Goal: Information Seeking & Learning: Learn about a topic

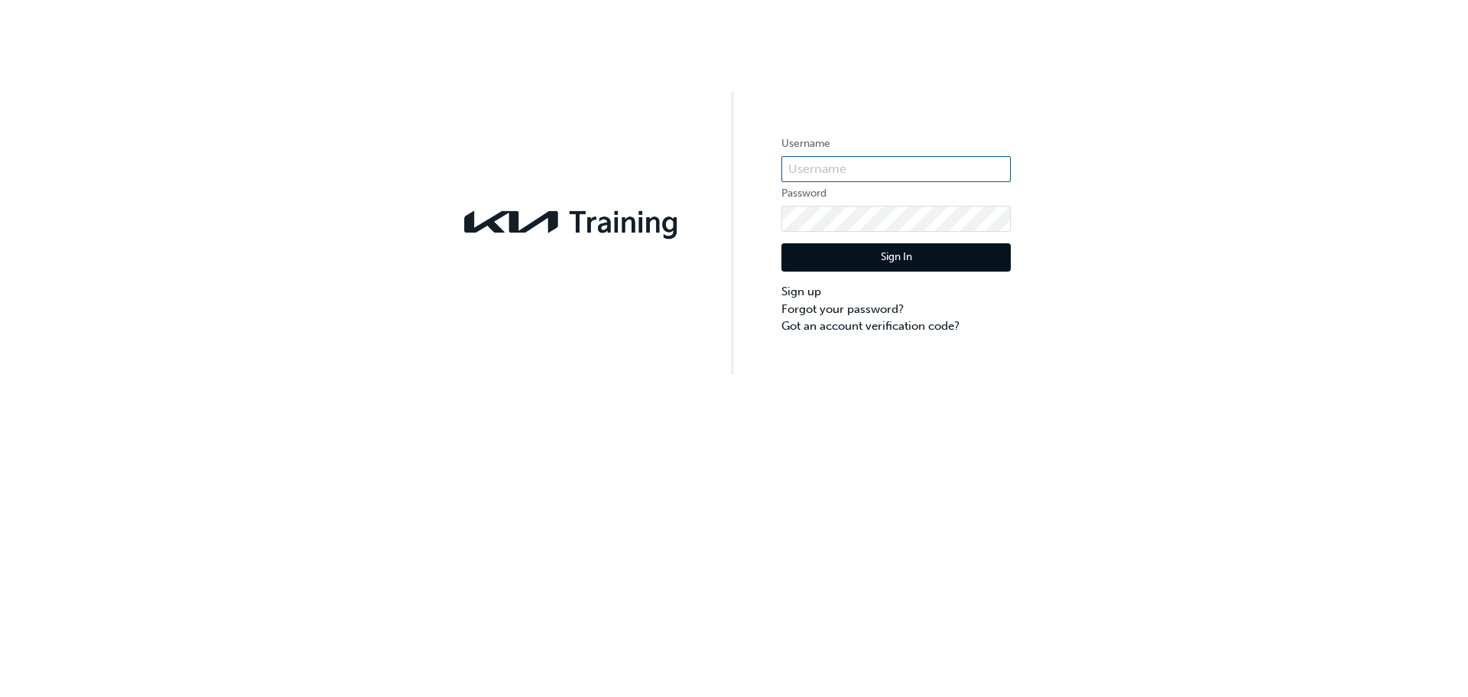
click at [898, 162] on input "text" at bounding box center [896, 169] width 229 height 26
type input "KAU82027D5"
click at [899, 249] on button "Sign In" at bounding box center [896, 257] width 229 height 29
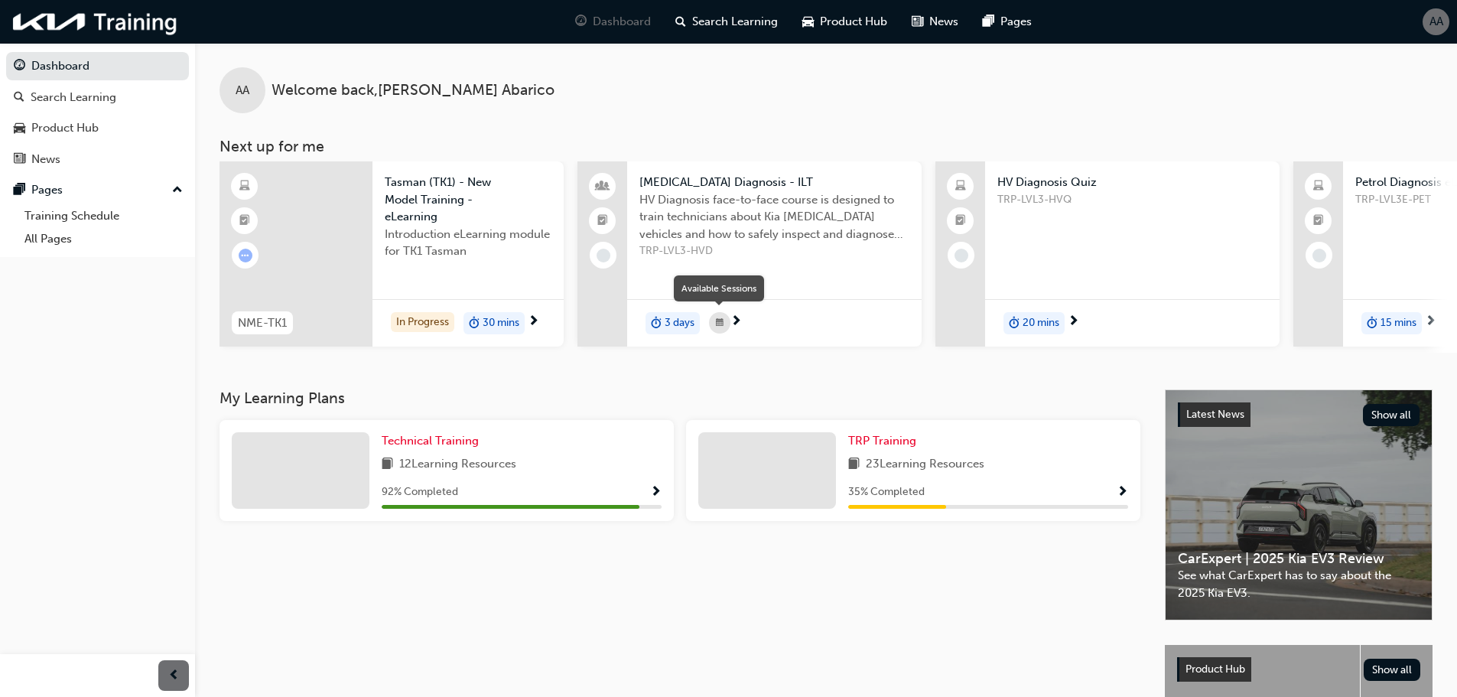
click at [717, 323] on span "calendar-icon" at bounding box center [720, 323] width 8 height 19
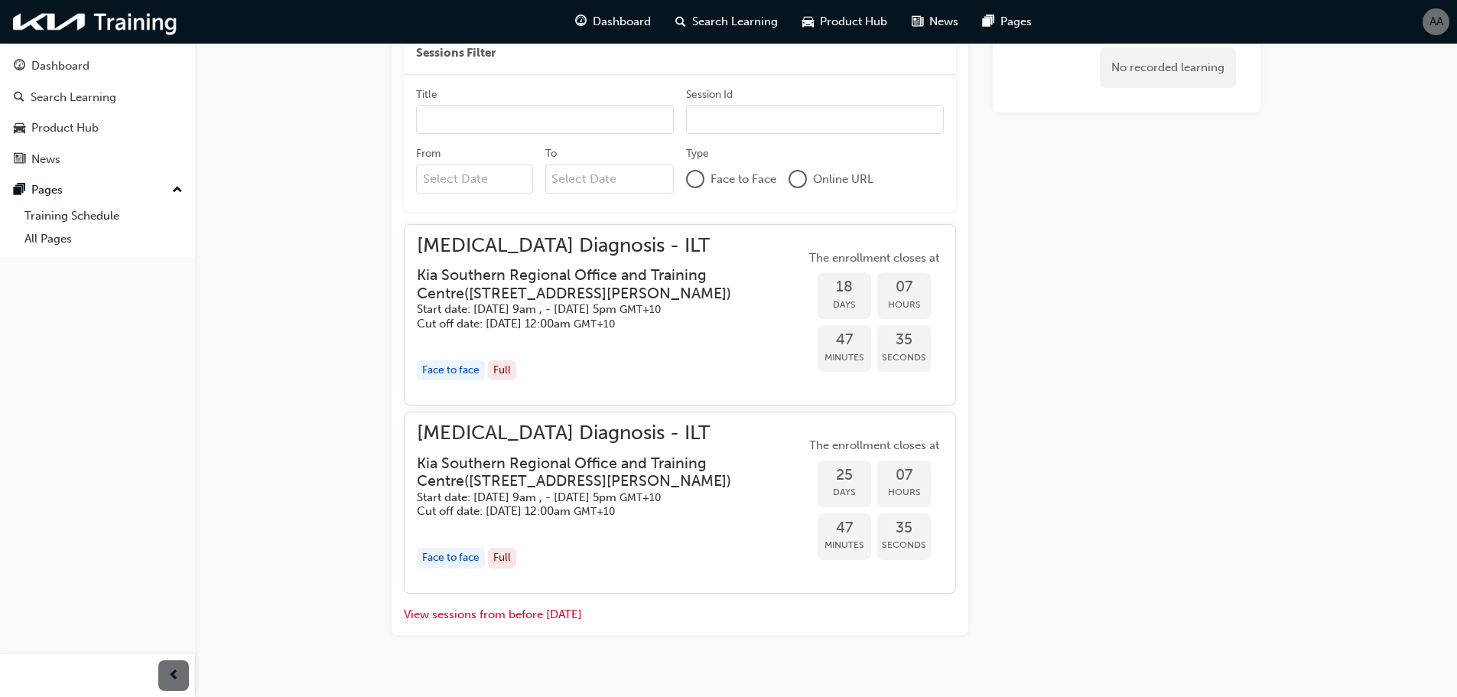
scroll to position [572, 0]
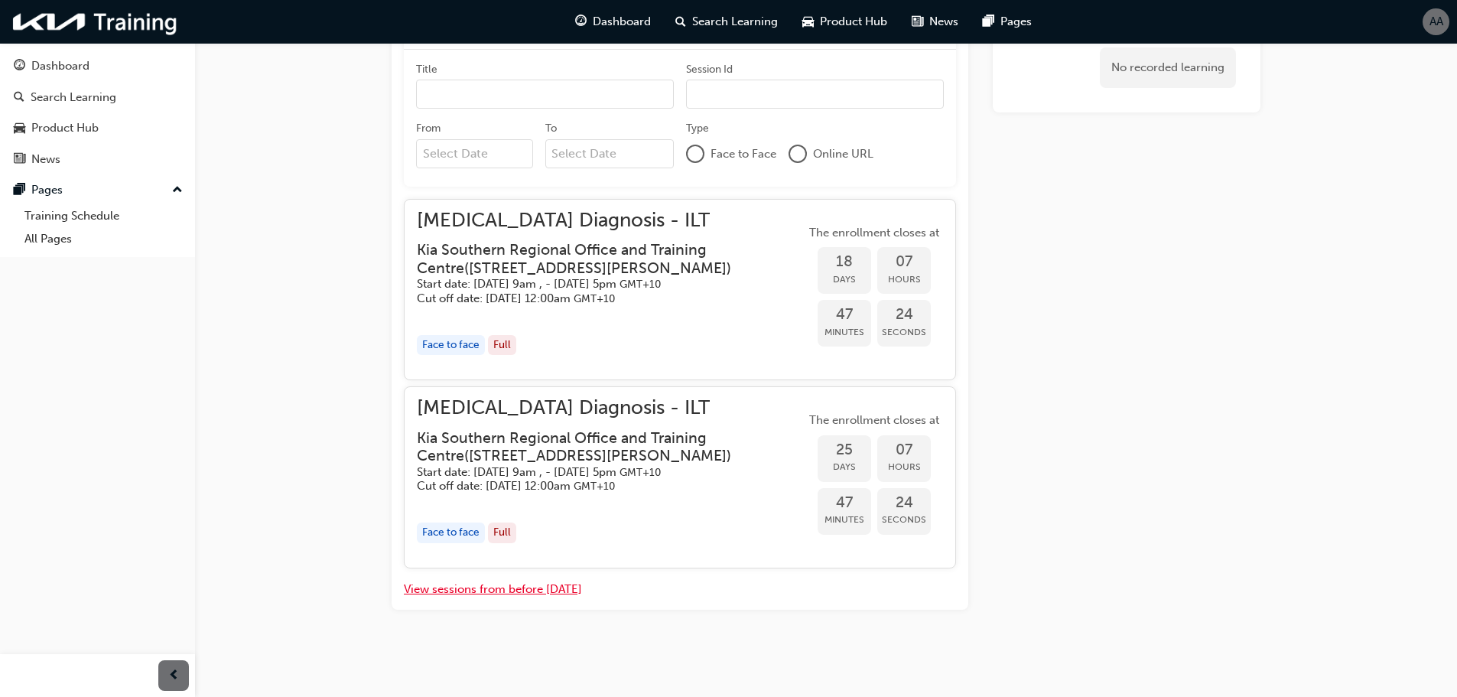
click at [561, 590] on button "View sessions from before [DATE]" at bounding box center [493, 589] width 178 height 18
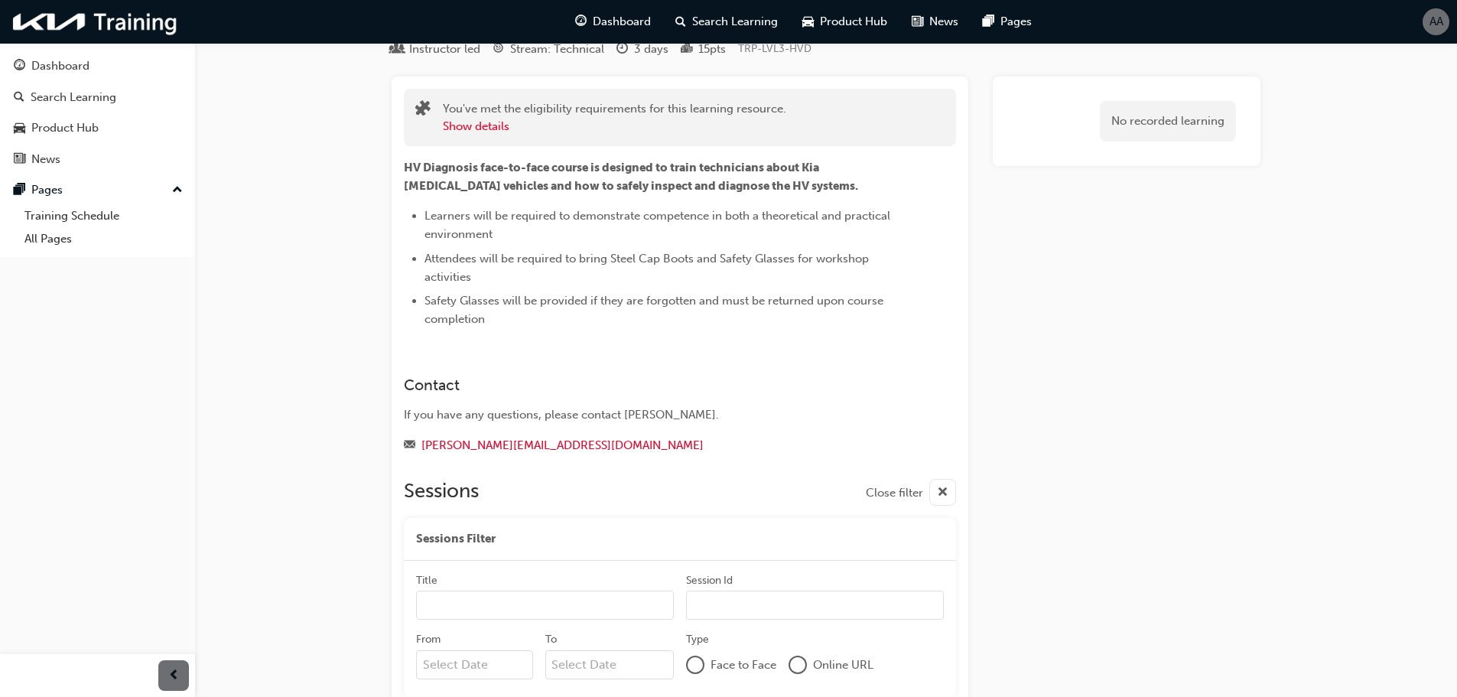
scroll to position [37, 0]
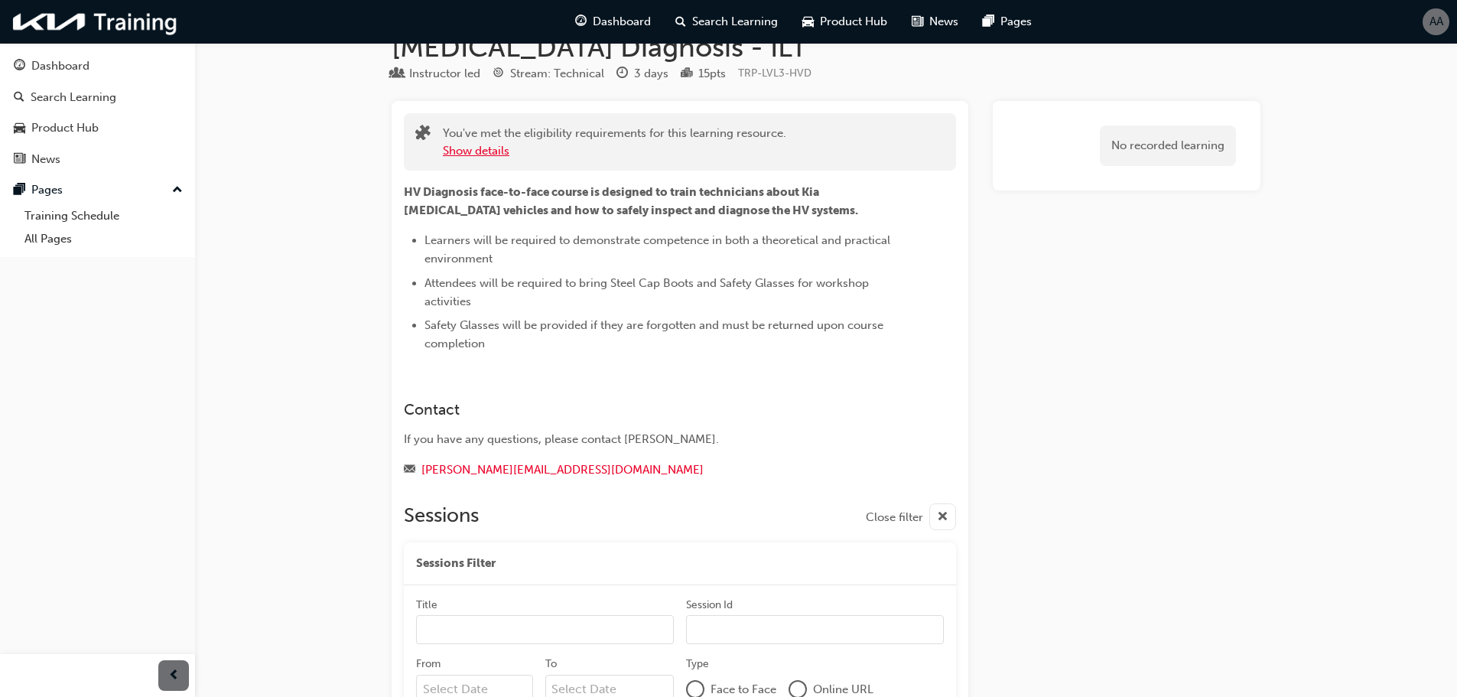
click at [498, 151] on button "Show details" at bounding box center [476, 151] width 67 height 18
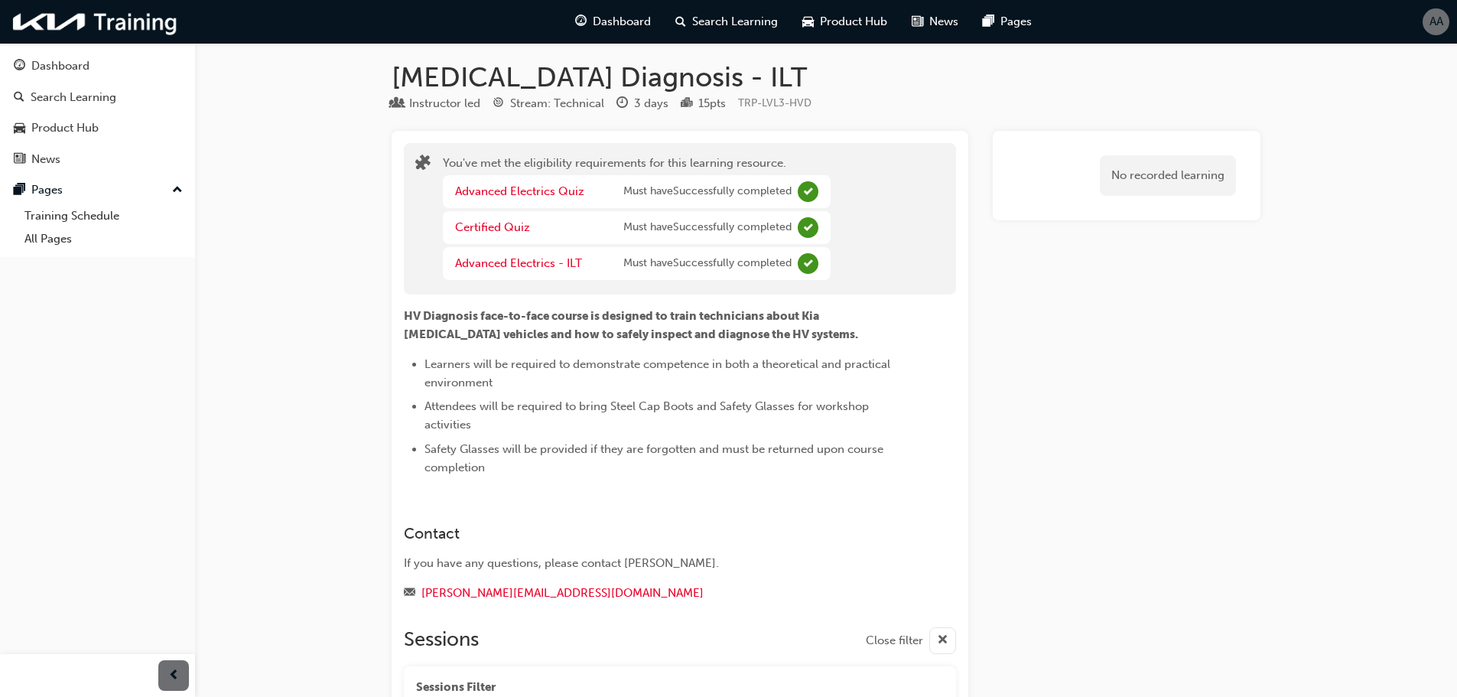
scroll to position [0, 0]
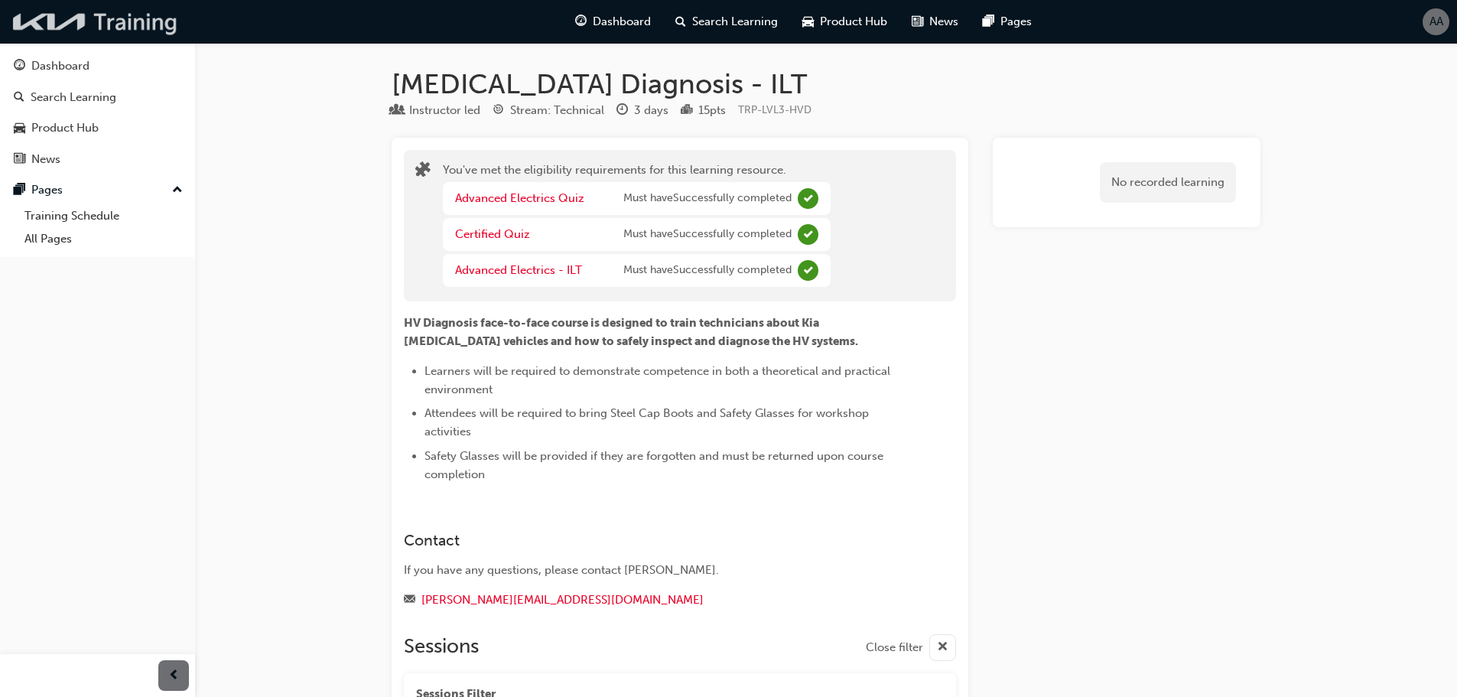
click at [62, 16] on img at bounding box center [96, 21] width 176 height 31
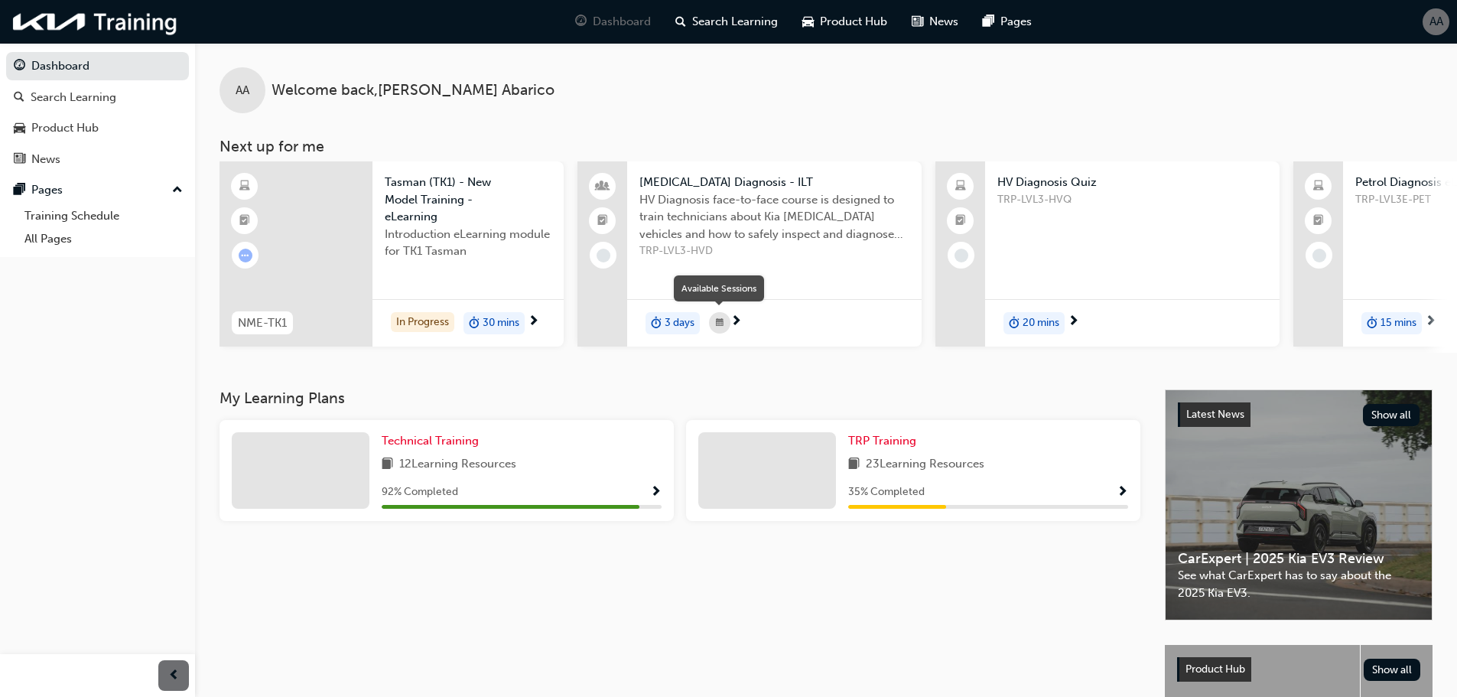
click at [717, 317] on span "calendar-icon" at bounding box center [720, 323] width 8 height 19
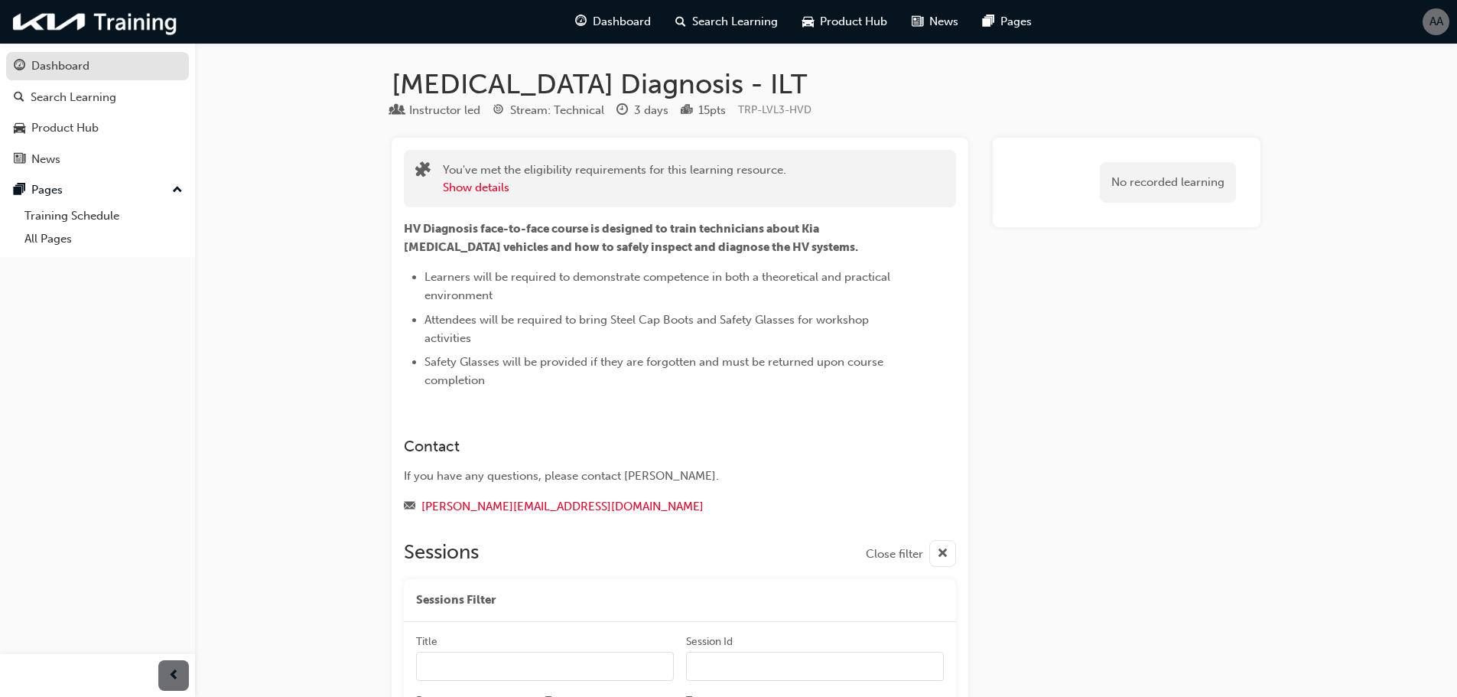
click at [74, 60] on div "Dashboard" at bounding box center [60, 66] width 58 height 18
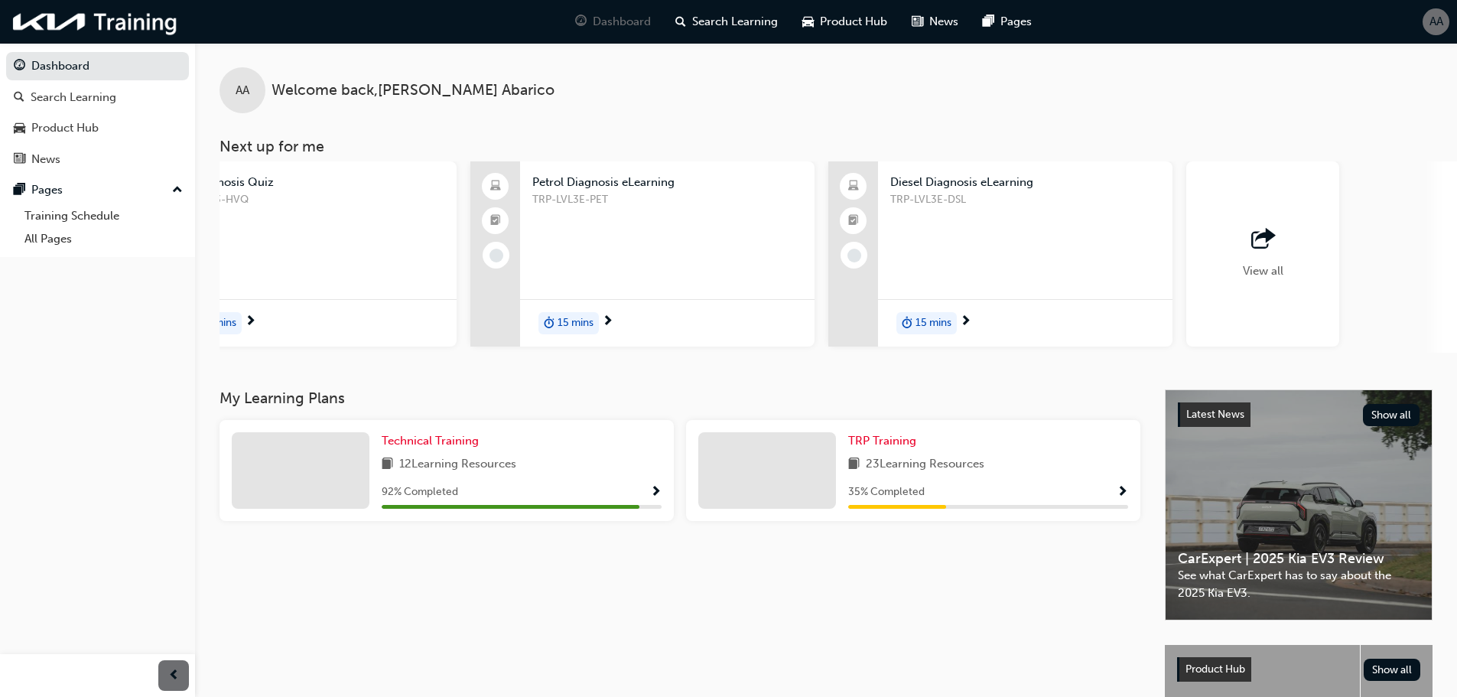
scroll to position [0, 834]
click at [1255, 242] on span "outbound-icon" at bounding box center [1251, 239] width 23 height 21
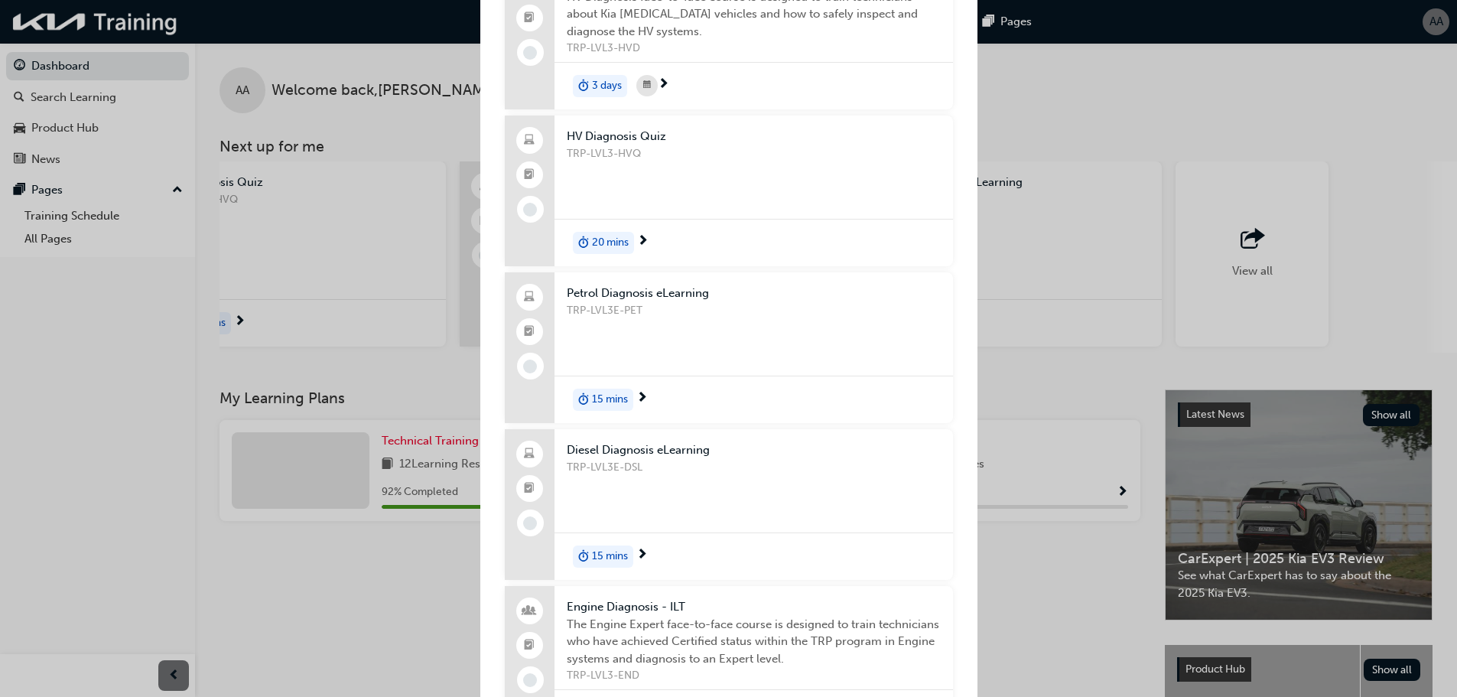
scroll to position [306, 0]
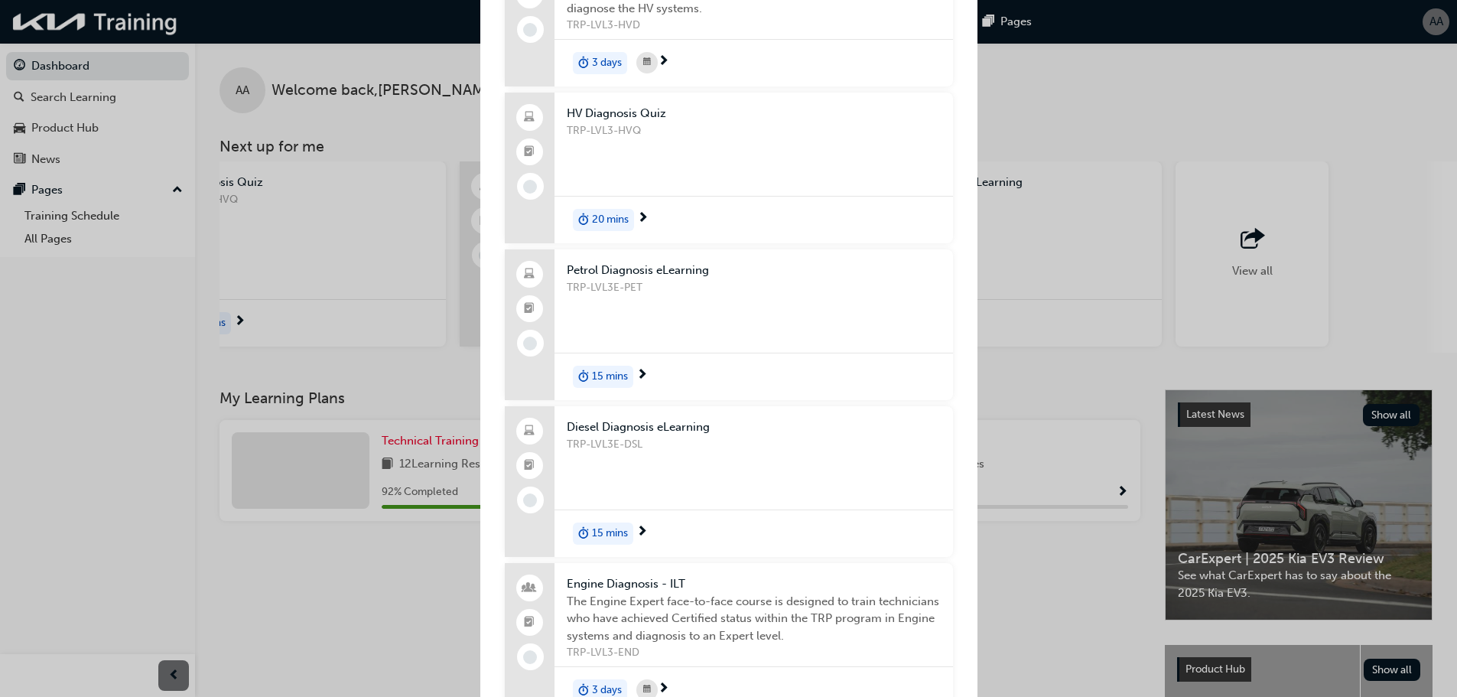
click at [642, 531] on span "next-icon" at bounding box center [641, 532] width 11 height 14
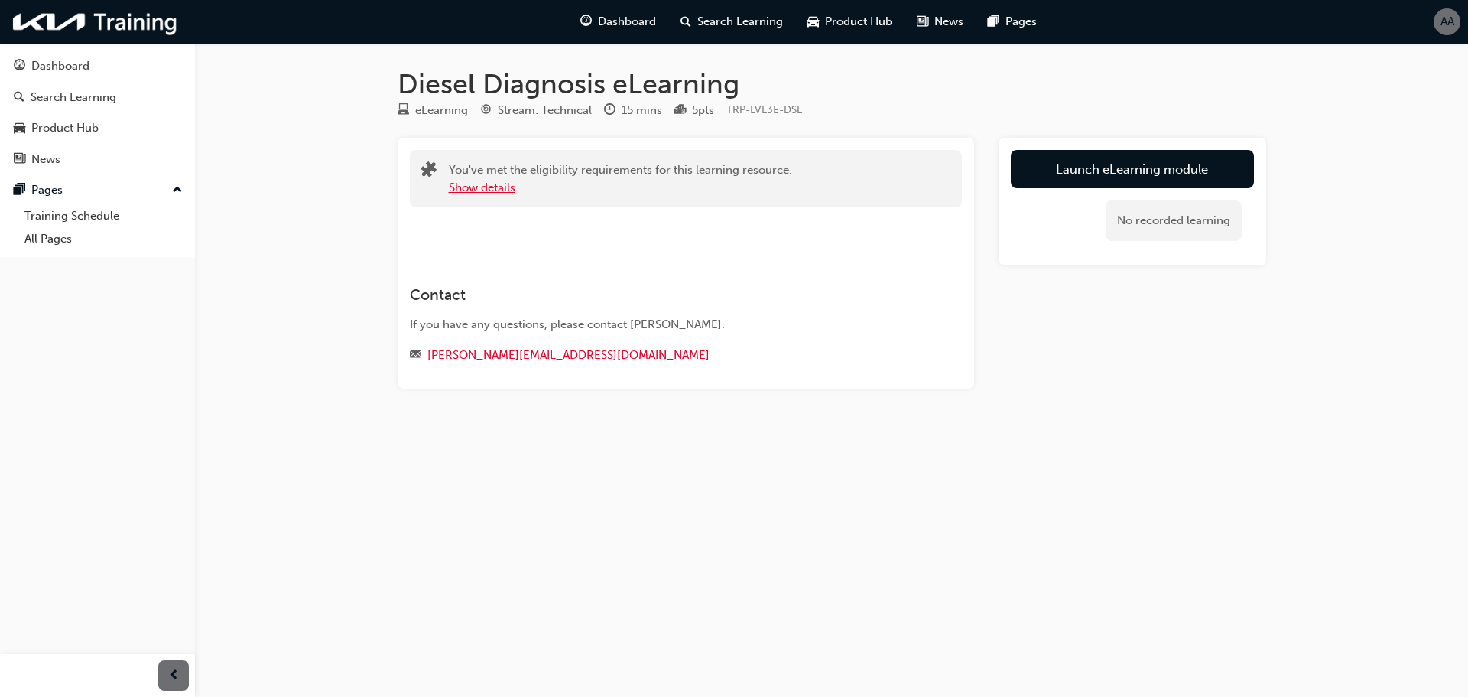
click at [507, 189] on button "Show details" at bounding box center [482, 188] width 67 height 18
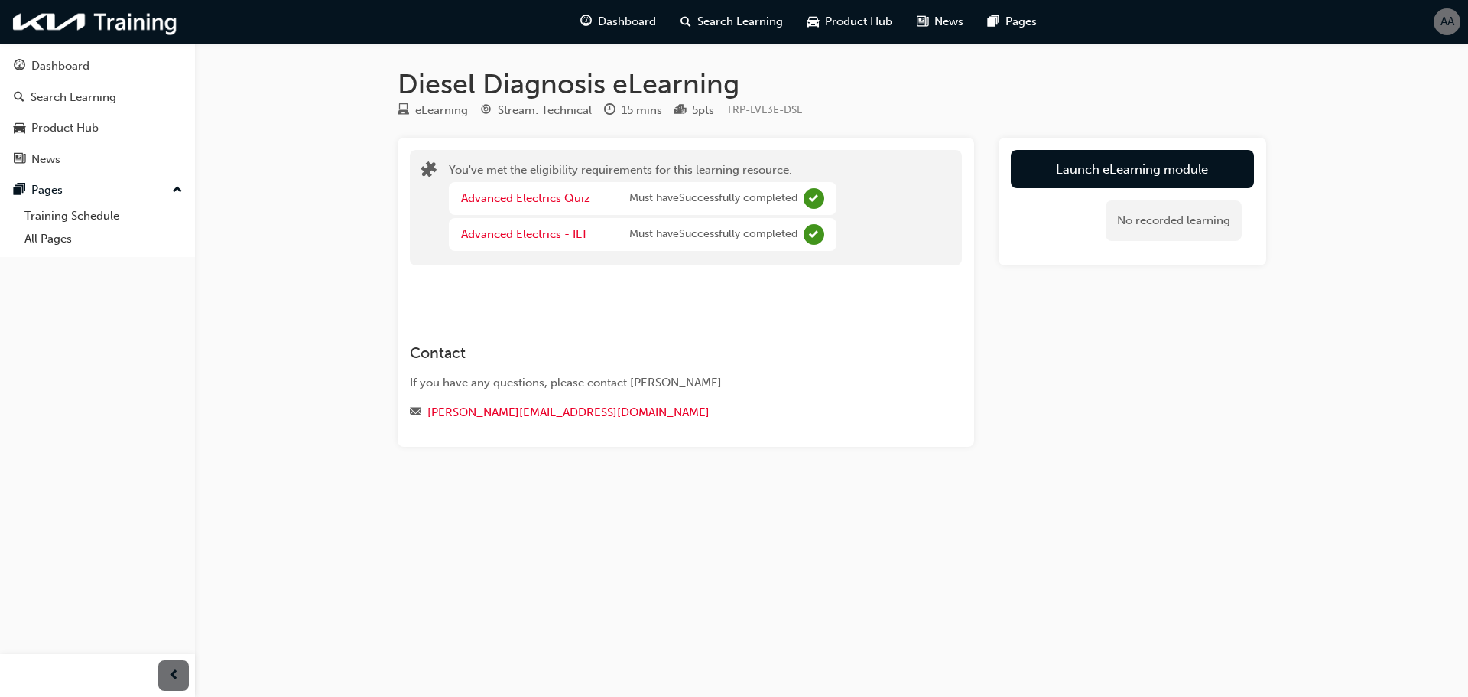
click at [1086, 392] on div "Launch eLearning module No recorded learning" at bounding box center [1133, 292] width 268 height 309
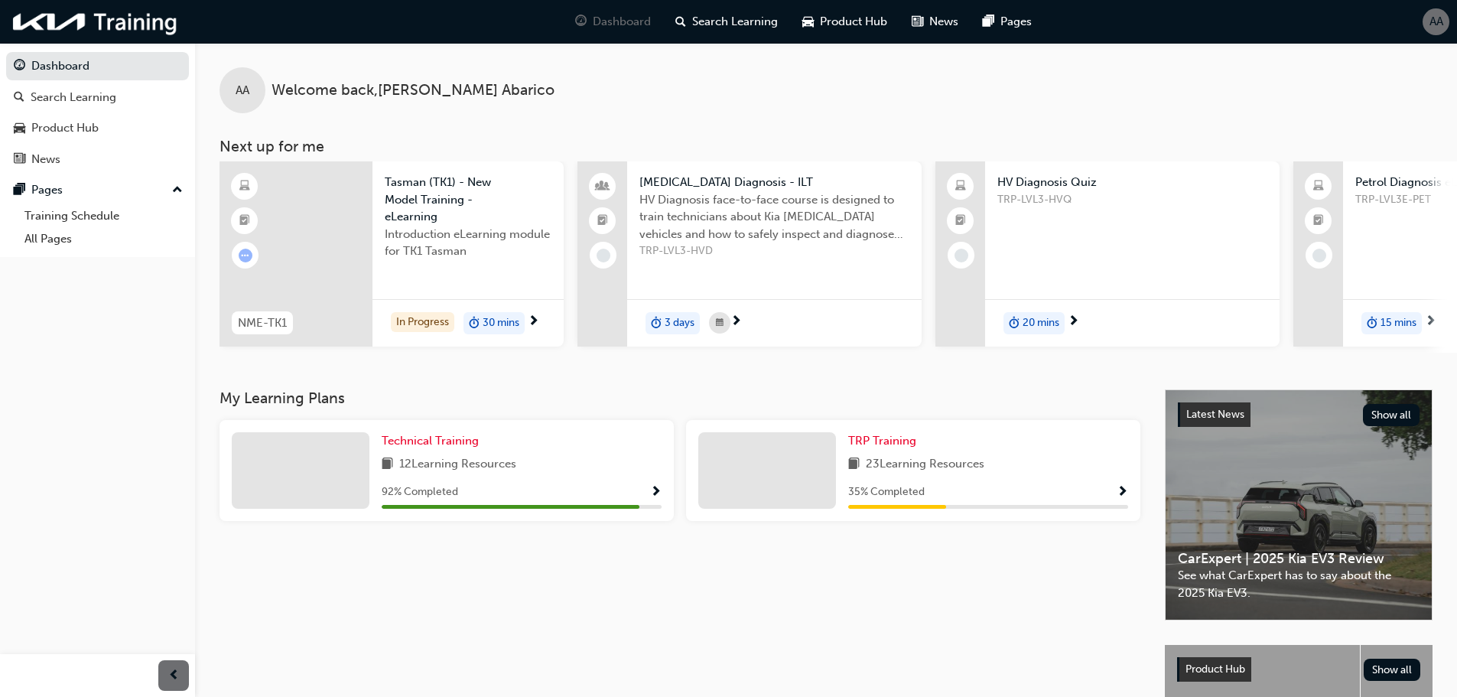
click at [1431, 320] on span "next-icon" at bounding box center [1430, 322] width 11 height 14
drag, startPoint x: 910, startPoint y: 351, endPoint x: 1134, endPoint y: 347, distance: 224.1
click at [1134, 347] on div "NME-TK1 Tasman (TK1) - New Model Training - eLearning Introduction eLearning mo…" at bounding box center [1291, 256] width 2145 height 191
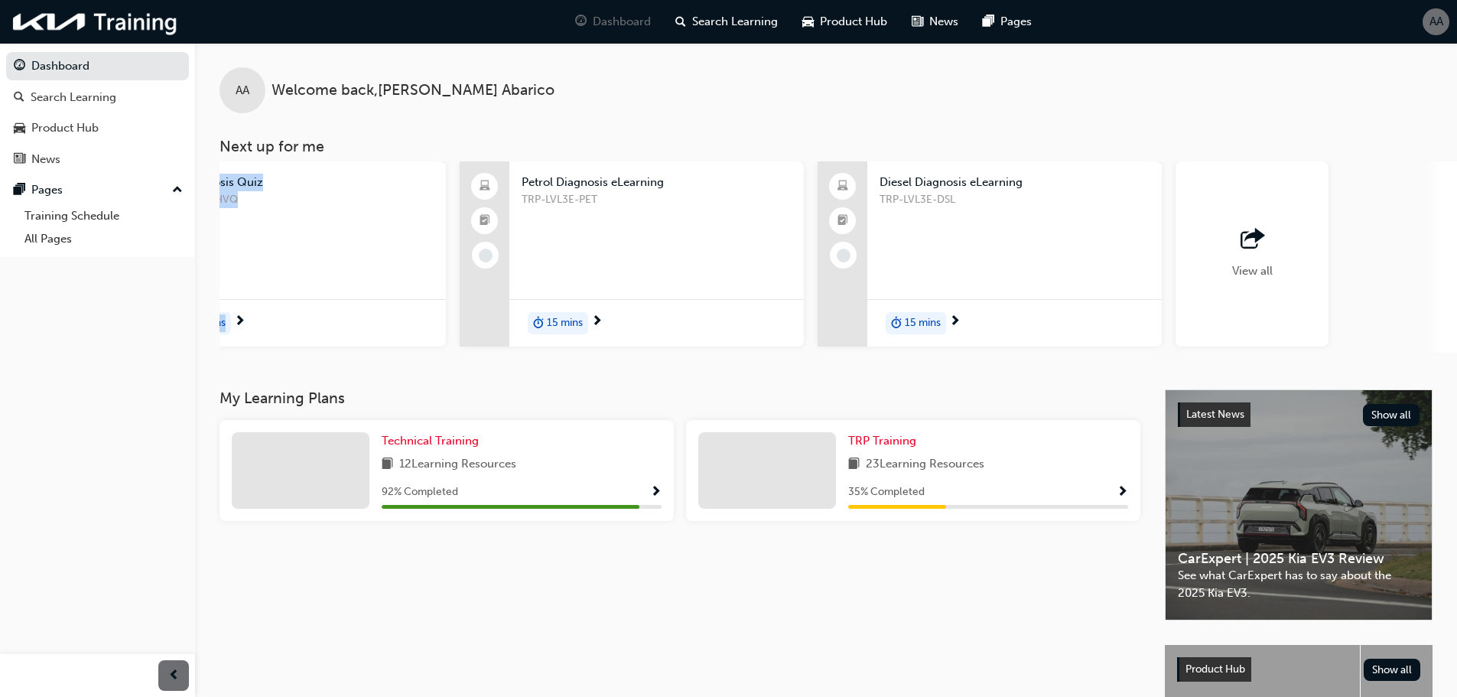
scroll to position [0, 840]
click at [1234, 244] on span "outbound-icon" at bounding box center [1245, 239] width 23 height 21
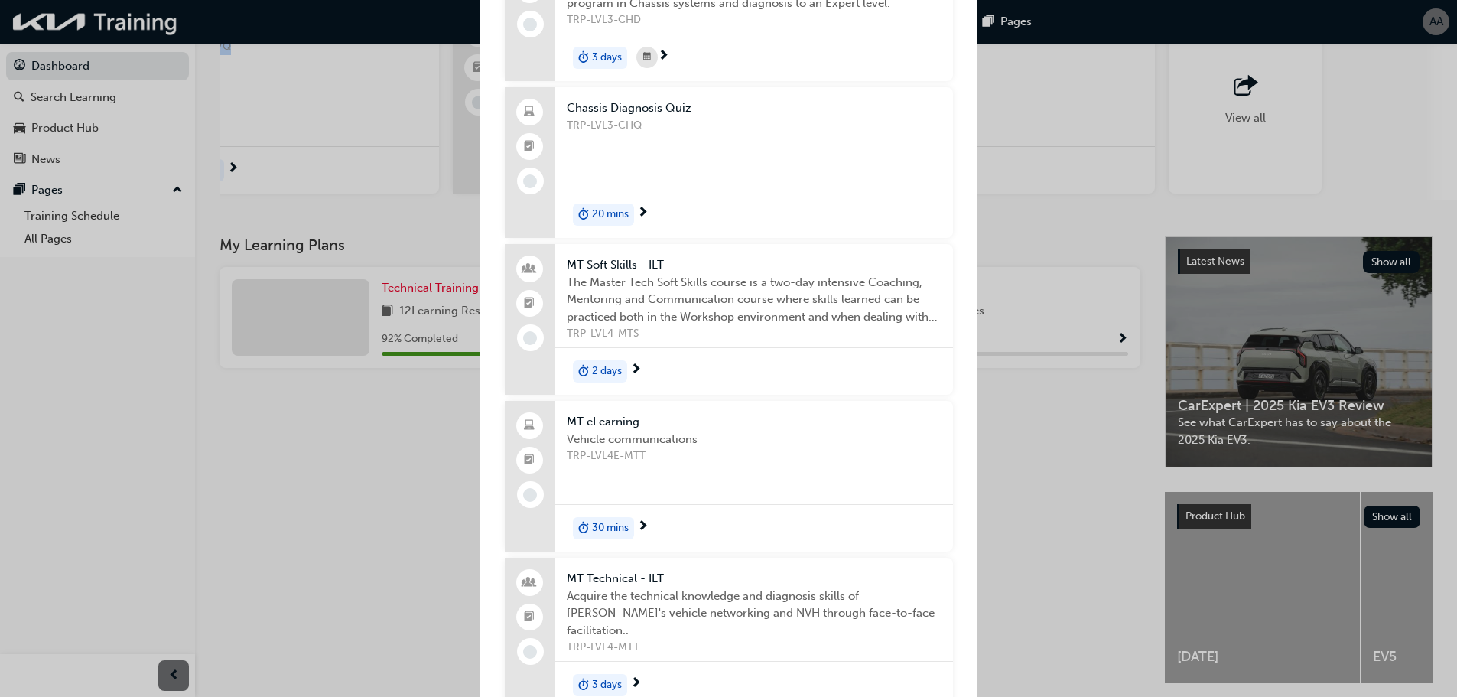
scroll to position [1382, 0]
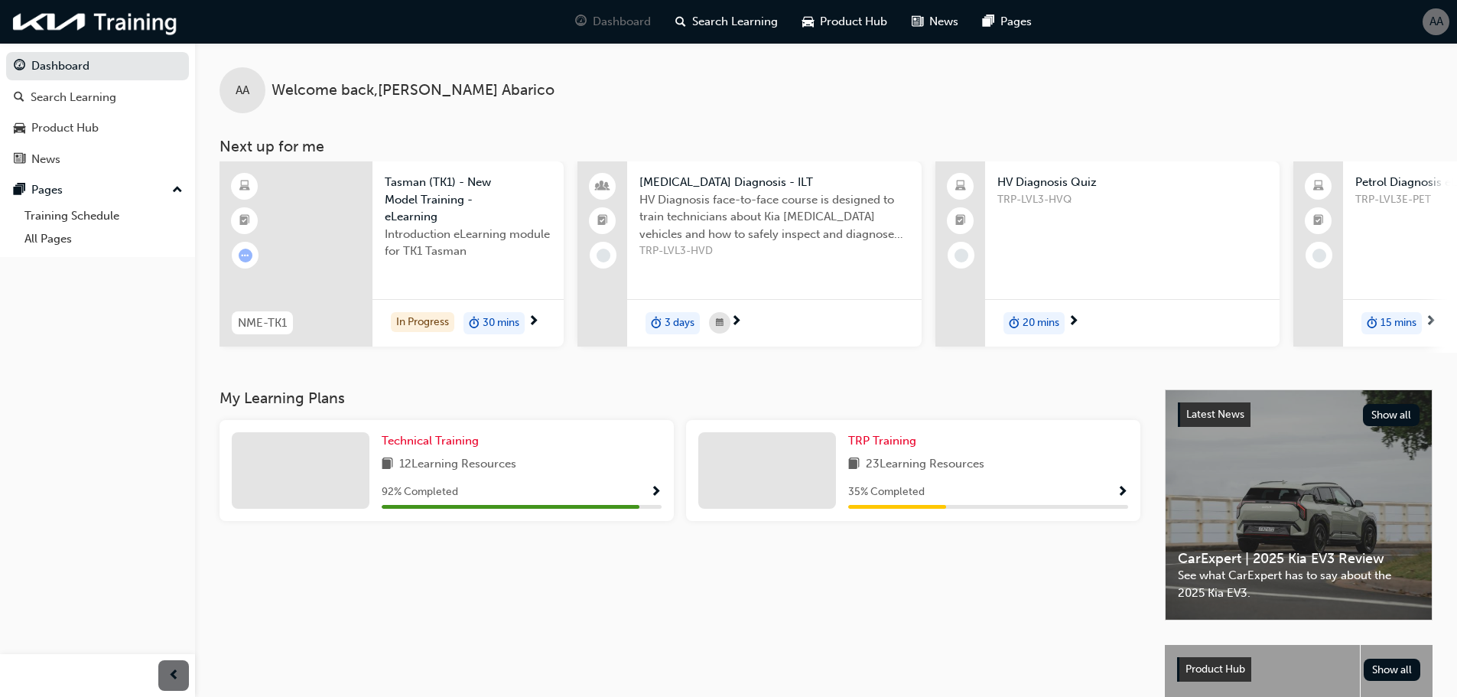
click at [1434, 18] on span "AA" at bounding box center [1436, 22] width 14 height 18
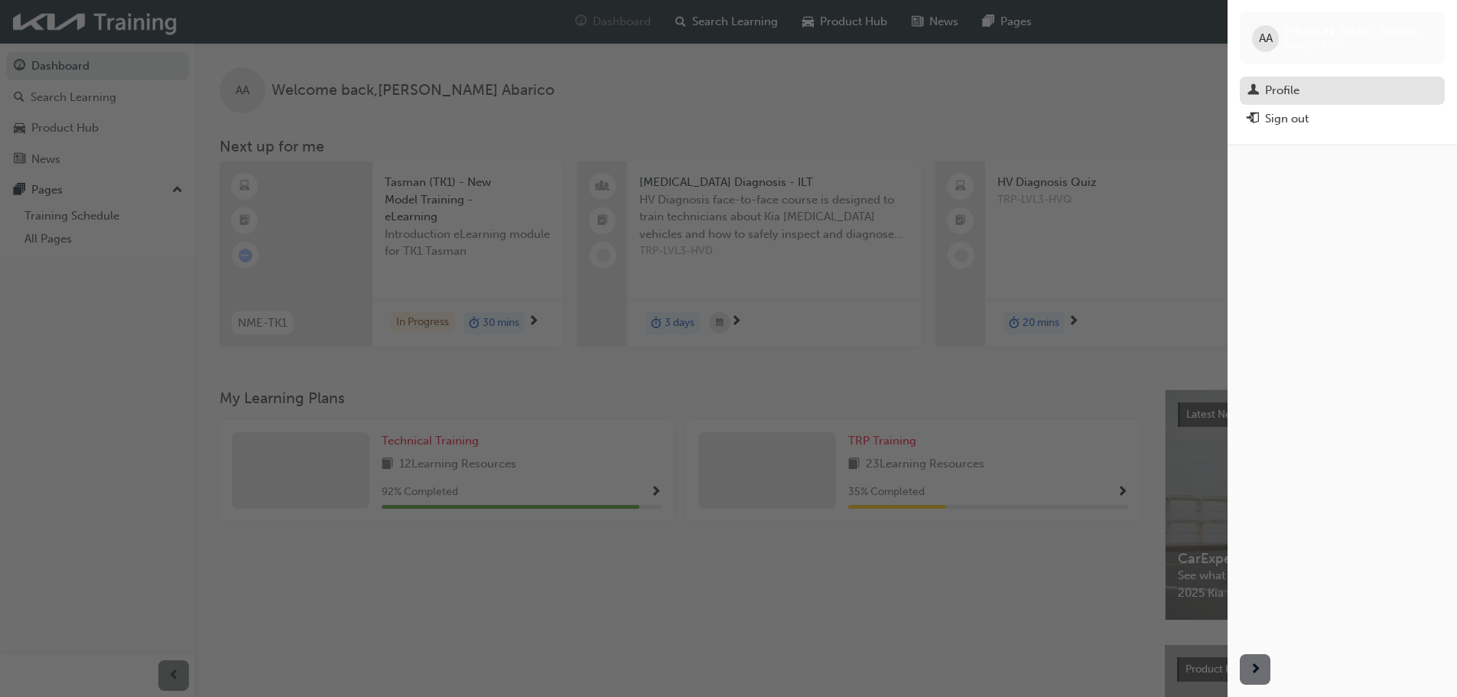
click at [1282, 89] on div "Profile" at bounding box center [1282, 91] width 34 height 18
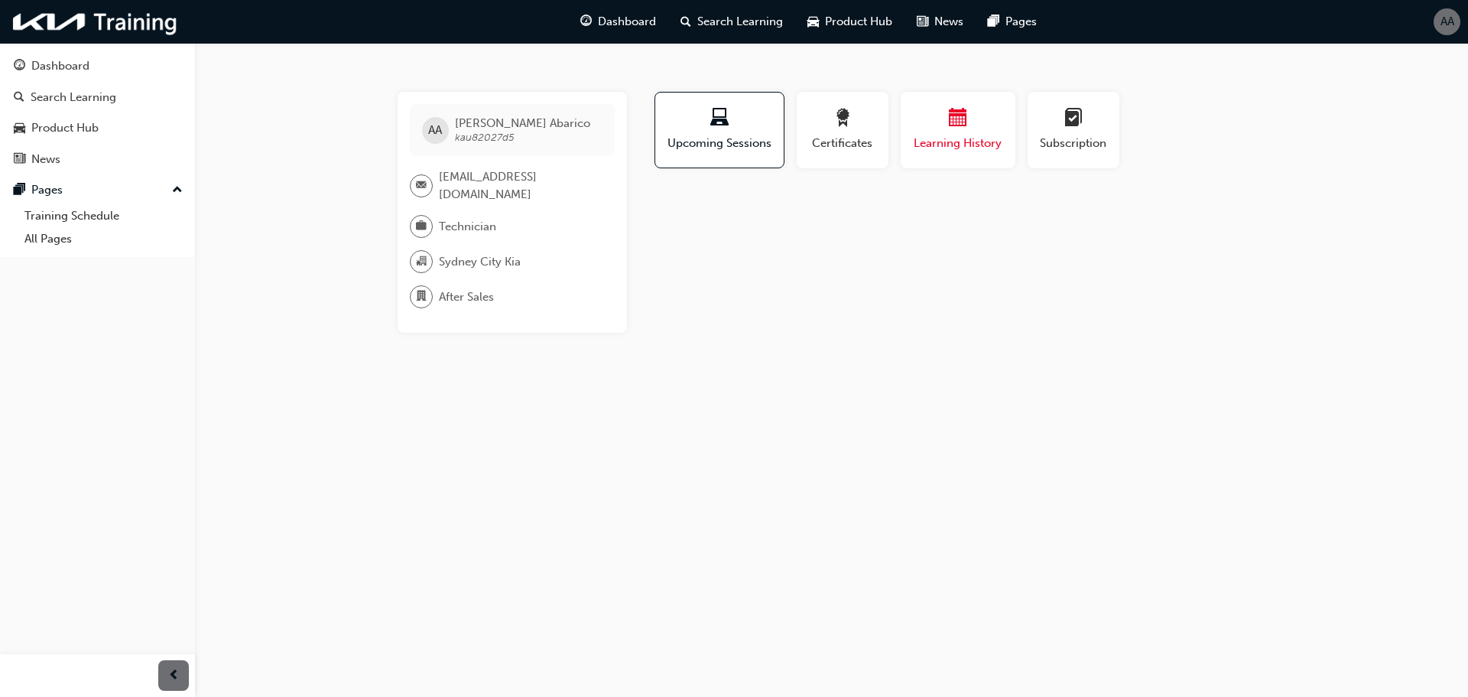
click at [959, 129] on span "calendar-icon" at bounding box center [958, 119] width 18 height 21
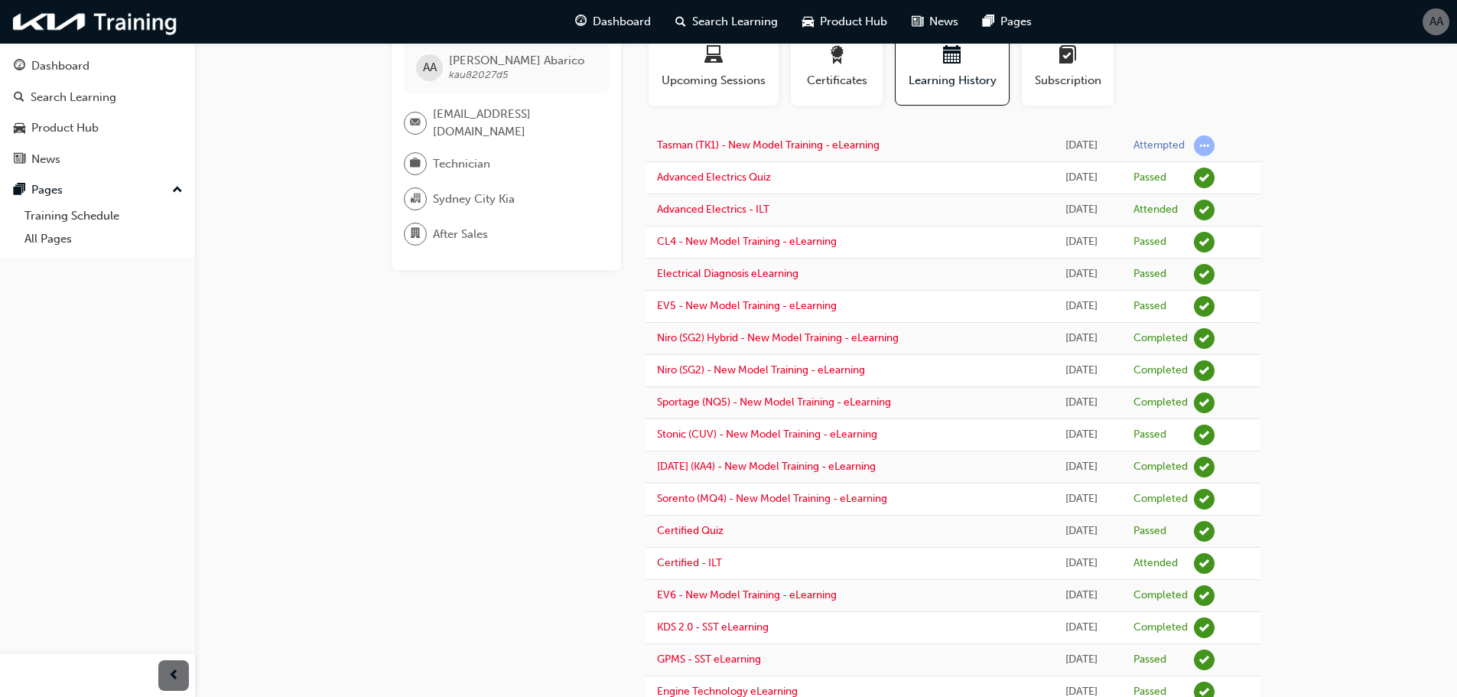
scroll to position [23, 0]
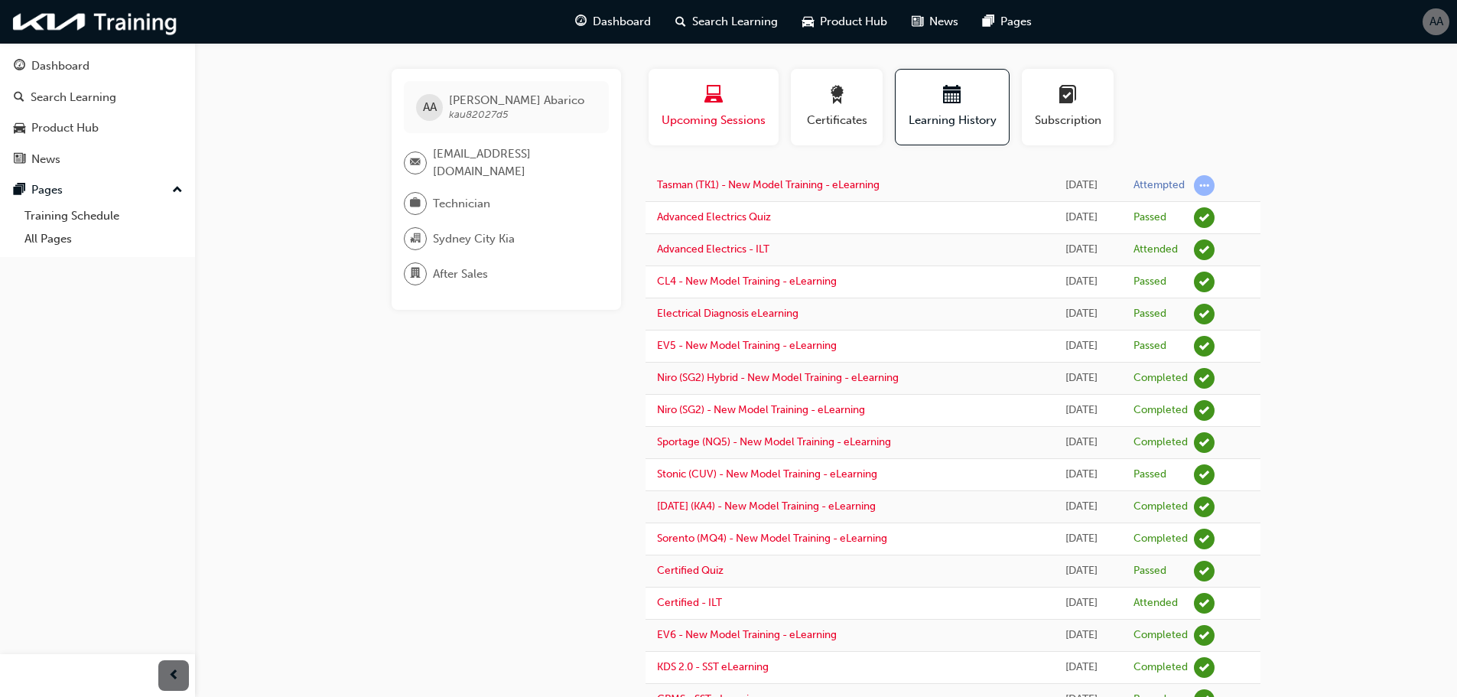
click at [708, 99] on span "laptop-icon" at bounding box center [713, 96] width 18 height 21
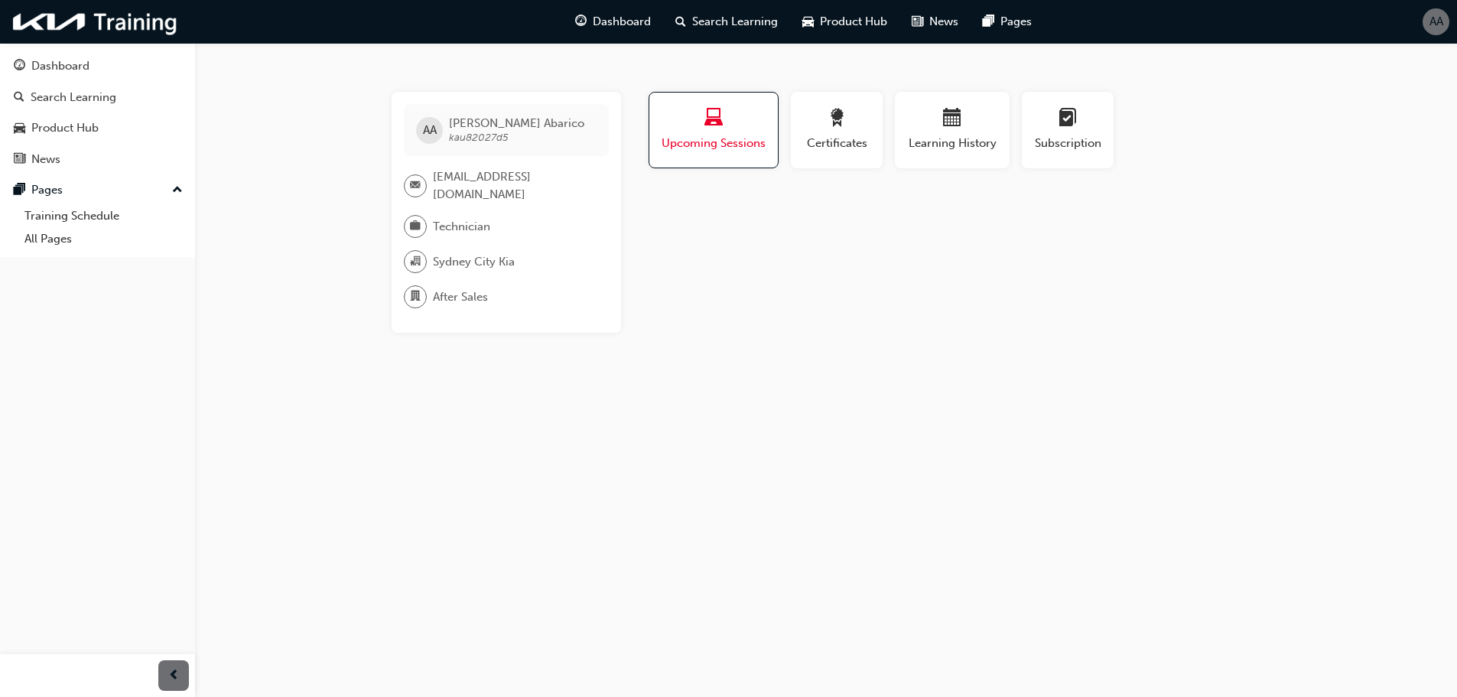
scroll to position [0, 0]
click at [713, 145] on span "Upcoming Sessions" at bounding box center [720, 144] width 106 height 18
click at [983, 133] on div "Learning History" at bounding box center [958, 131] width 92 height 44
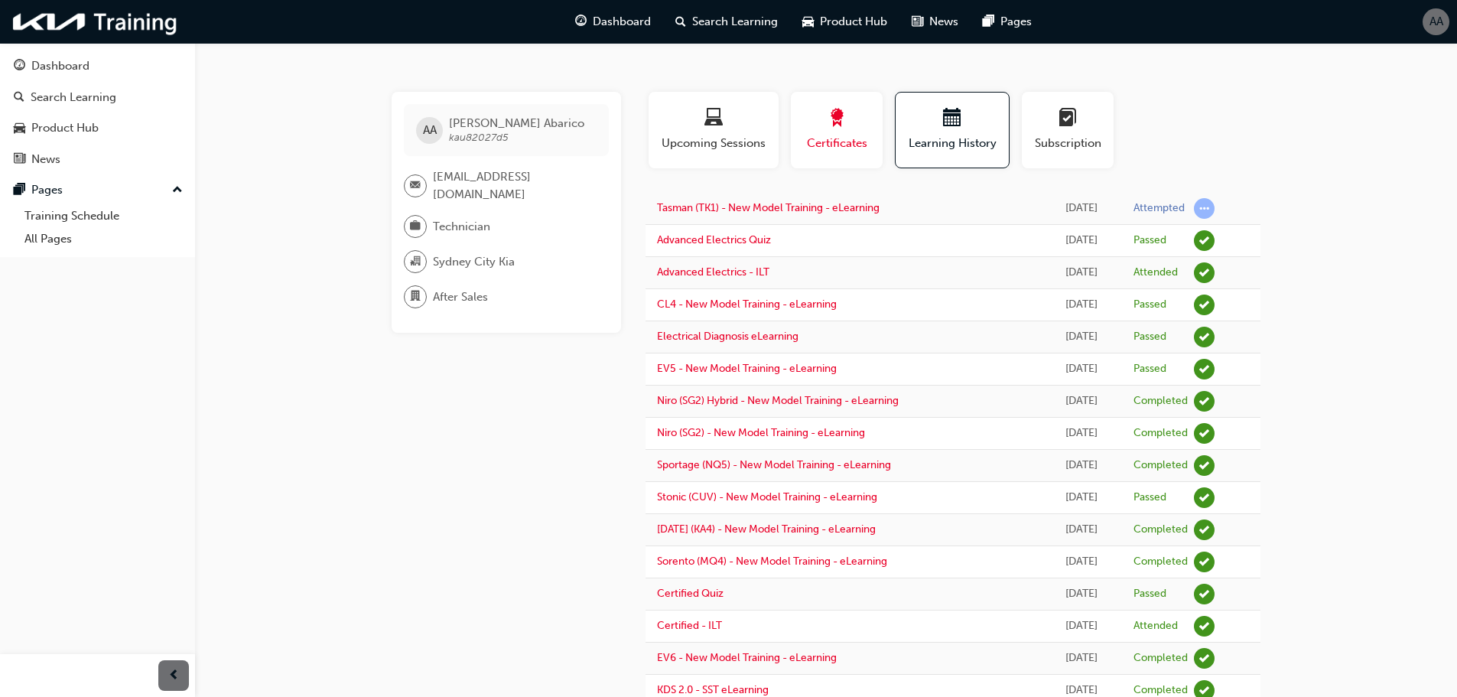
click at [849, 135] on span "Certificates" at bounding box center [836, 144] width 69 height 18
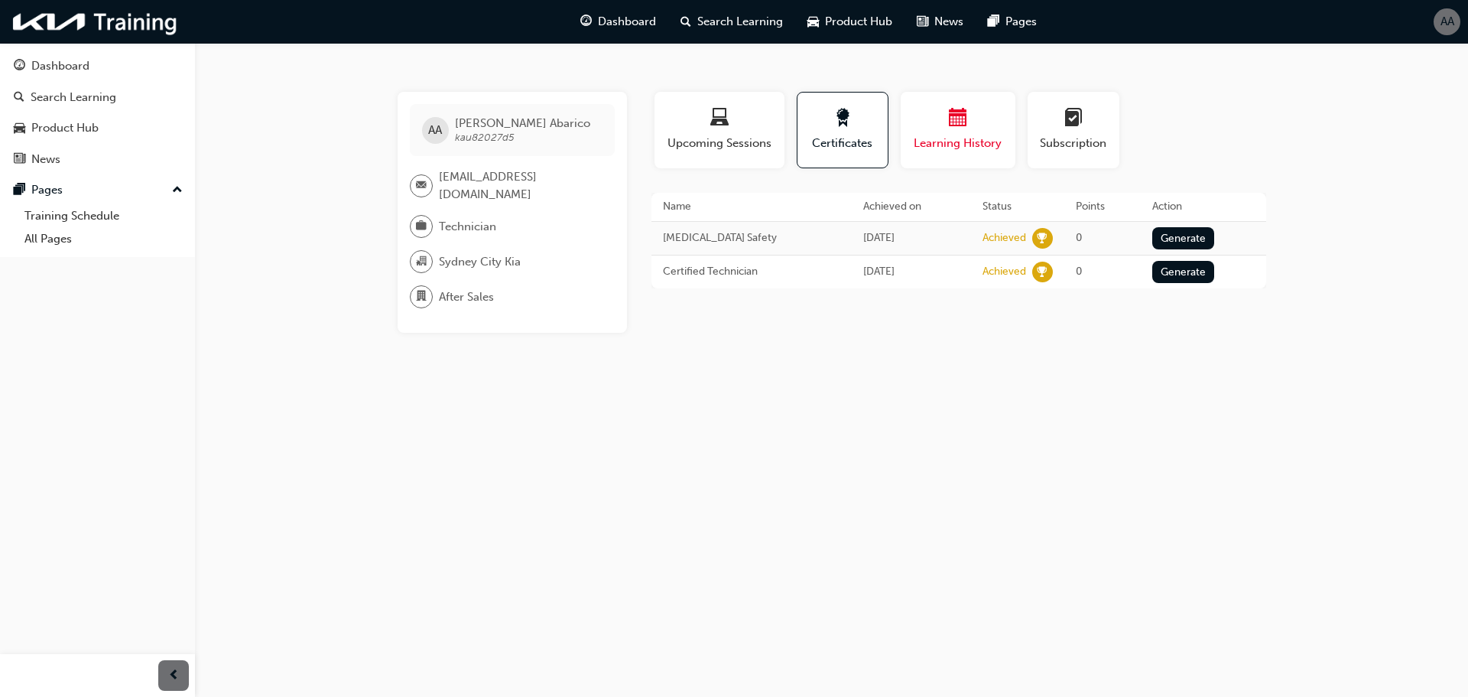
click at [957, 129] on span "calendar-icon" at bounding box center [958, 119] width 18 height 21
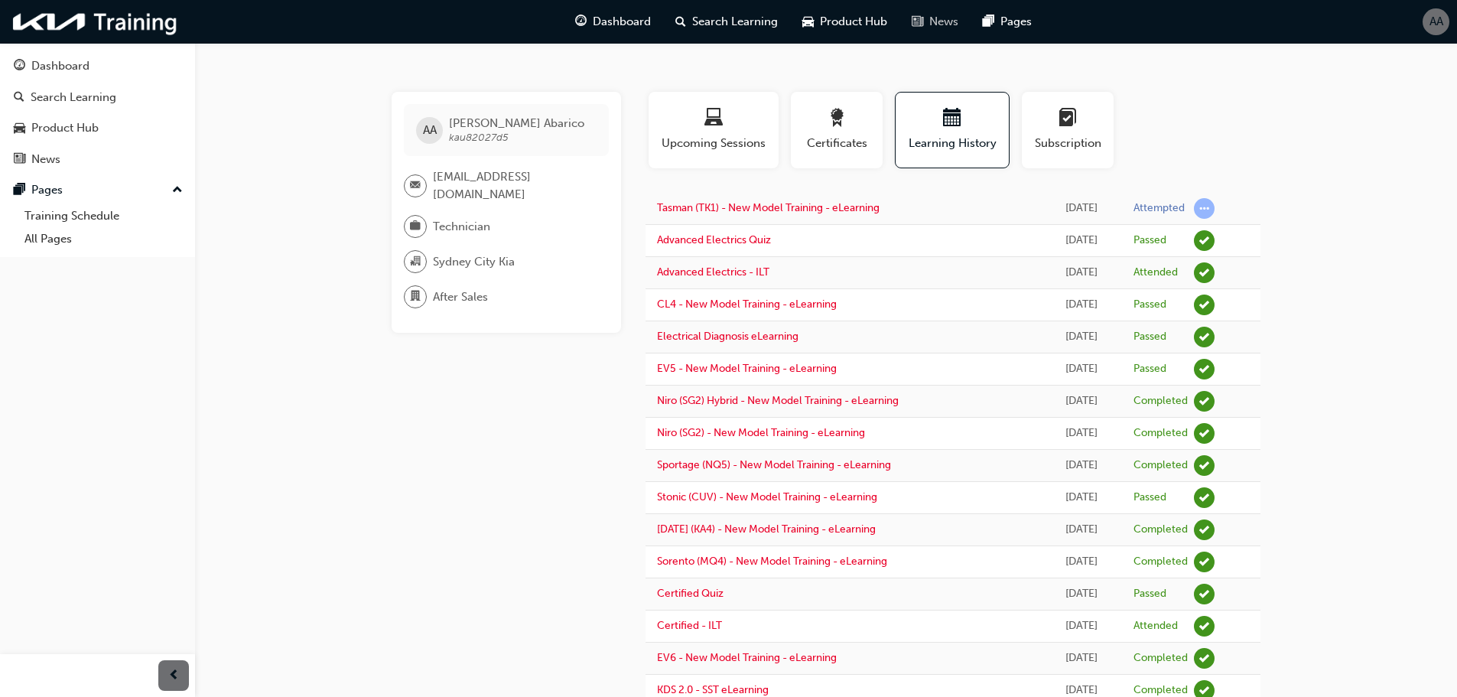
click at [941, 20] on span "News" at bounding box center [943, 22] width 29 height 18
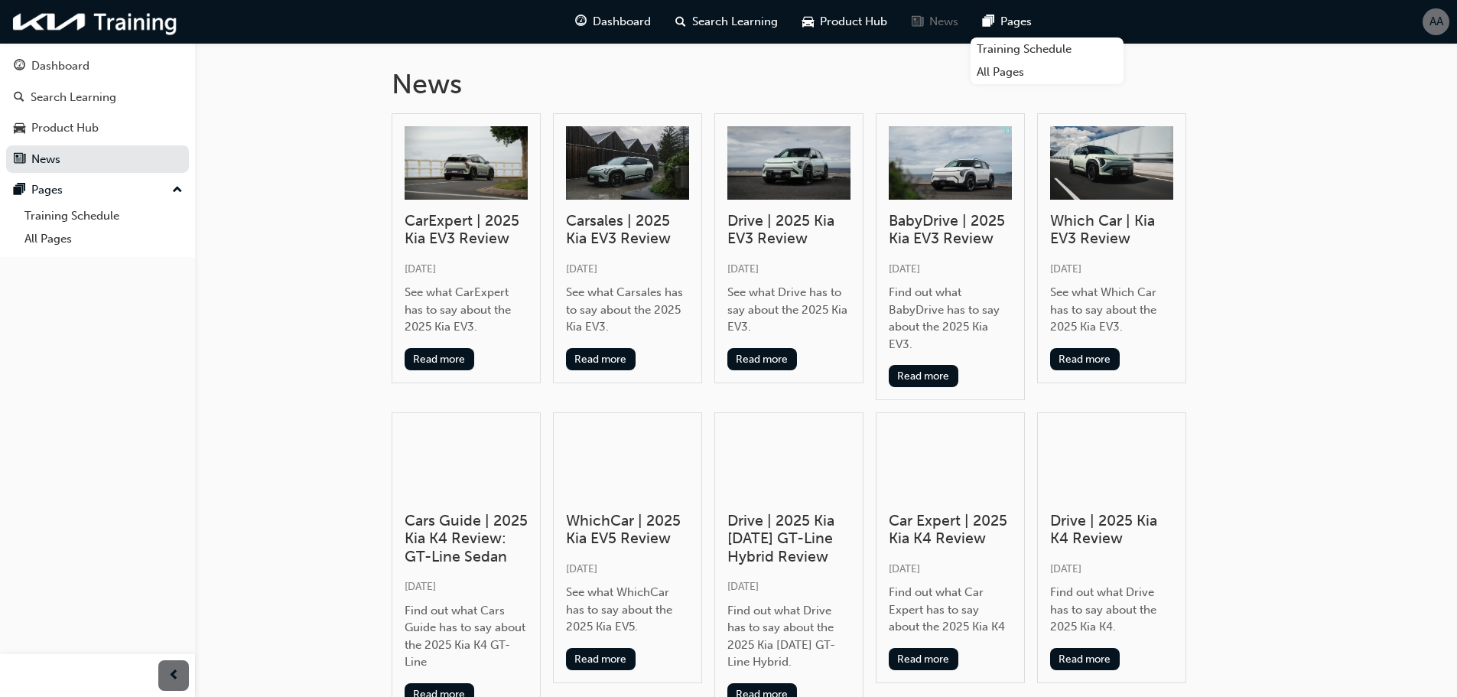
click at [1009, 15] on span "Pages" at bounding box center [1015, 22] width 31 height 18
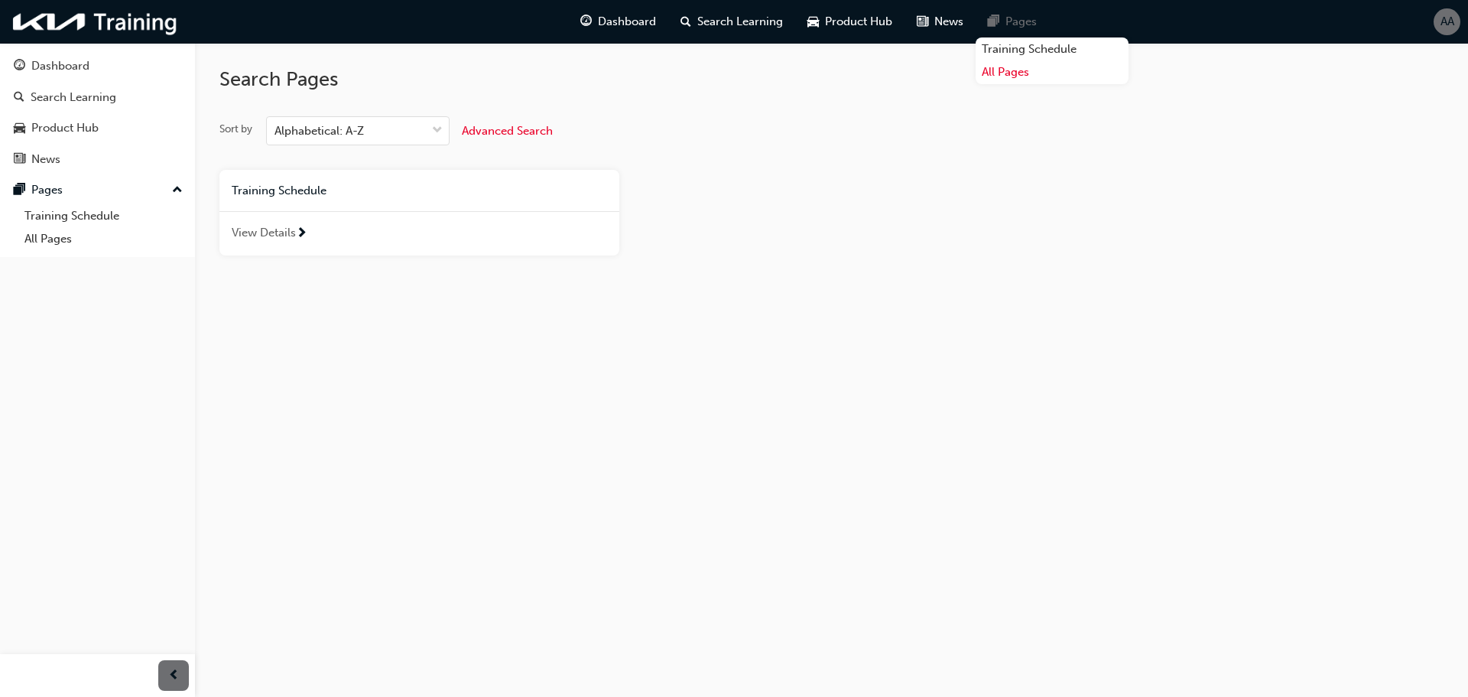
click at [1020, 70] on link "All Pages" at bounding box center [1052, 72] width 153 height 24
click at [294, 230] on span "View Details" at bounding box center [264, 233] width 64 height 18
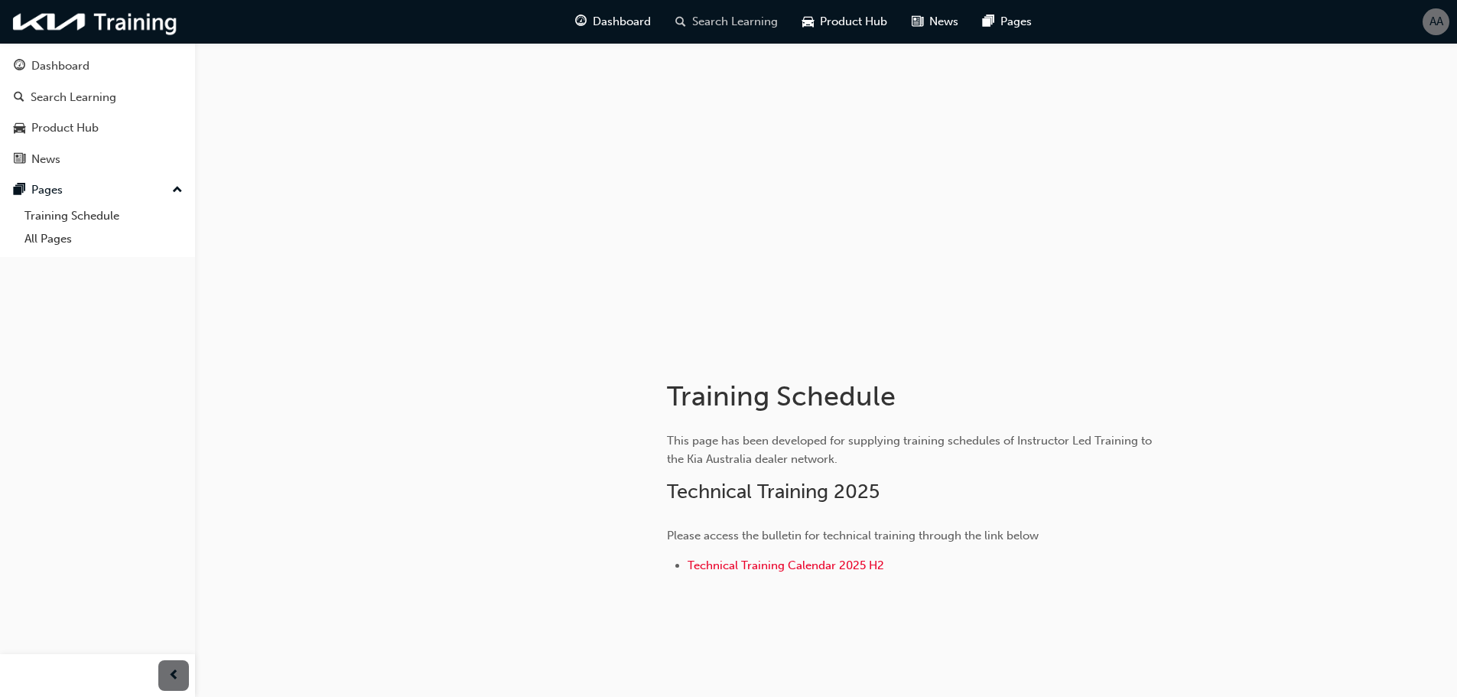
click at [706, 18] on span "Search Learning" at bounding box center [735, 22] width 86 height 18
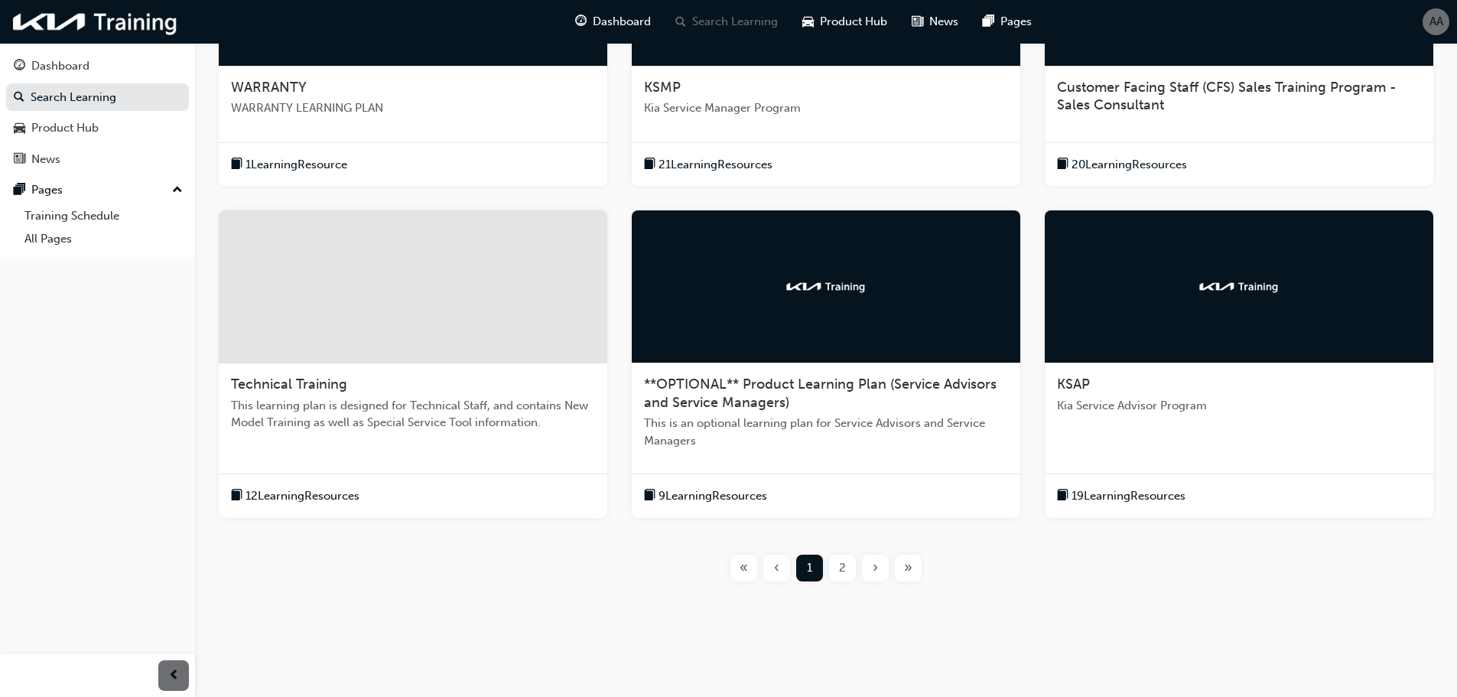
scroll to position [449, 0]
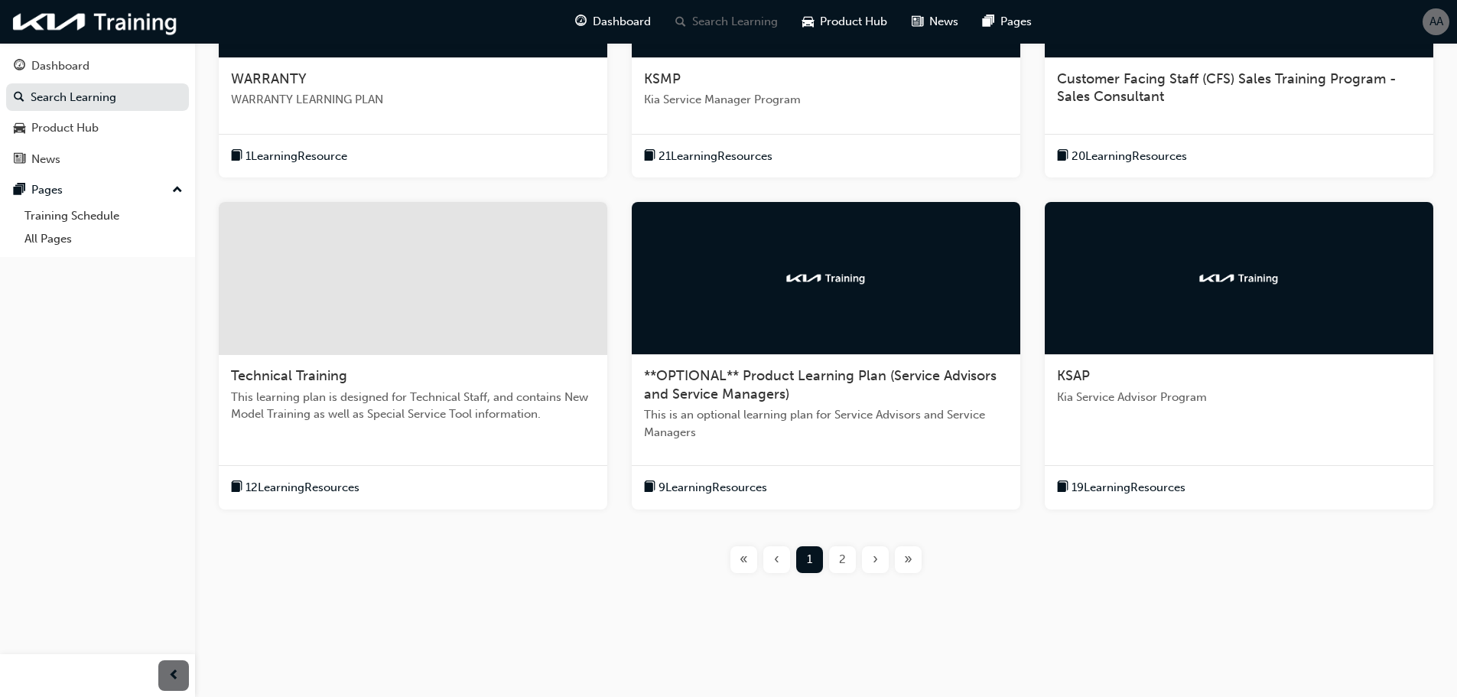
click at [841, 560] on span "2" at bounding box center [842, 560] width 7 height 18
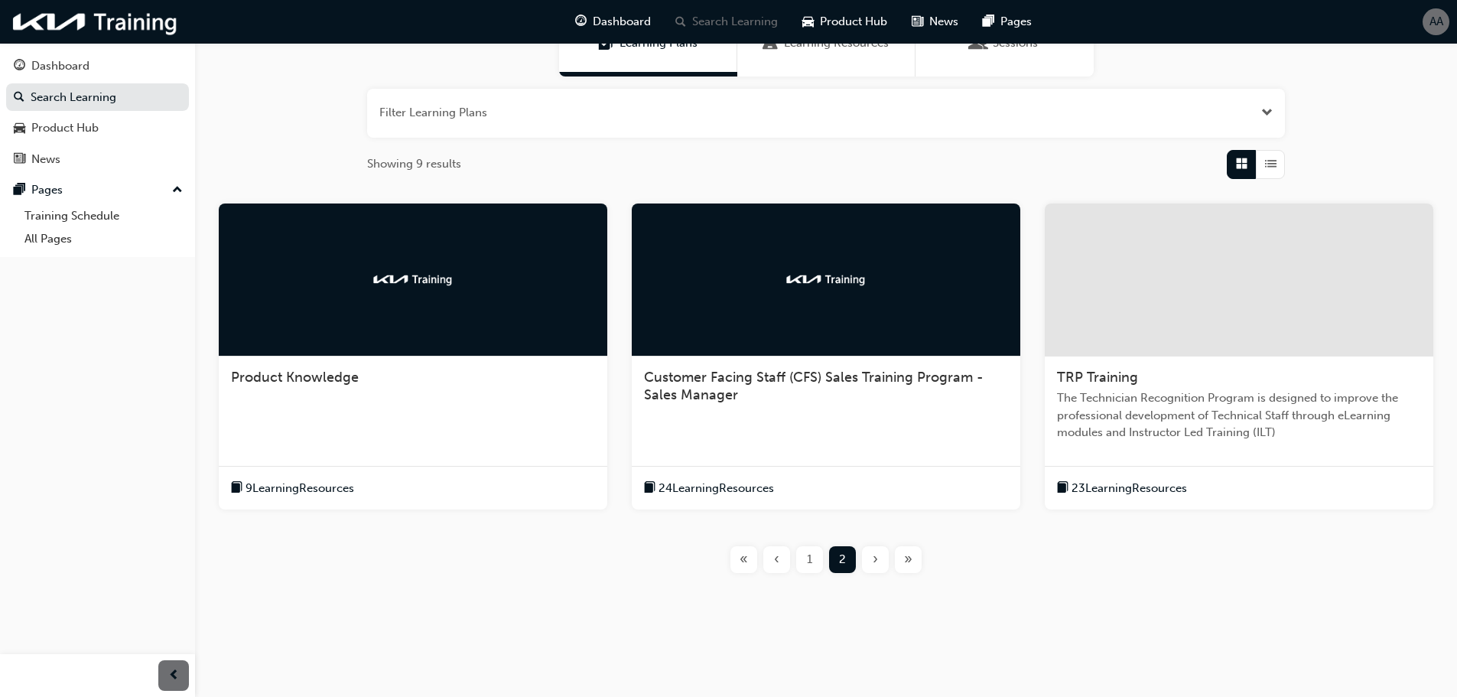
click at [333, 379] on span "Product Knowledge" at bounding box center [295, 377] width 128 height 17
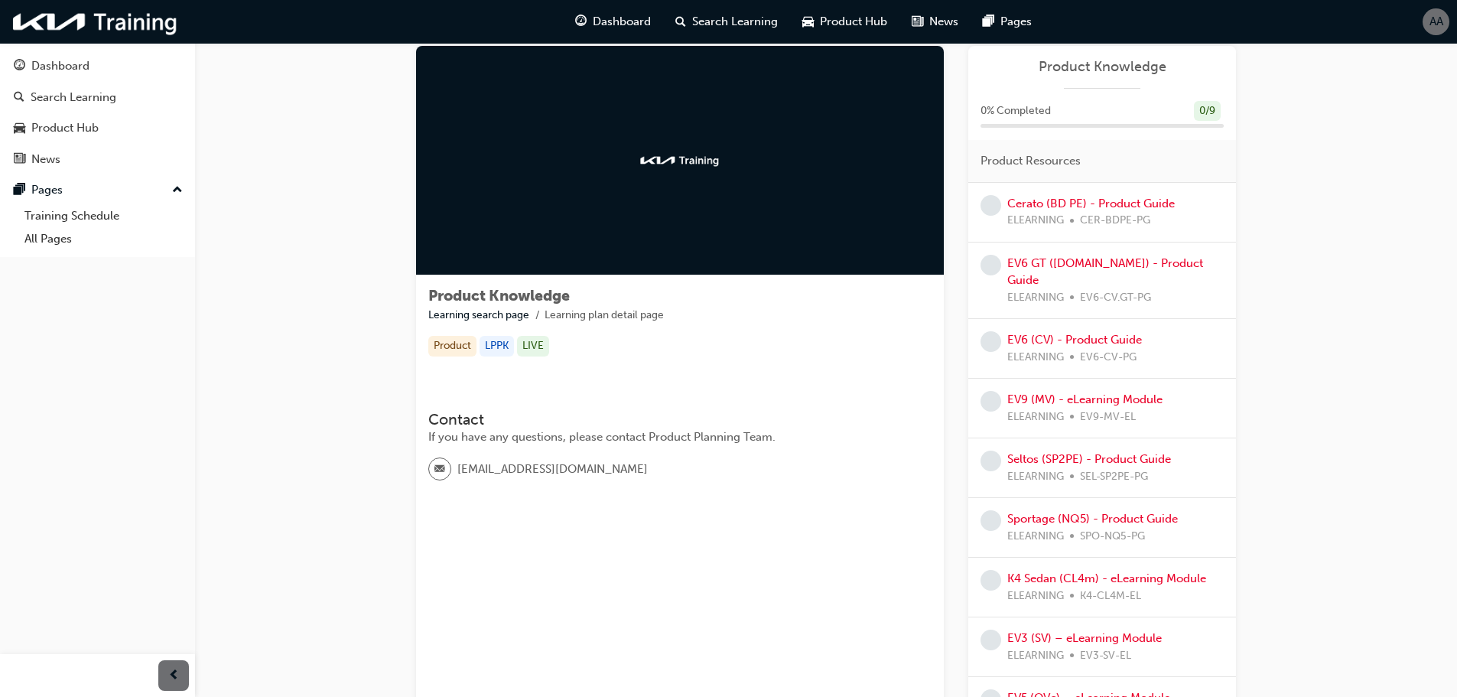
scroll to position [15, 0]
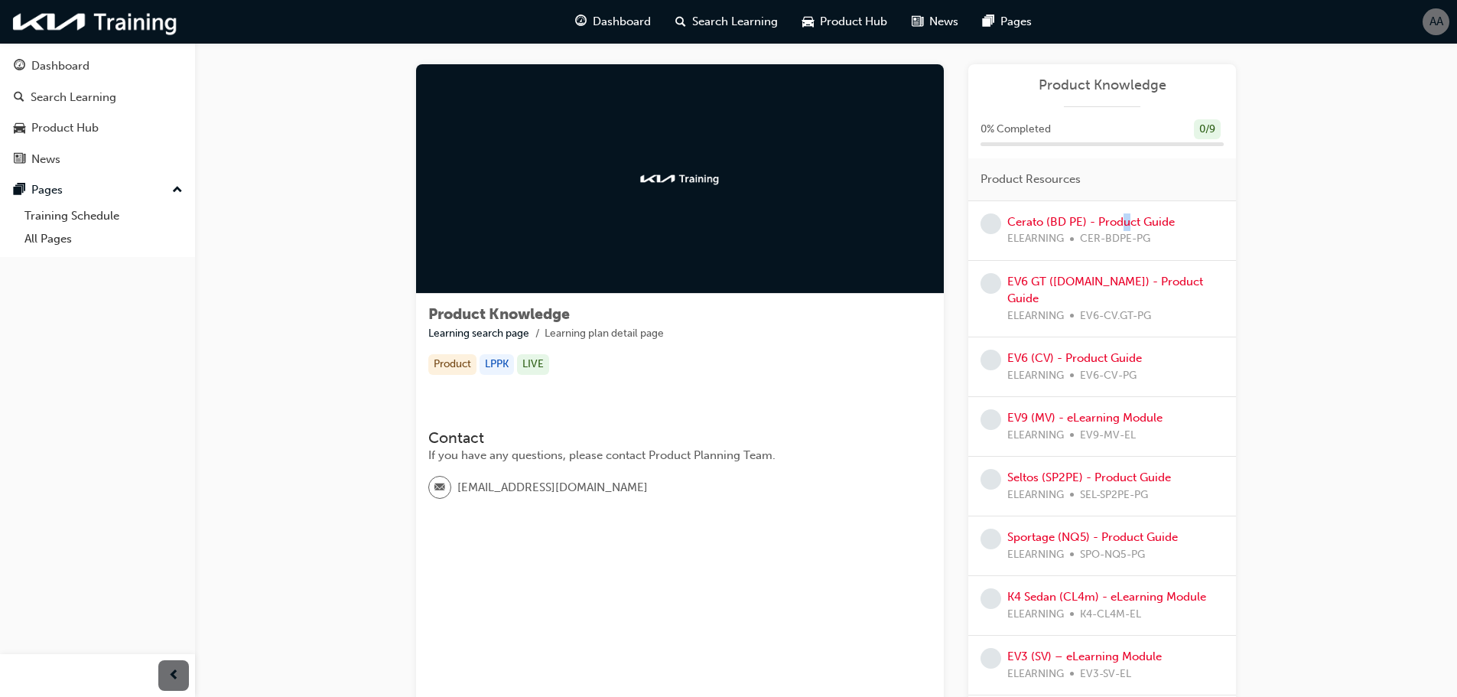
click at [1128, 208] on div "Cerato (BD PE) - Product Guide ELEARNING CER-BDPE-PG" at bounding box center [1102, 231] width 268 height 60
click at [1130, 222] on link "Cerato (BD PE) - Product Guide" at bounding box center [1090, 222] width 167 height 14
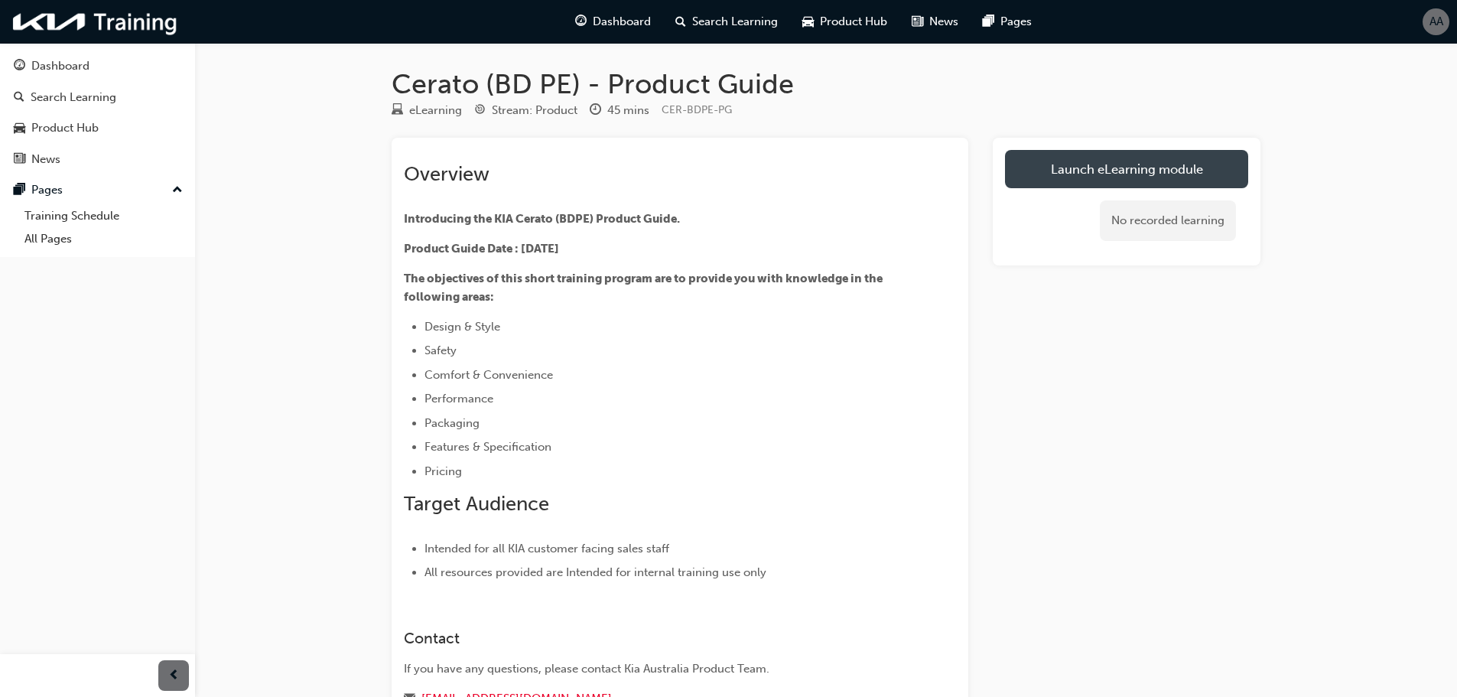
click at [1097, 171] on link "Launch eLearning module" at bounding box center [1126, 169] width 243 height 38
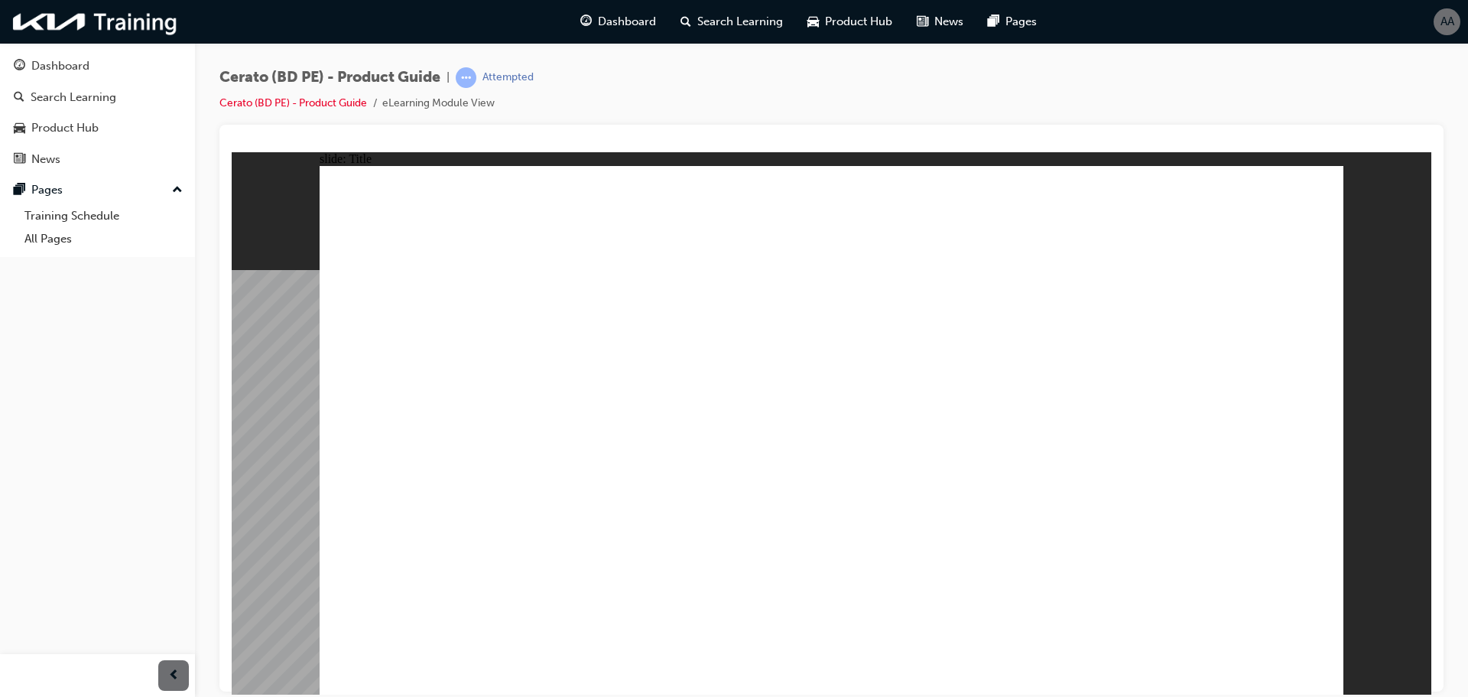
click at [232, 151] on image at bounding box center [232, 151] width 0 height 0
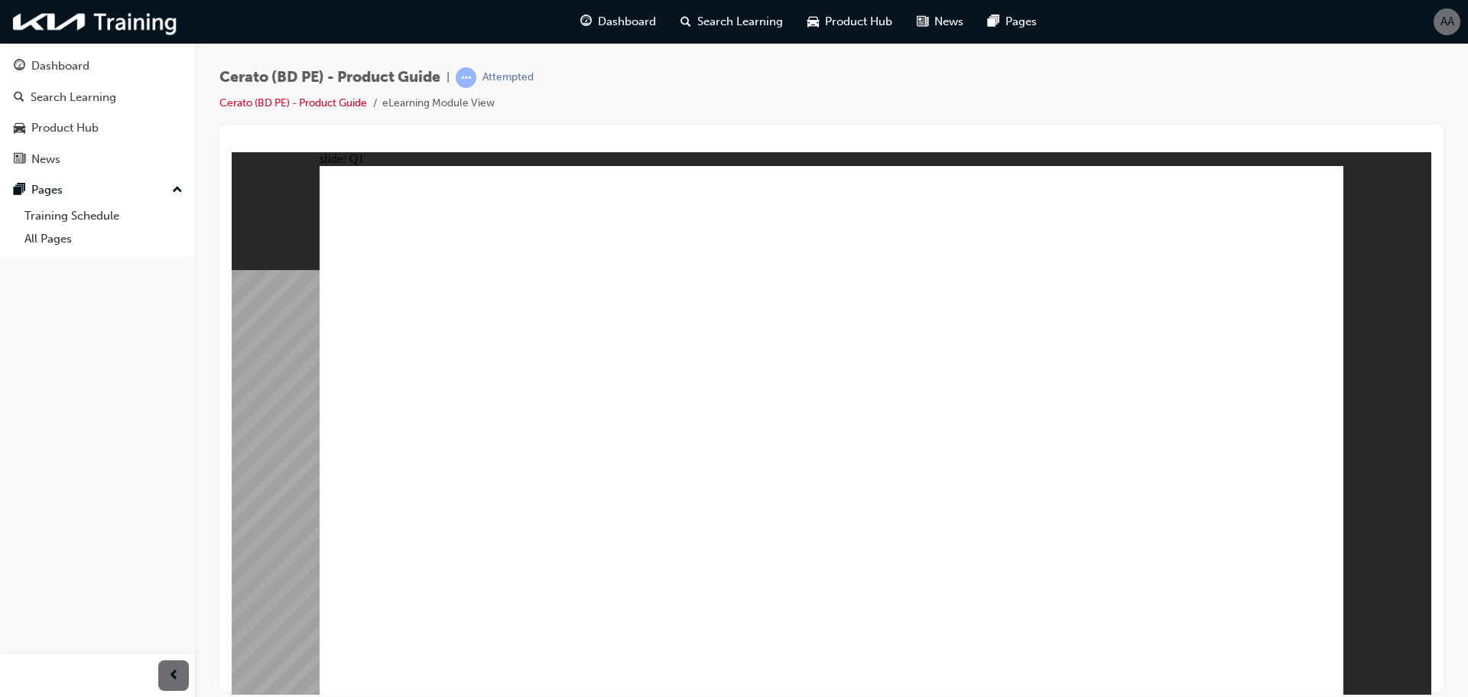
radio input "true"
click at [473, 104] on li "eLearning Module View" at bounding box center [438, 104] width 112 height 18
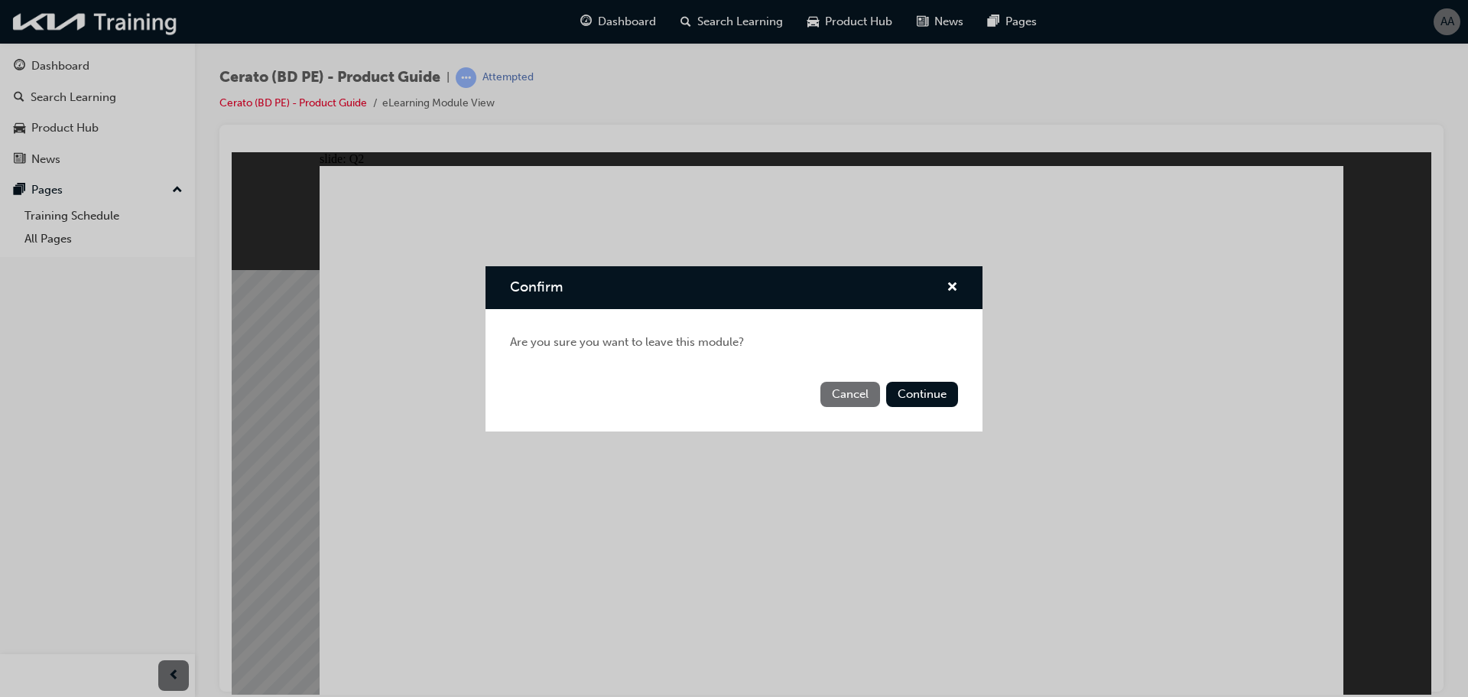
click at [850, 388] on button "Cancel" at bounding box center [851, 394] width 60 height 25
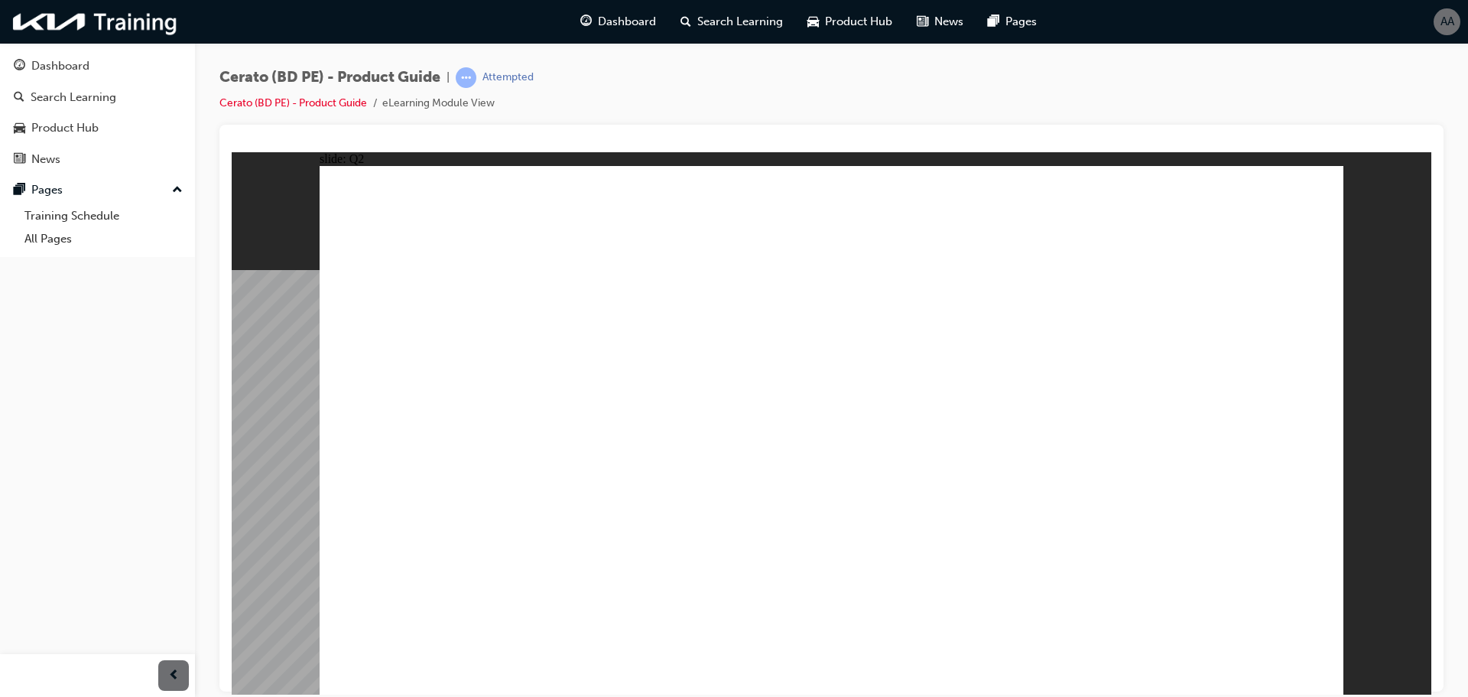
click at [467, 78] on span "learningRecordVerb_ATTEMPT-icon" at bounding box center [466, 77] width 21 height 21
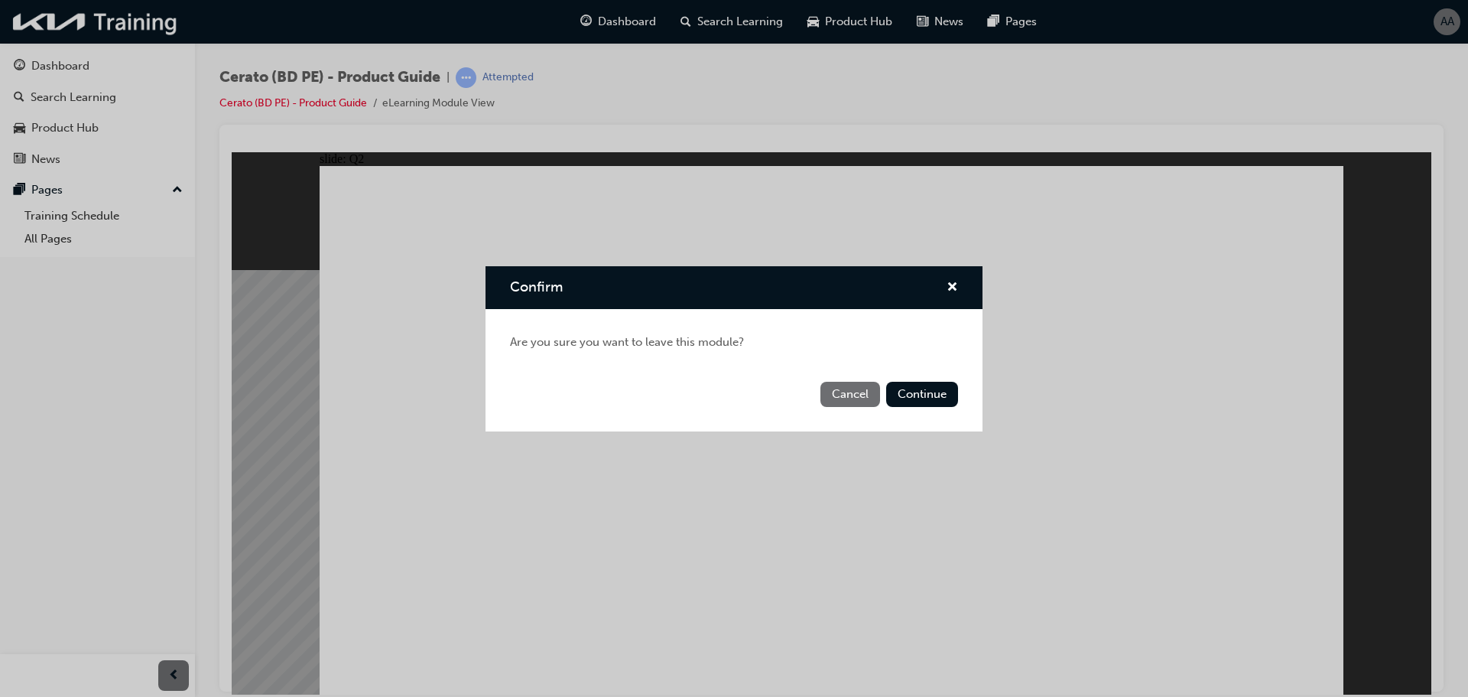
click at [45, 67] on div "Confirm Are you sure you want to leave this module? Cancel Continue" at bounding box center [734, 348] width 1468 height 697
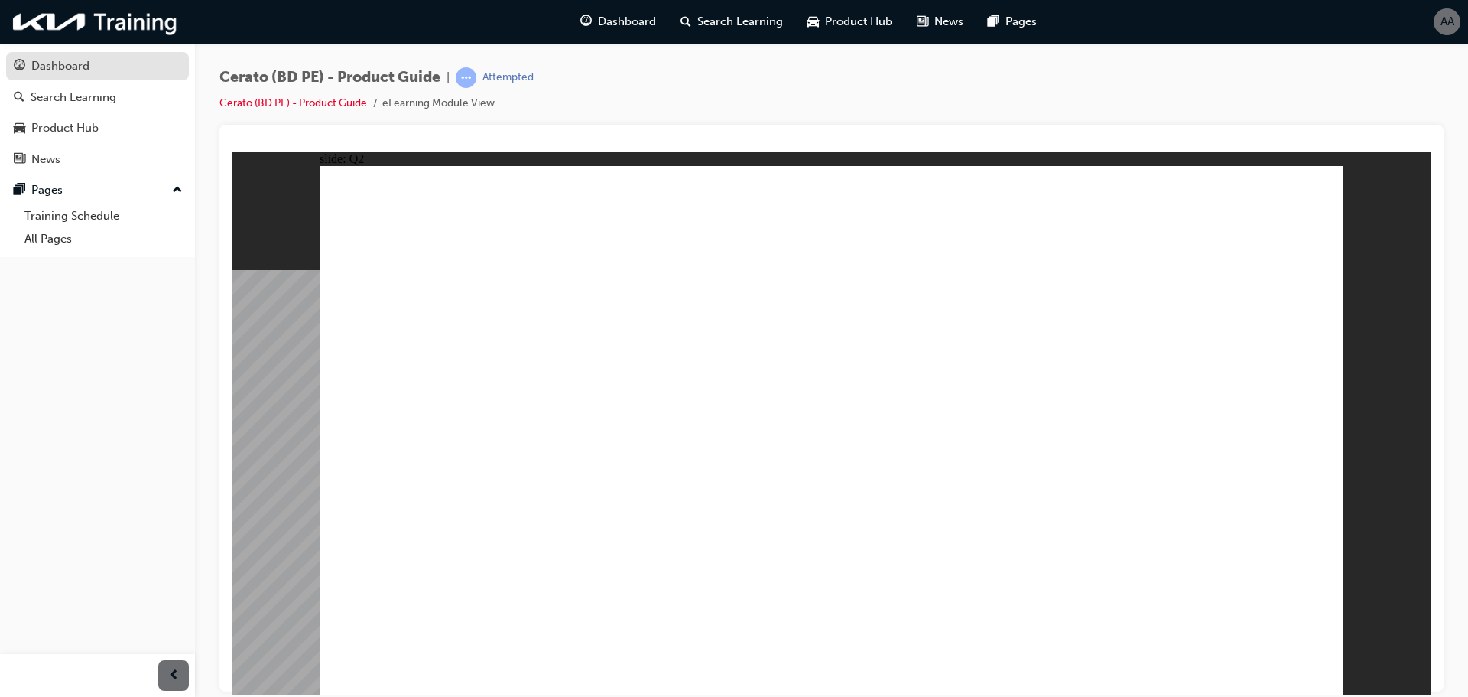
click at [69, 67] on div "Dashboard" at bounding box center [60, 66] width 58 height 18
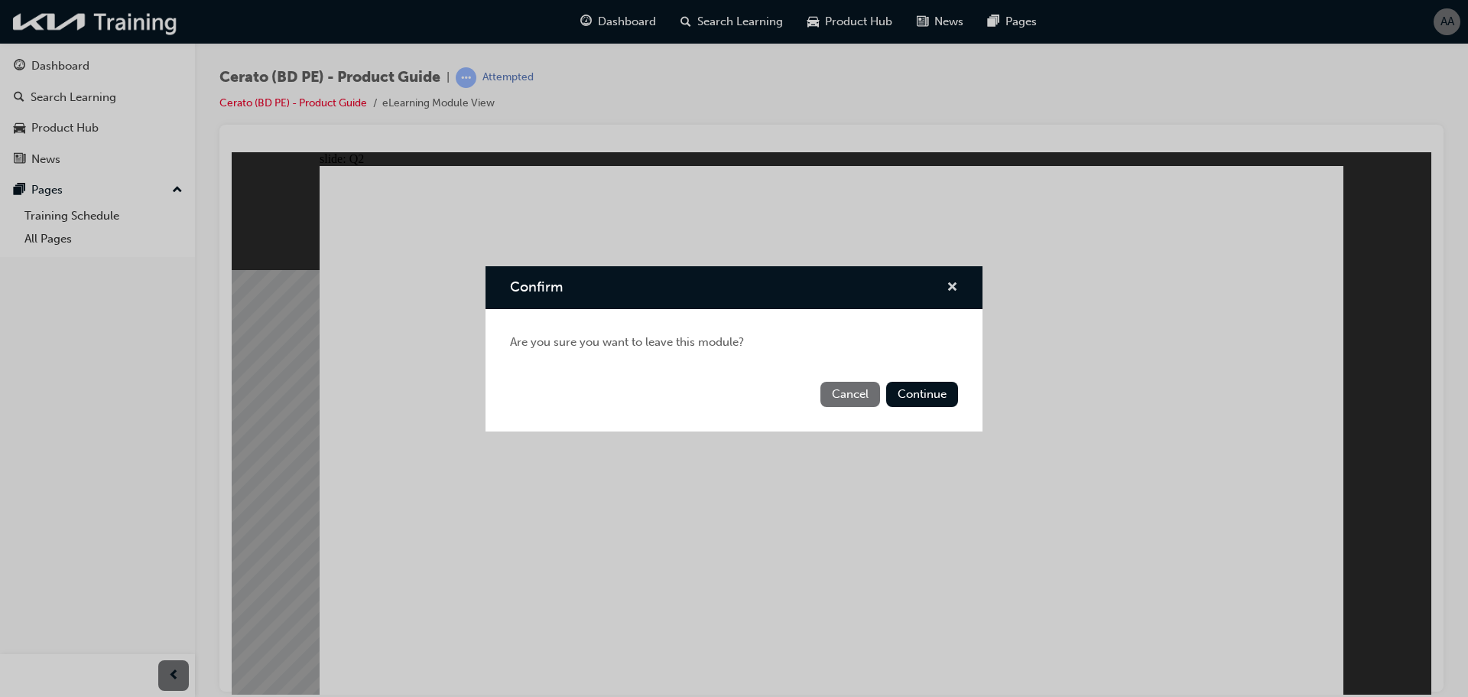
click at [957, 283] on span "cross-icon" at bounding box center [952, 288] width 11 height 14
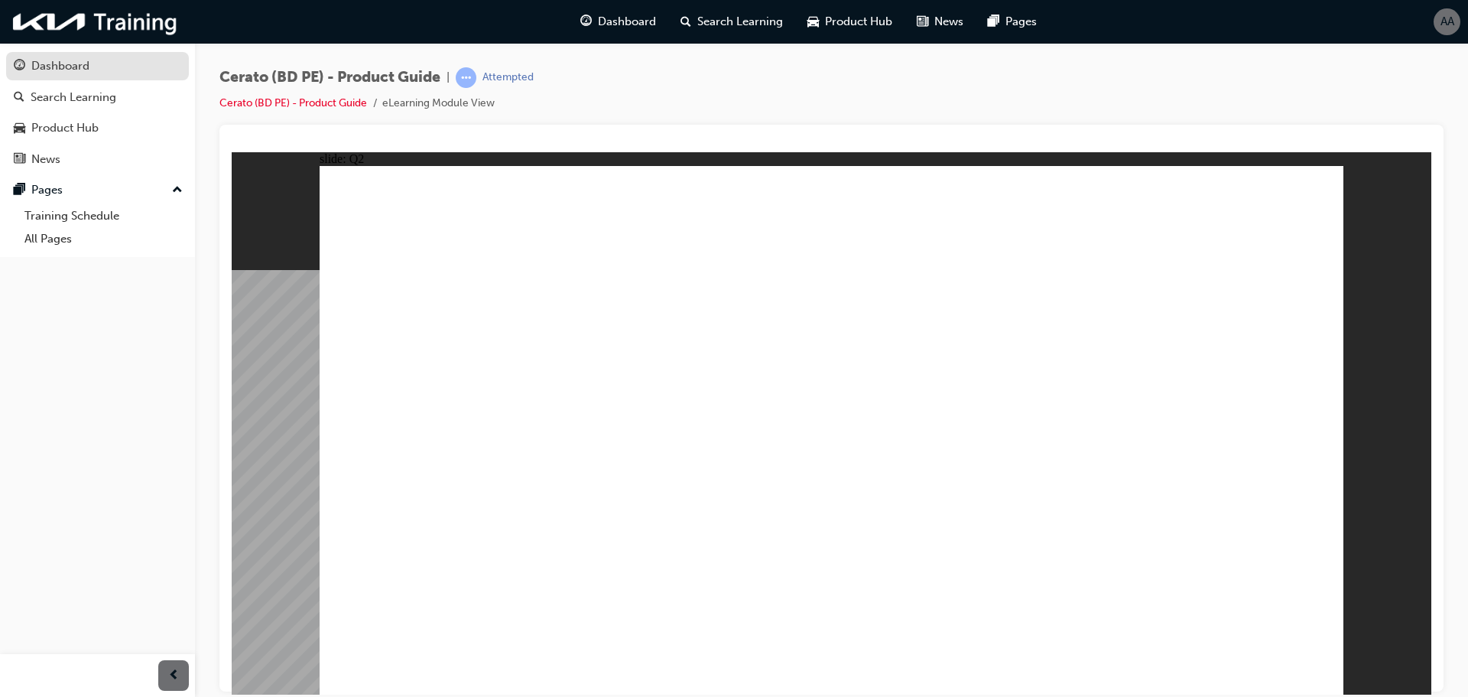
click at [34, 56] on link "Dashboard" at bounding box center [97, 66] width 183 height 28
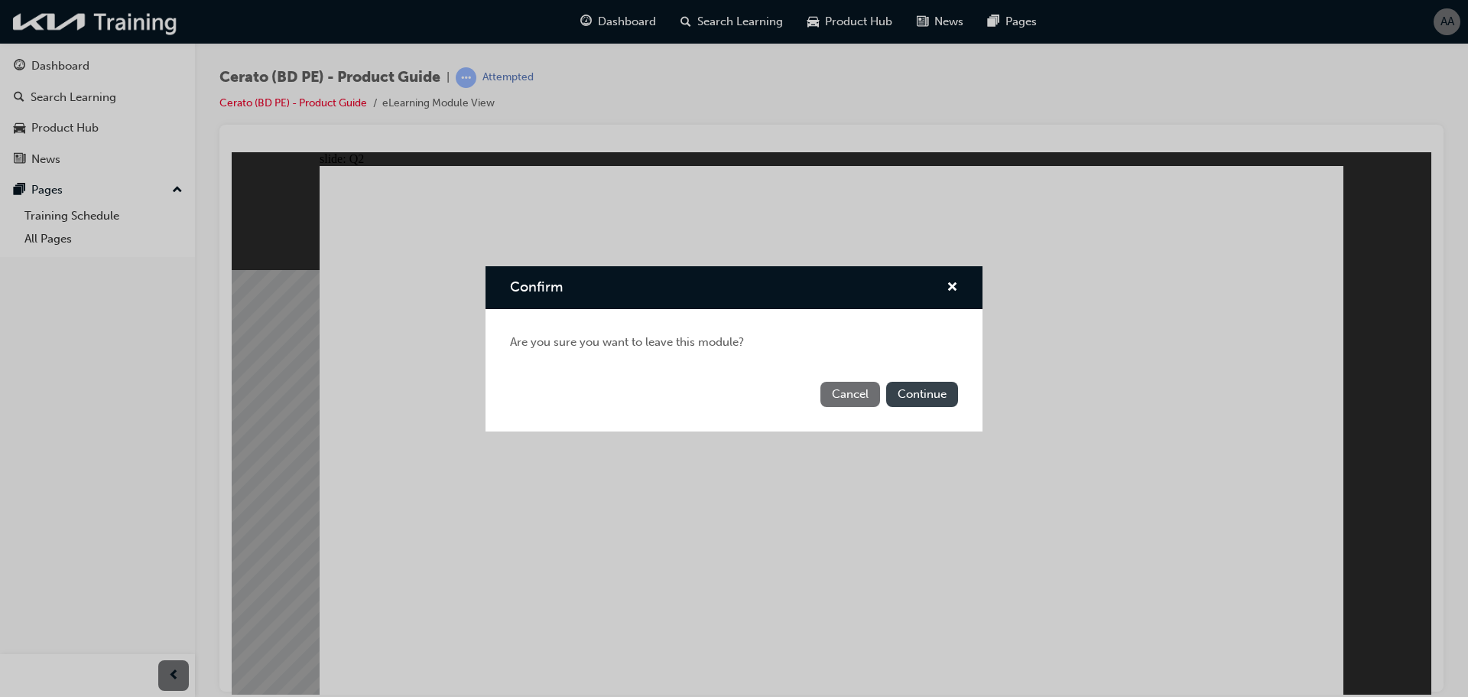
click at [917, 390] on button "Continue" at bounding box center [922, 394] width 72 height 25
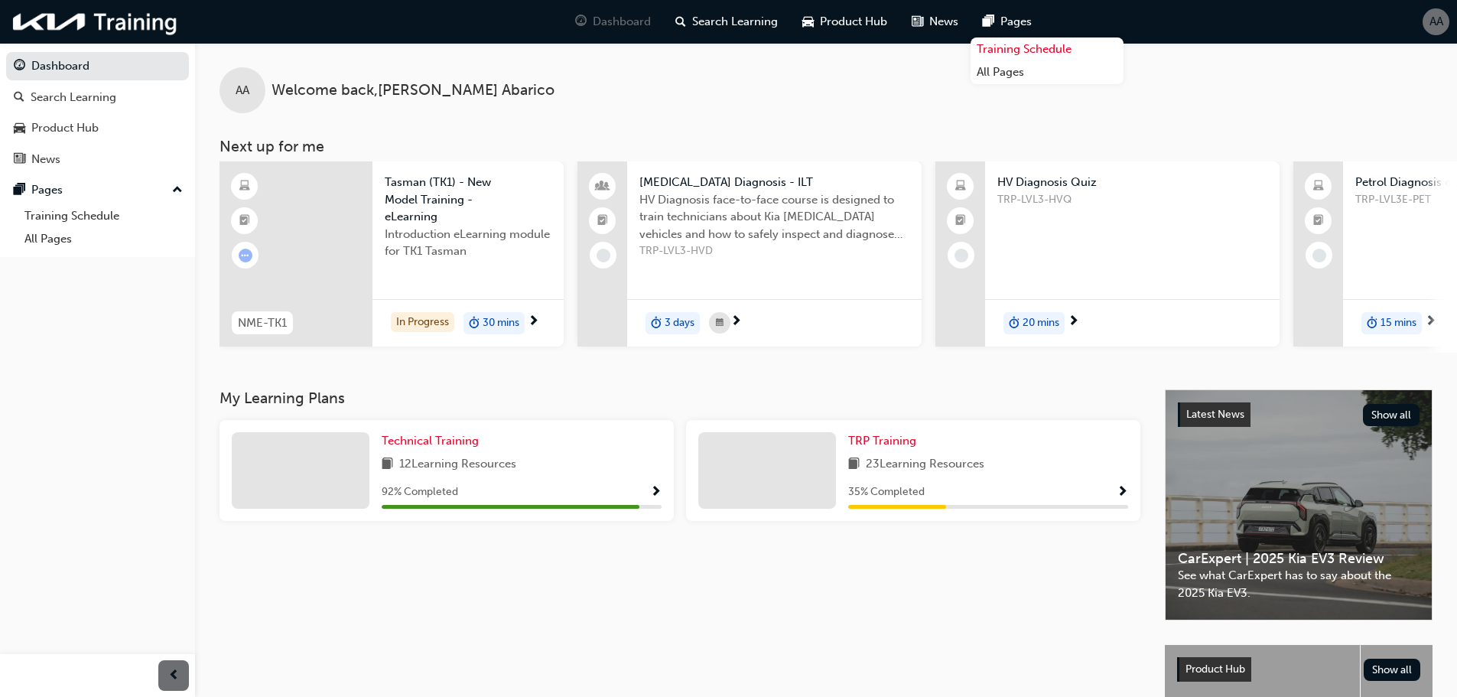
click at [1022, 44] on link "Training Schedule" at bounding box center [1046, 49] width 153 height 24
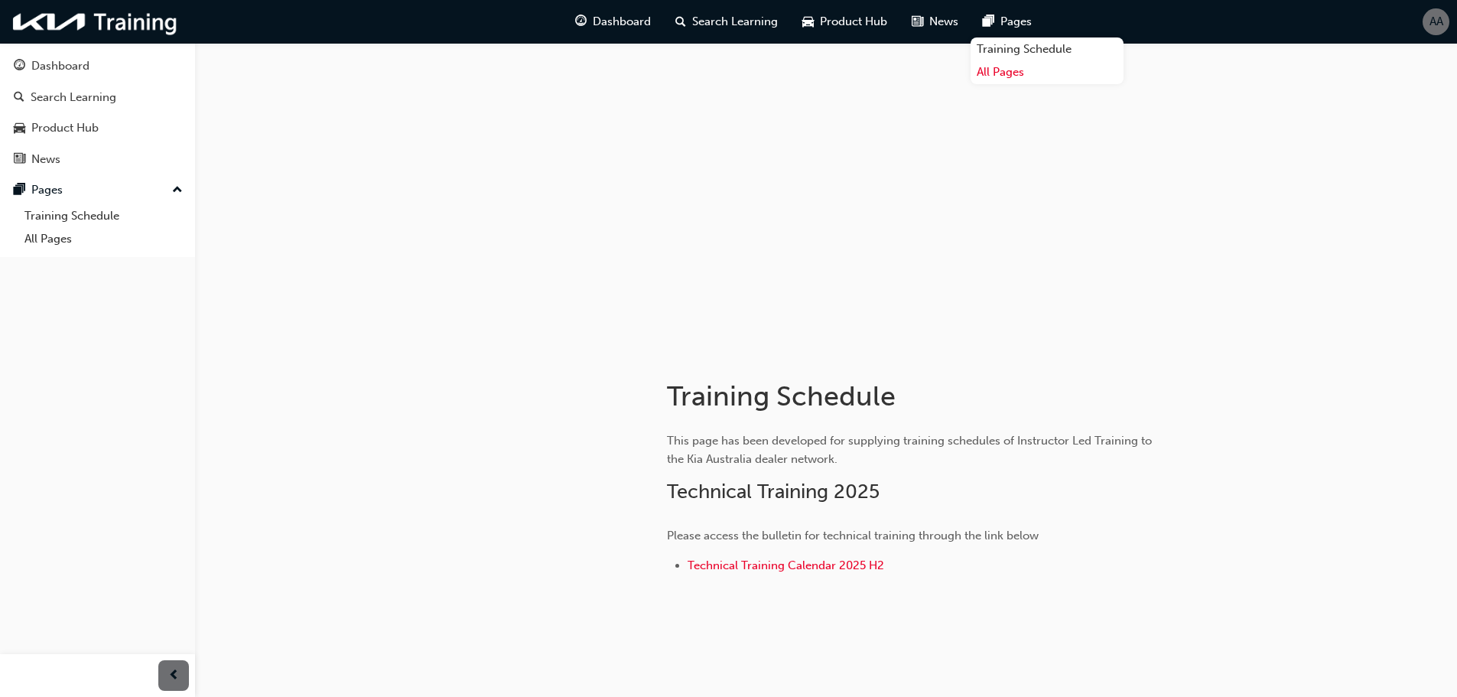
click at [996, 74] on link "All Pages" at bounding box center [1046, 72] width 153 height 24
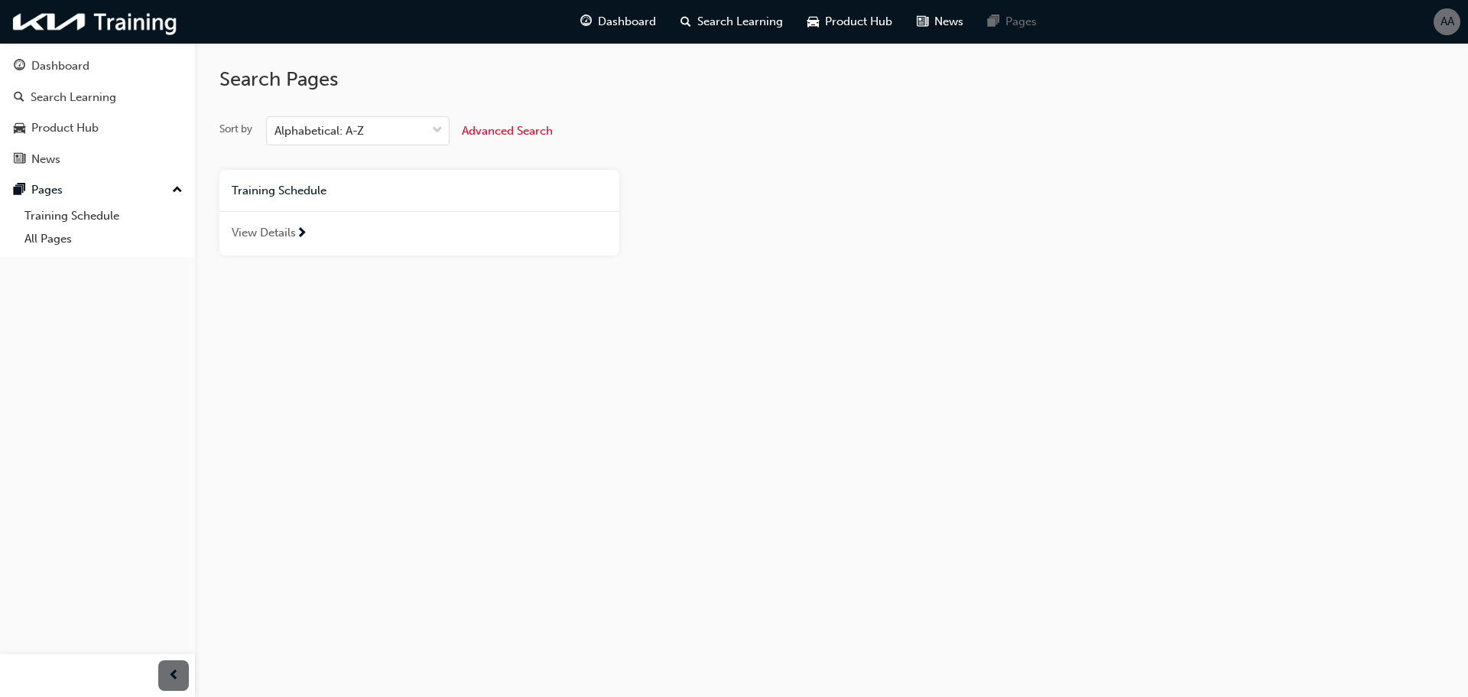
click at [286, 223] on div "View Details" at bounding box center [419, 233] width 400 height 44
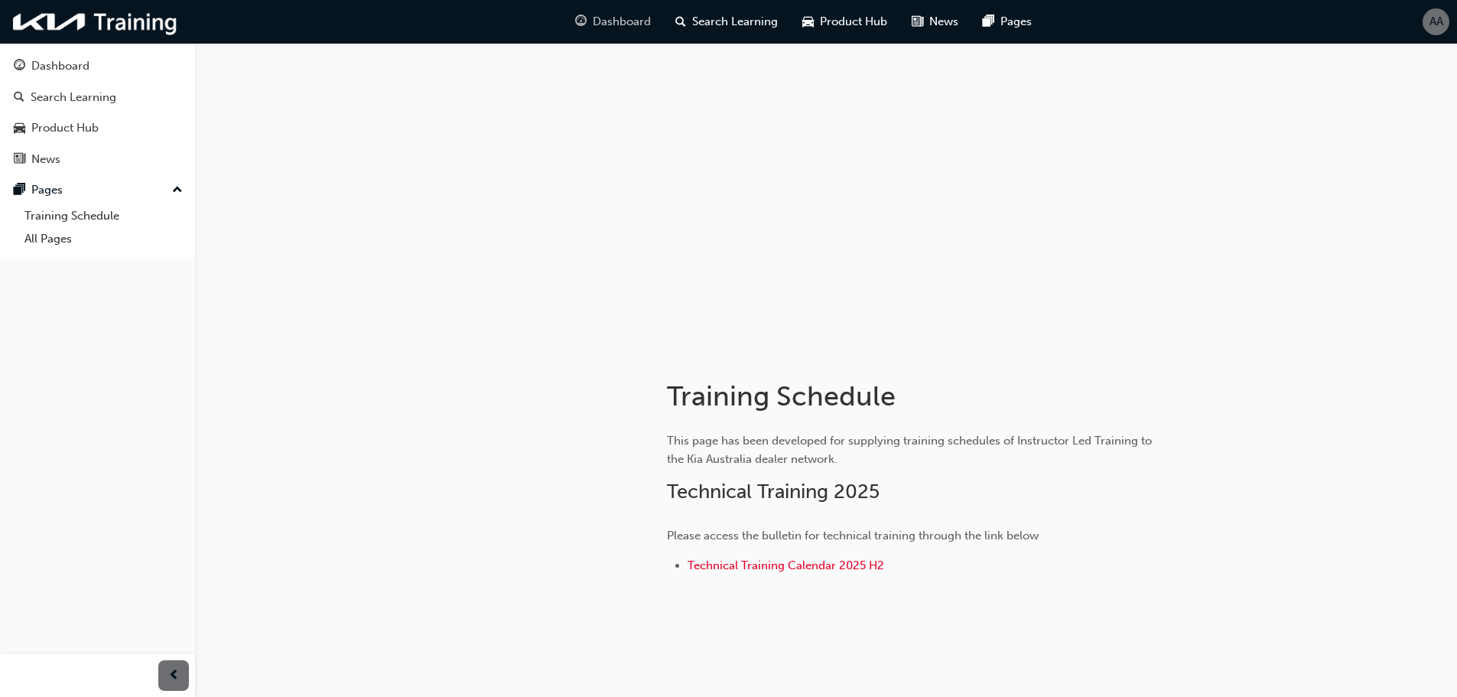
click at [624, 12] on div "Dashboard" at bounding box center [613, 21] width 100 height 31
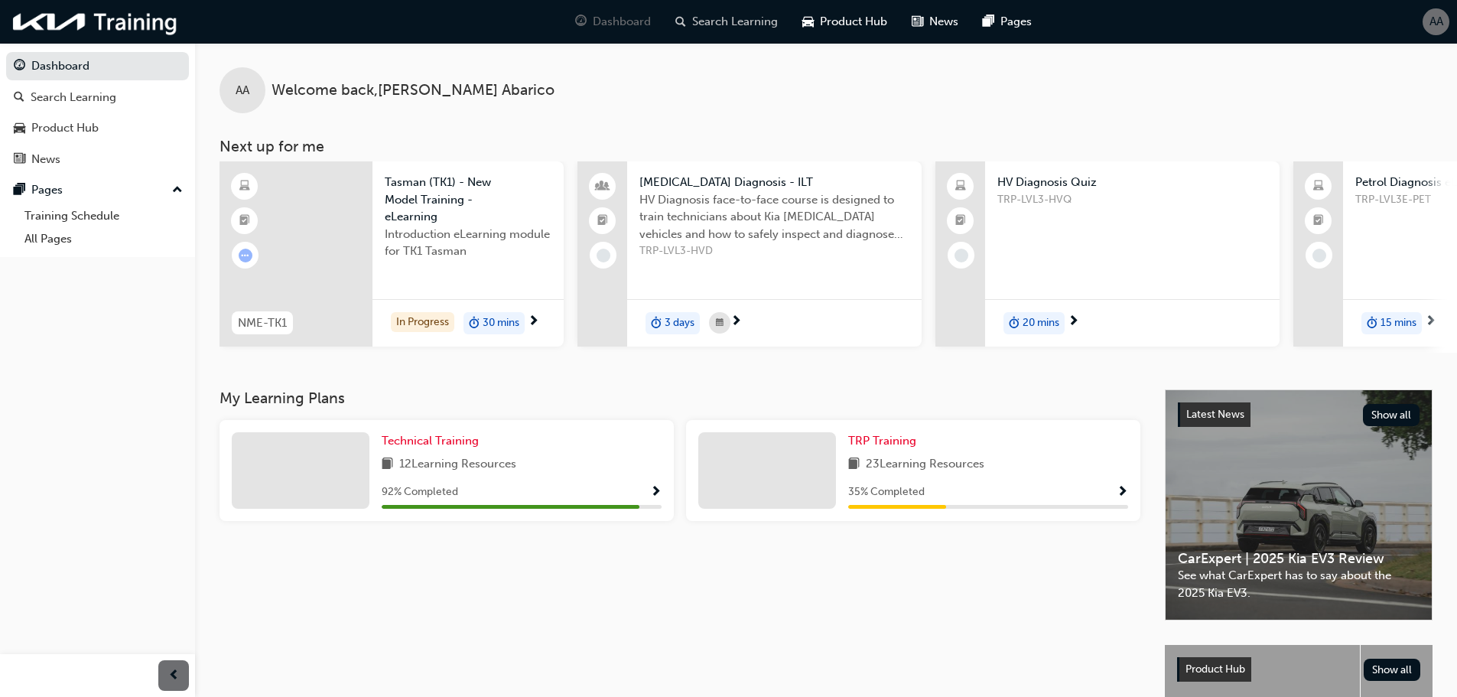
click at [737, 22] on span "Search Learning" at bounding box center [735, 22] width 86 height 18
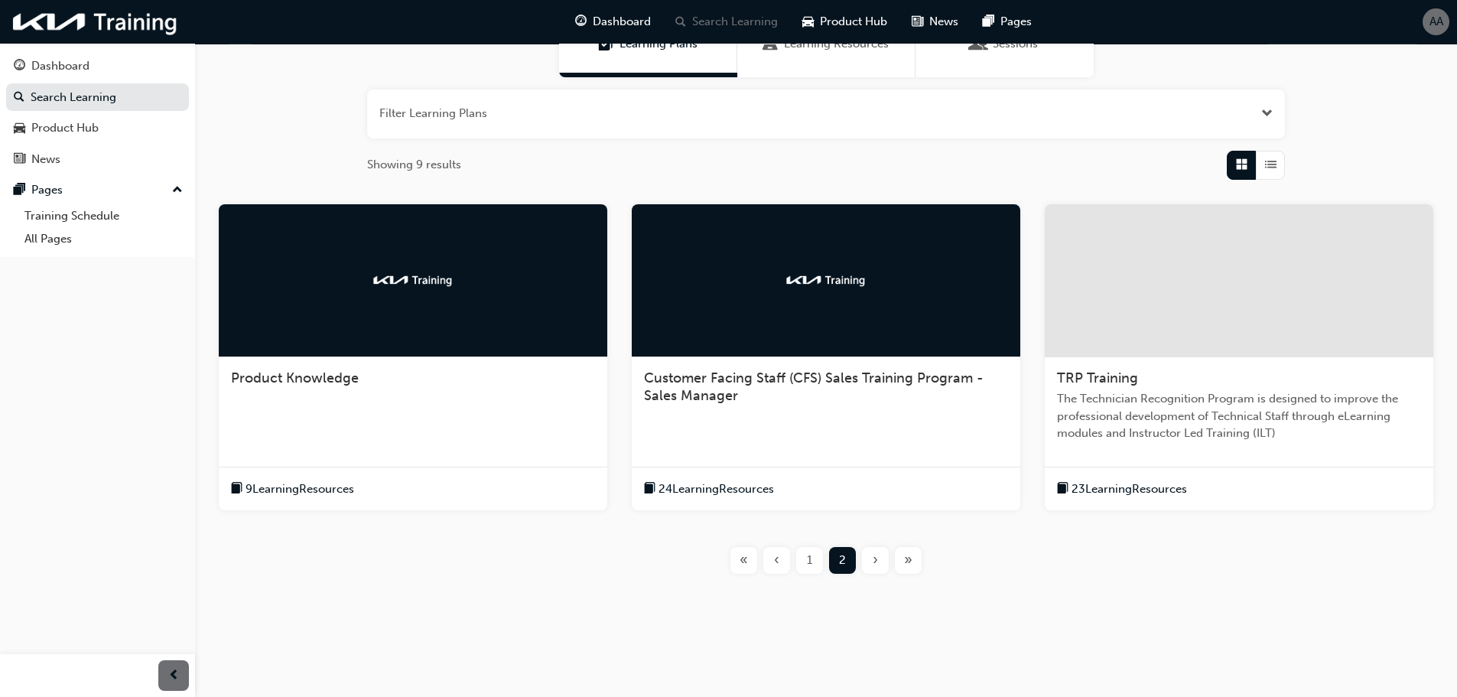
scroll to position [151, 0]
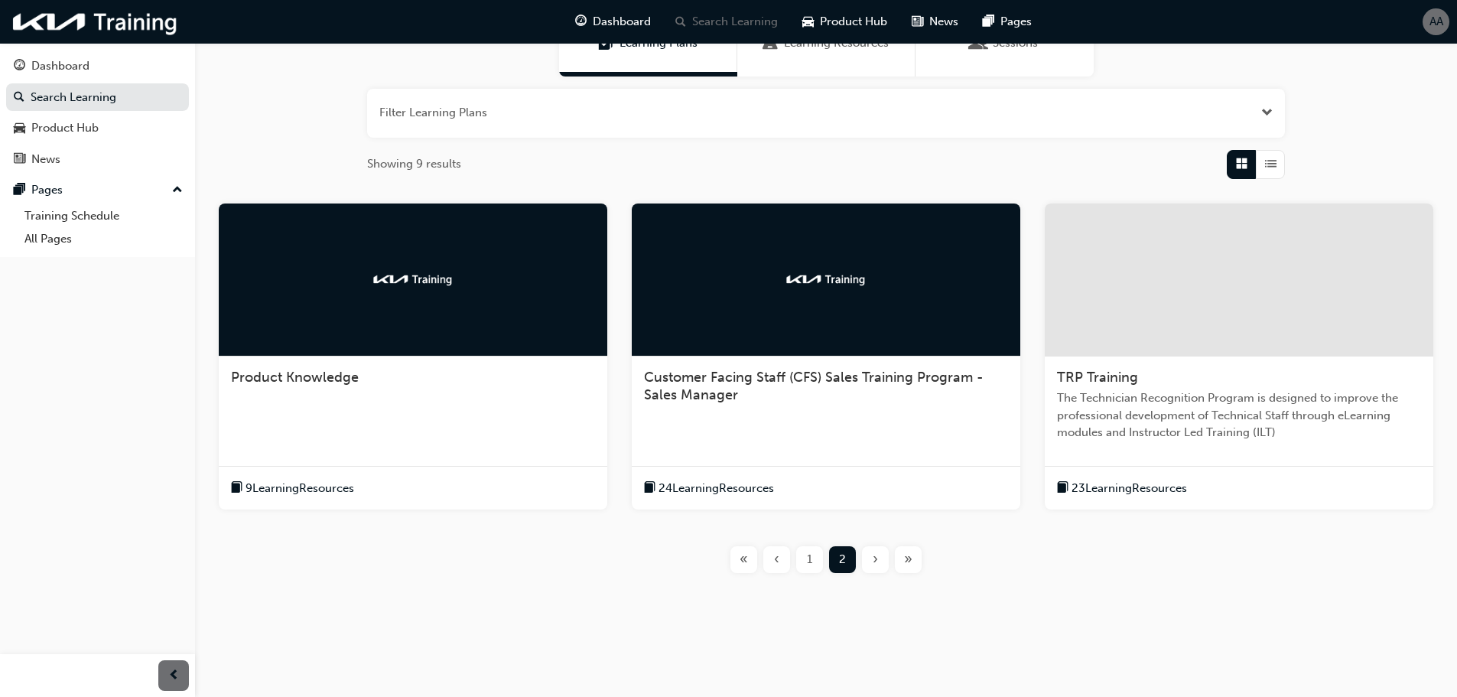
click at [269, 486] on span "9 Learning Resources" at bounding box center [299, 488] width 109 height 18
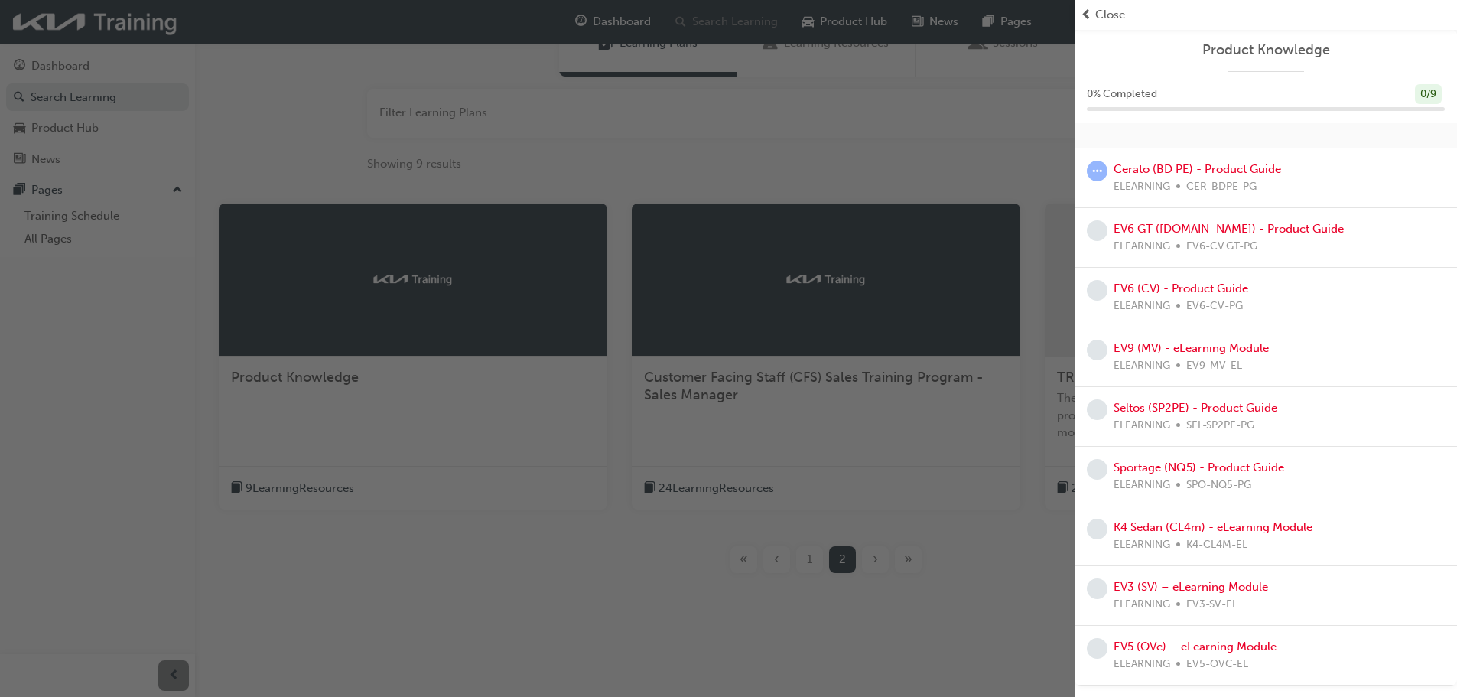
click at [1127, 166] on link "Cerato (BD PE) - Product Guide" at bounding box center [1196, 169] width 167 height 14
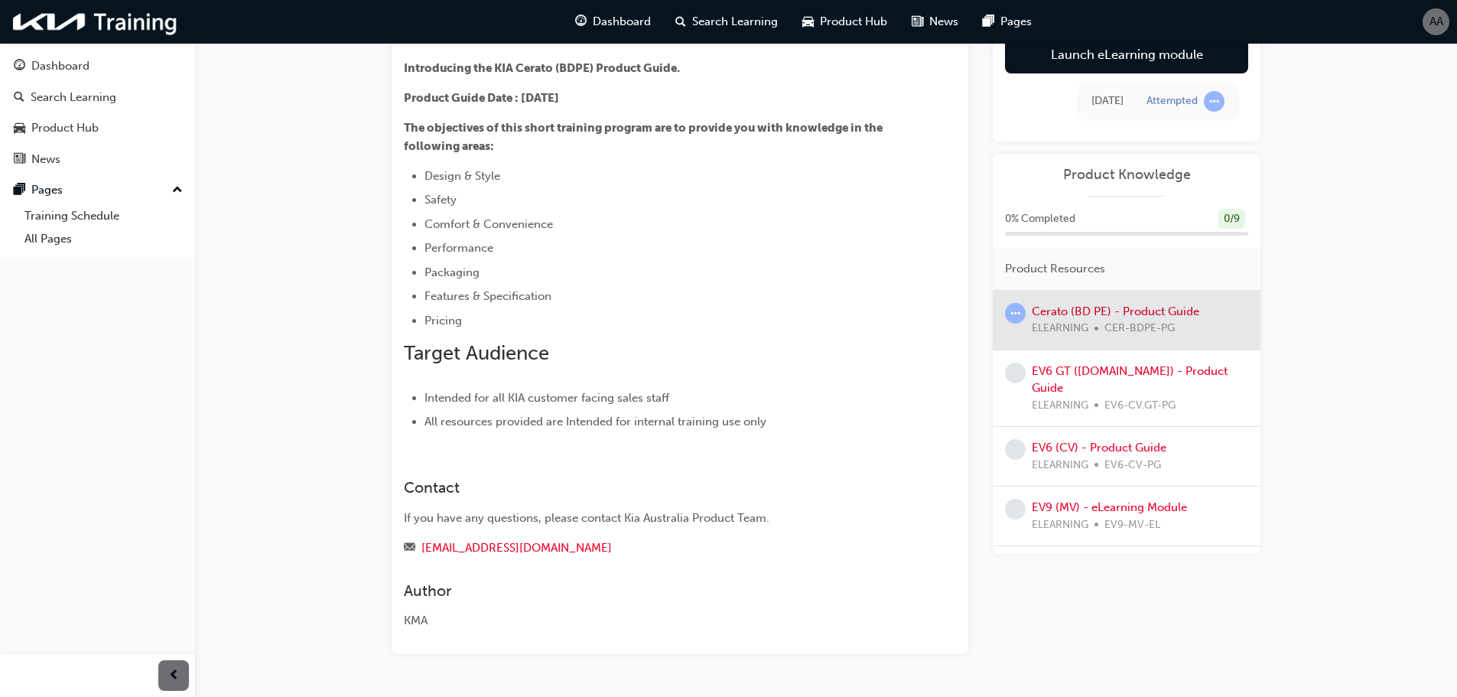
click at [1133, 311] on div at bounding box center [1127, 320] width 268 height 59
click at [1126, 306] on div at bounding box center [1127, 320] width 268 height 59
click at [1087, 57] on link "Launch eLearning module" at bounding box center [1126, 54] width 243 height 38
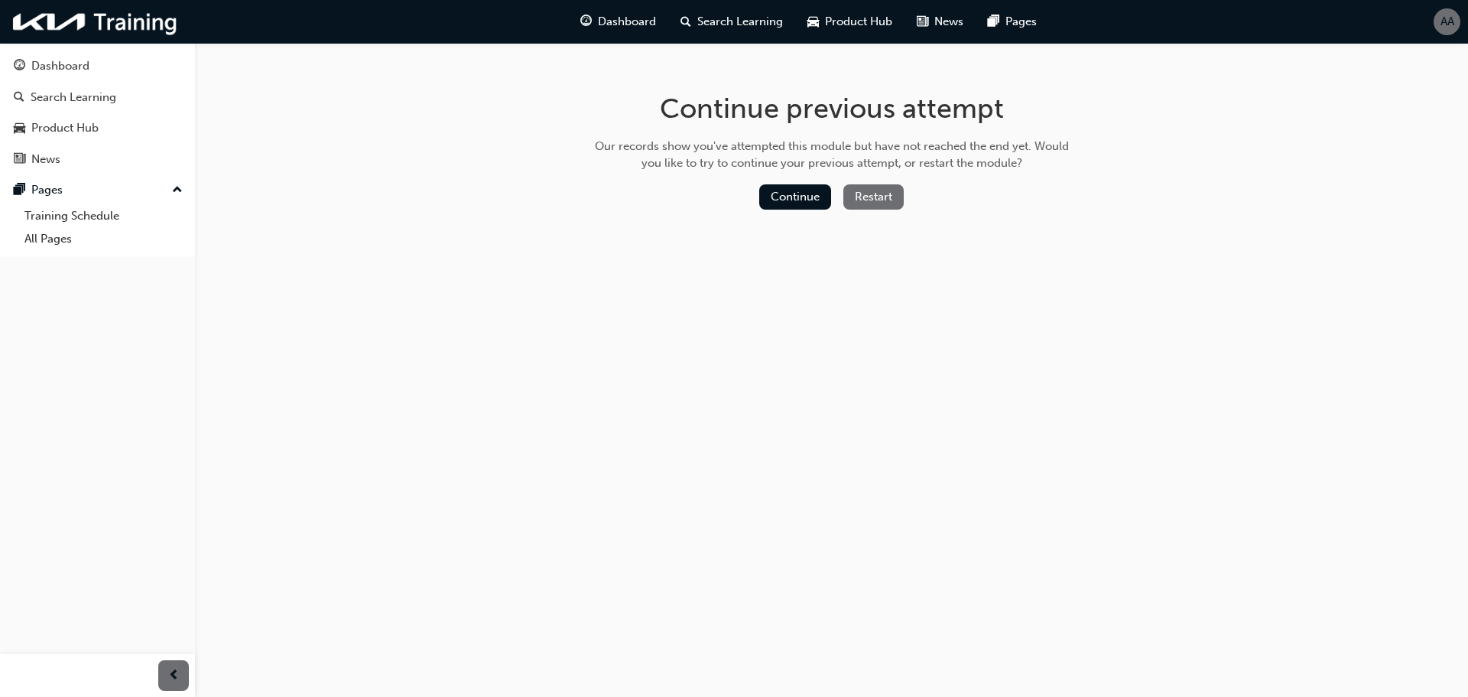
click at [884, 200] on button "Restart" at bounding box center [874, 196] width 60 height 25
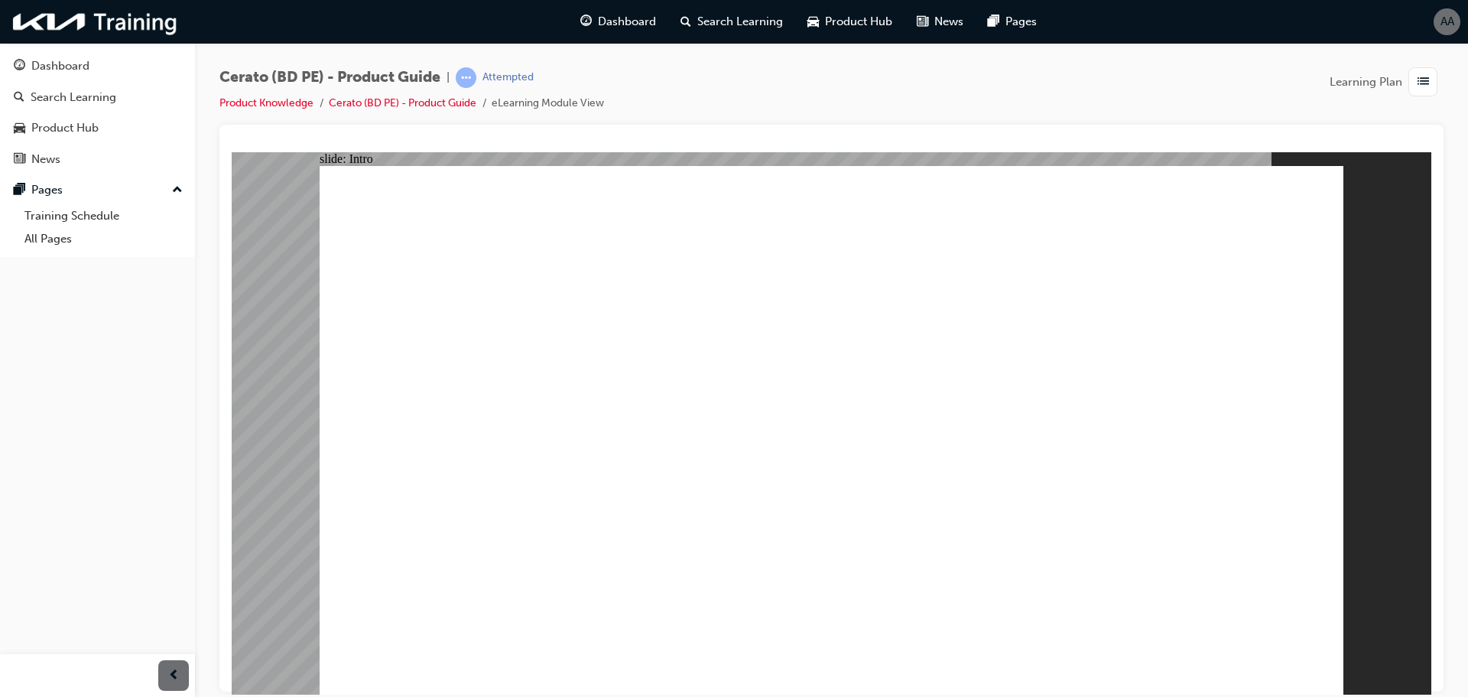
drag, startPoint x: 1692, startPoint y: 602, endPoint x: 508, endPoint y: 574, distance: 1184.1
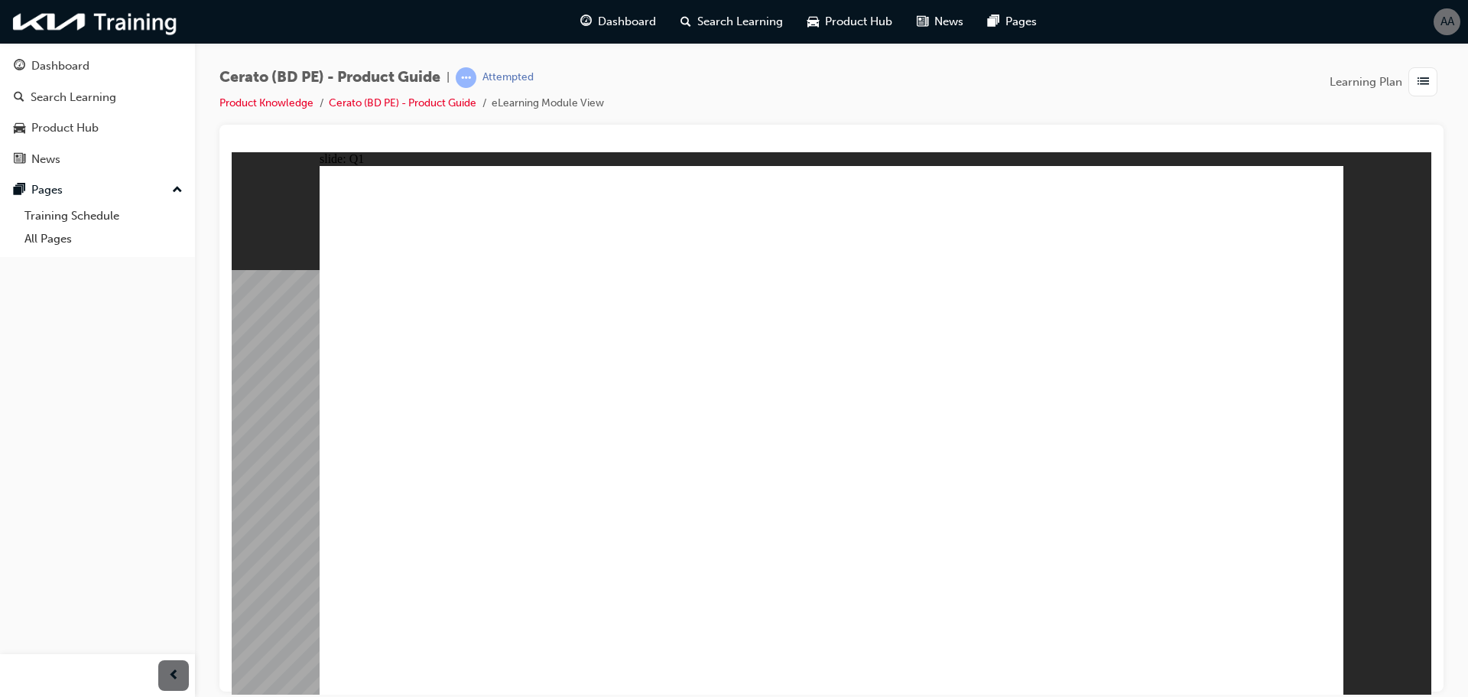
click at [1422, 81] on span "list-icon" at bounding box center [1423, 82] width 11 height 19
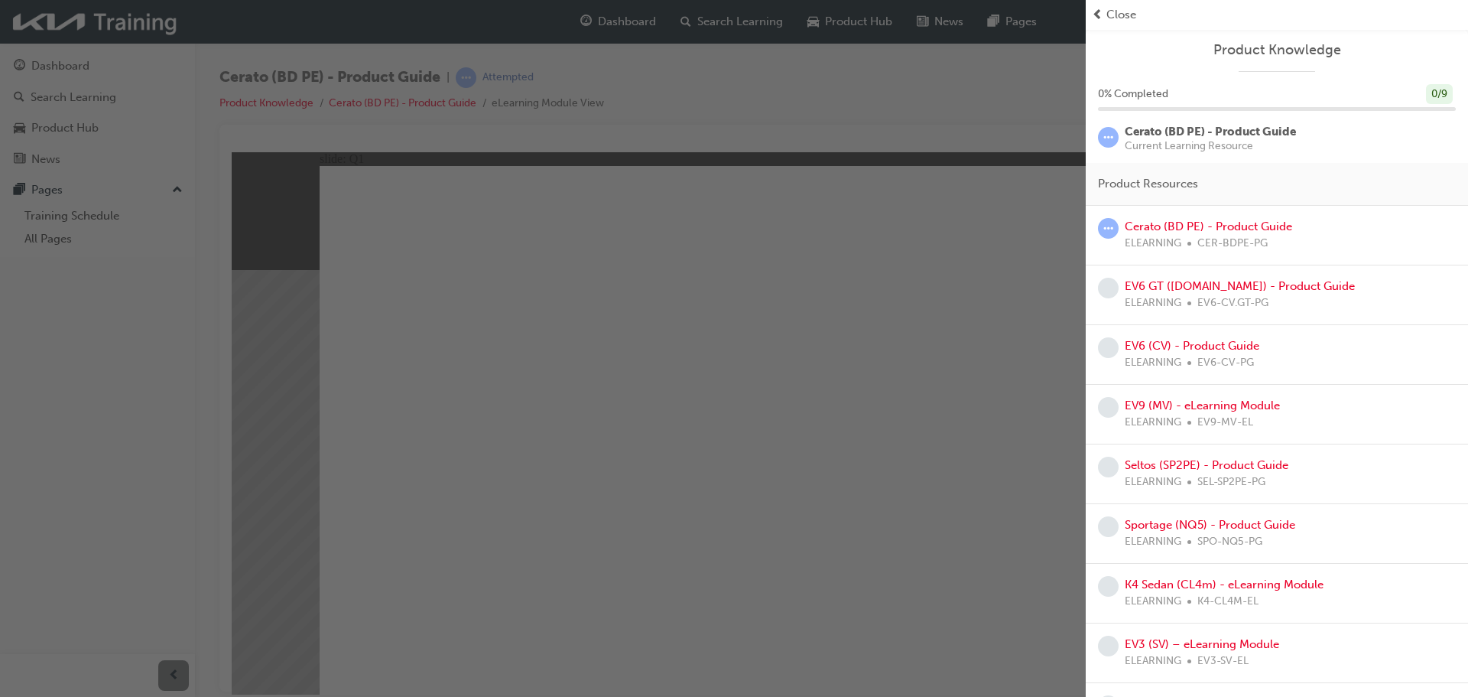
click at [1102, 18] on span "prev-icon" at bounding box center [1097, 15] width 11 height 18
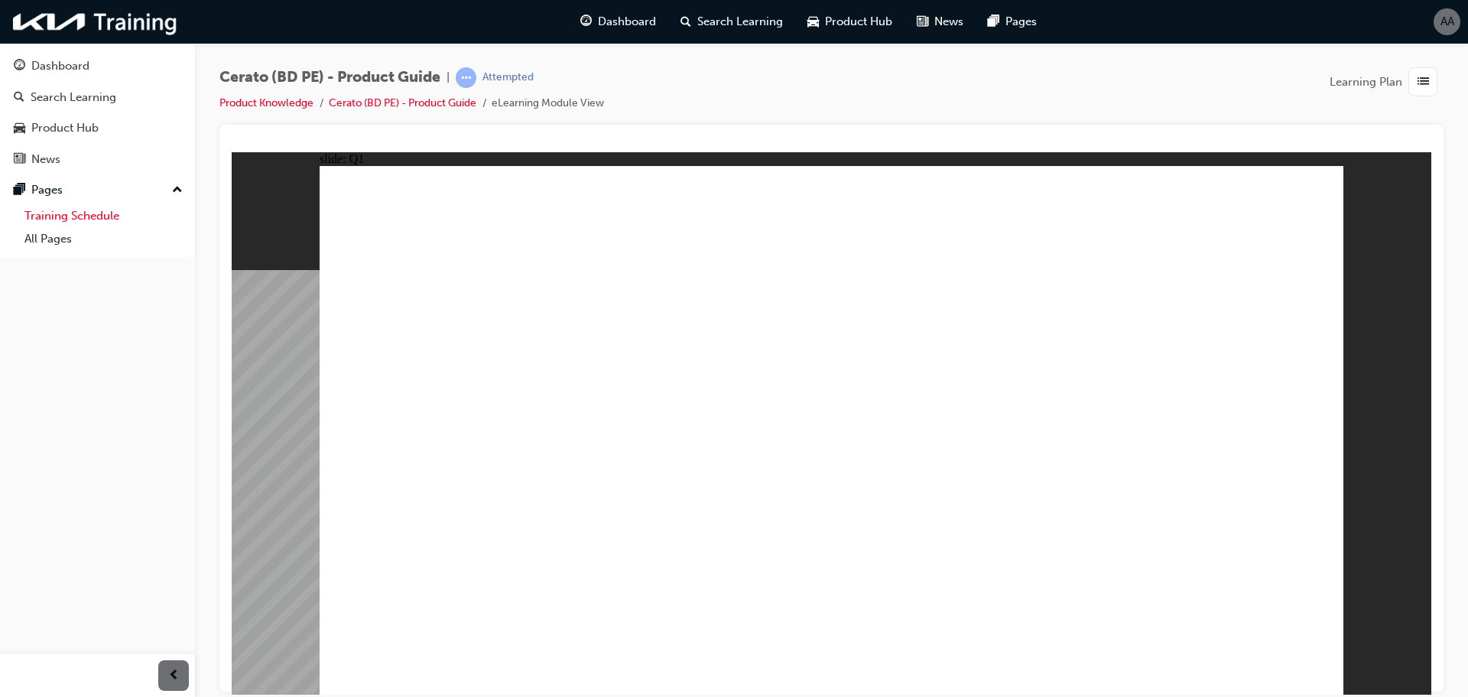
click at [100, 211] on link "Training Schedule" at bounding box center [103, 216] width 171 height 24
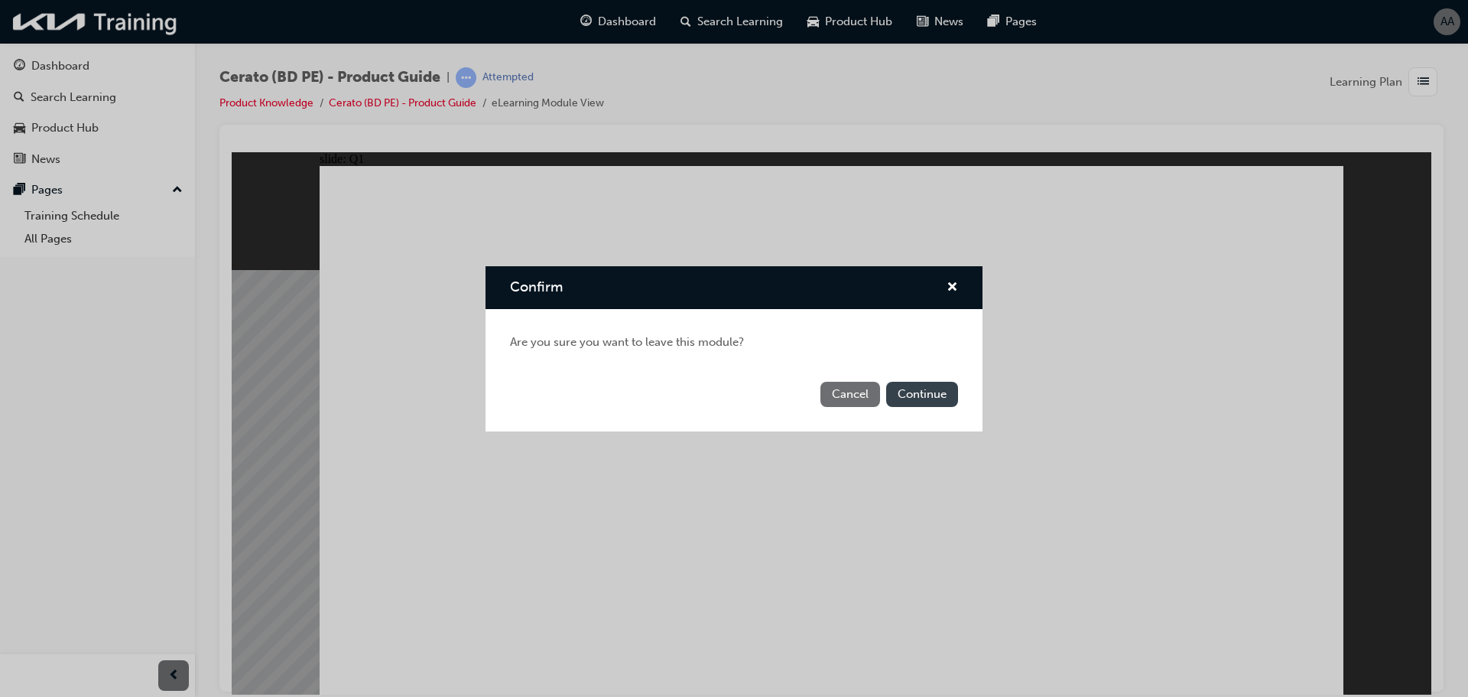
click at [934, 388] on button "Continue" at bounding box center [922, 394] width 72 height 25
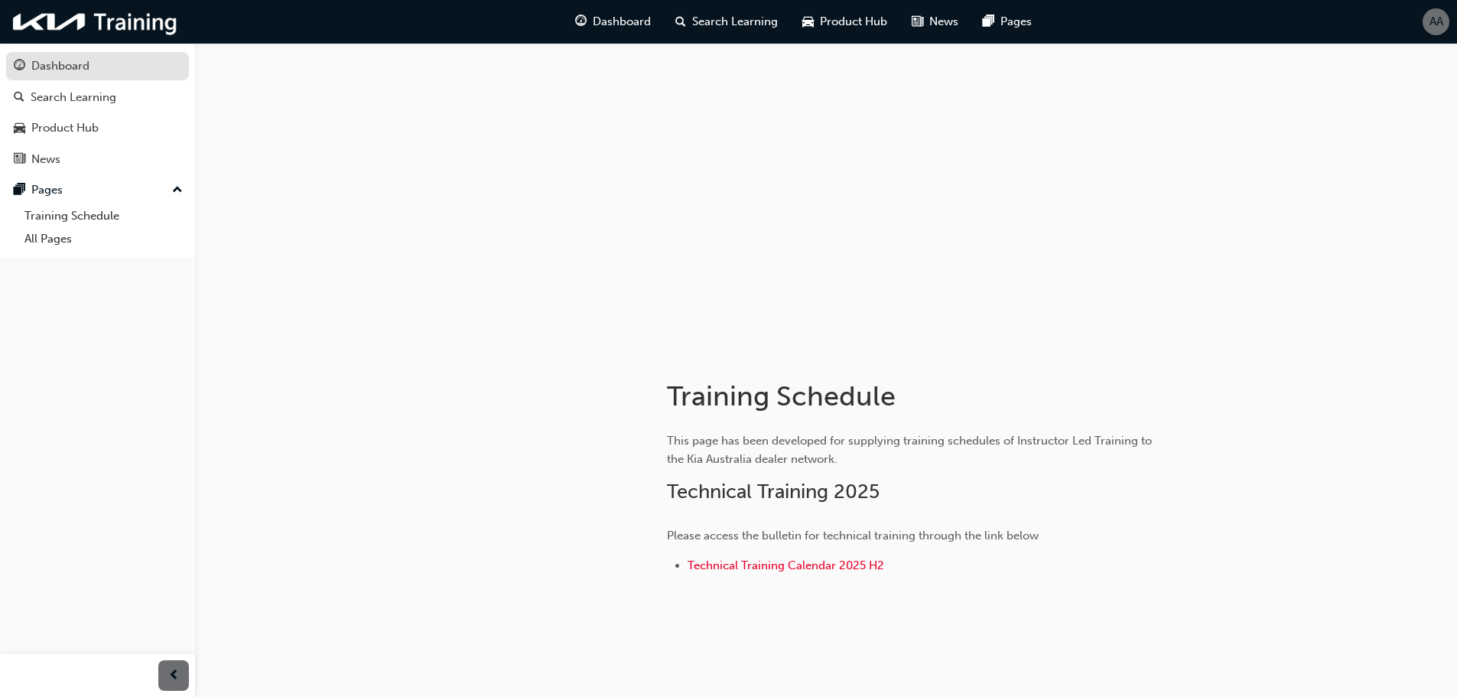
click at [62, 62] on div "Dashboard" at bounding box center [60, 66] width 58 height 18
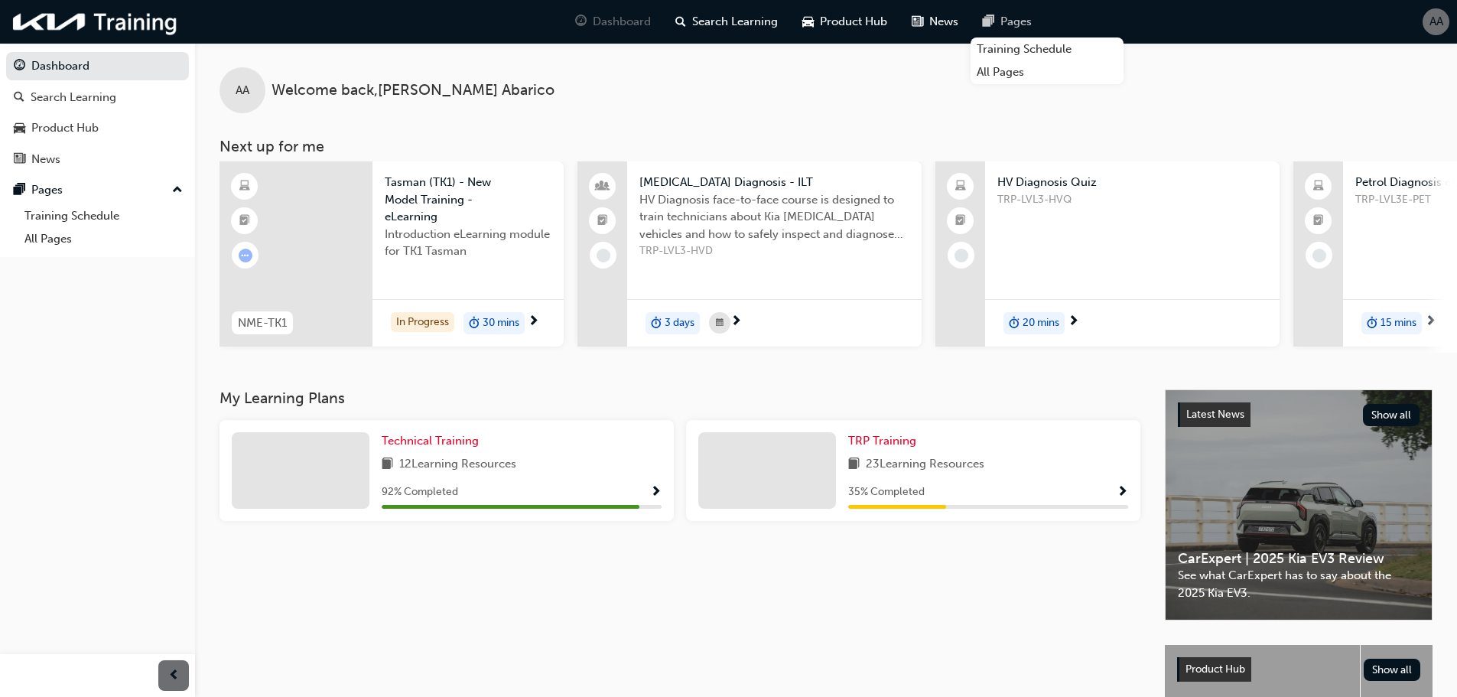
click at [1006, 8] on div "Pages" at bounding box center [1006, 21] width 73 height 31
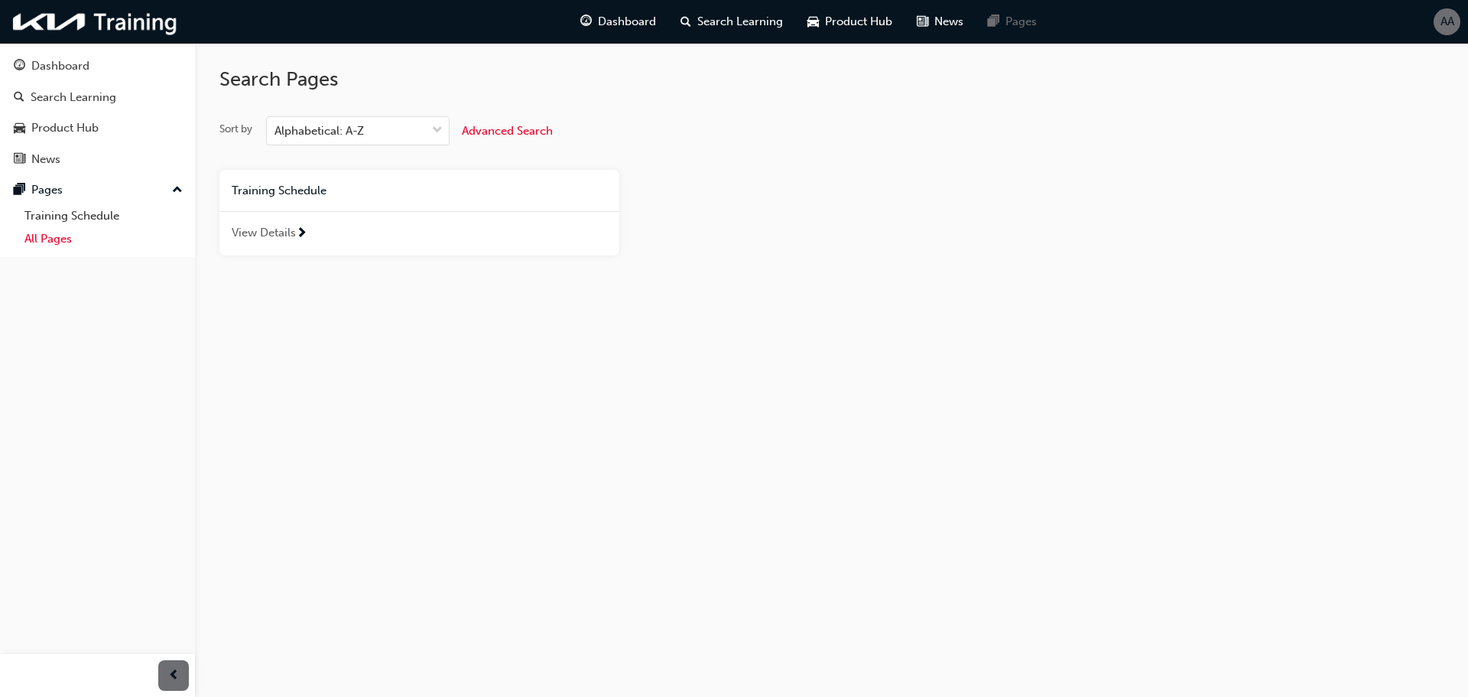
click at [50, 238] on link "All Pages" at bounding box center [103, 239] width 171 height 24
click at [309, 236] on div "View Details" at bounding box center [419, 233] width 400 height 44
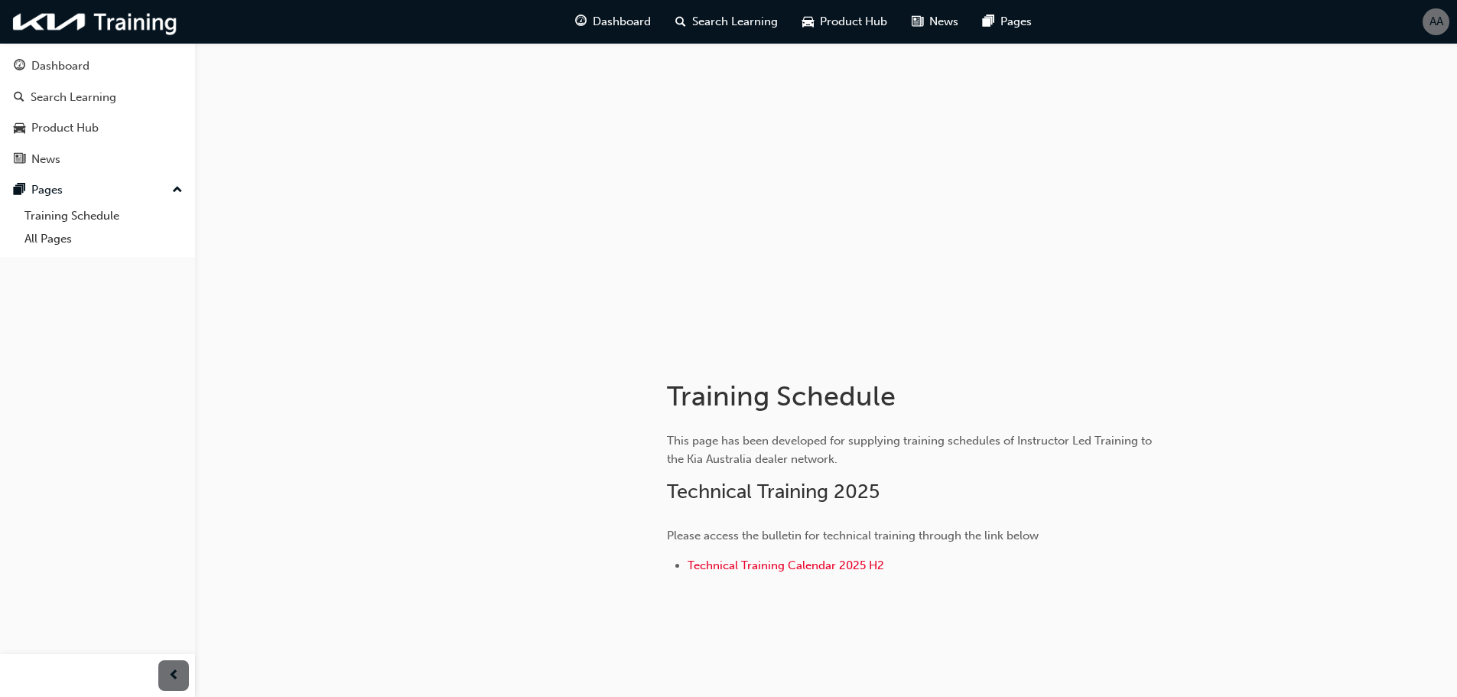
scroll to position [29, 0]
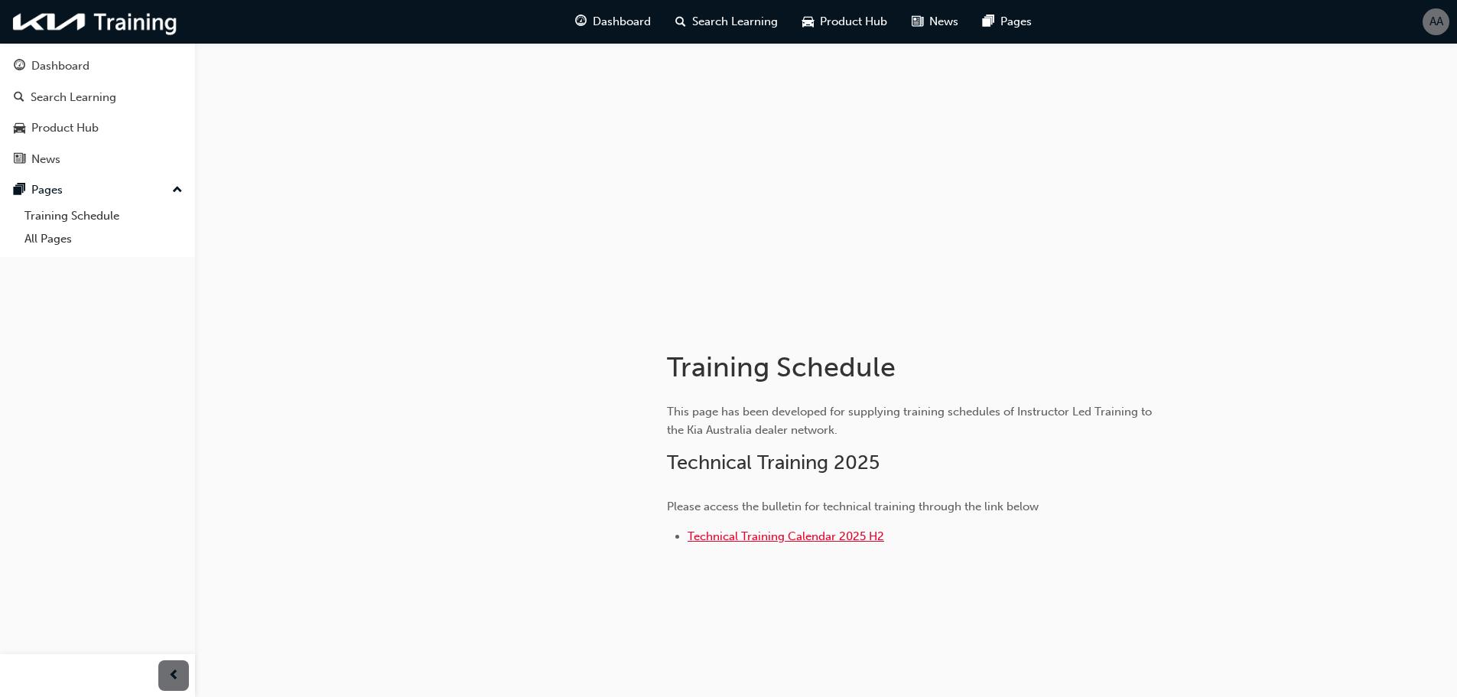
click at [836, 538] on span "Technical Training Calendar 2025 H2" at bounding box center [785, 536] width 197 height 14
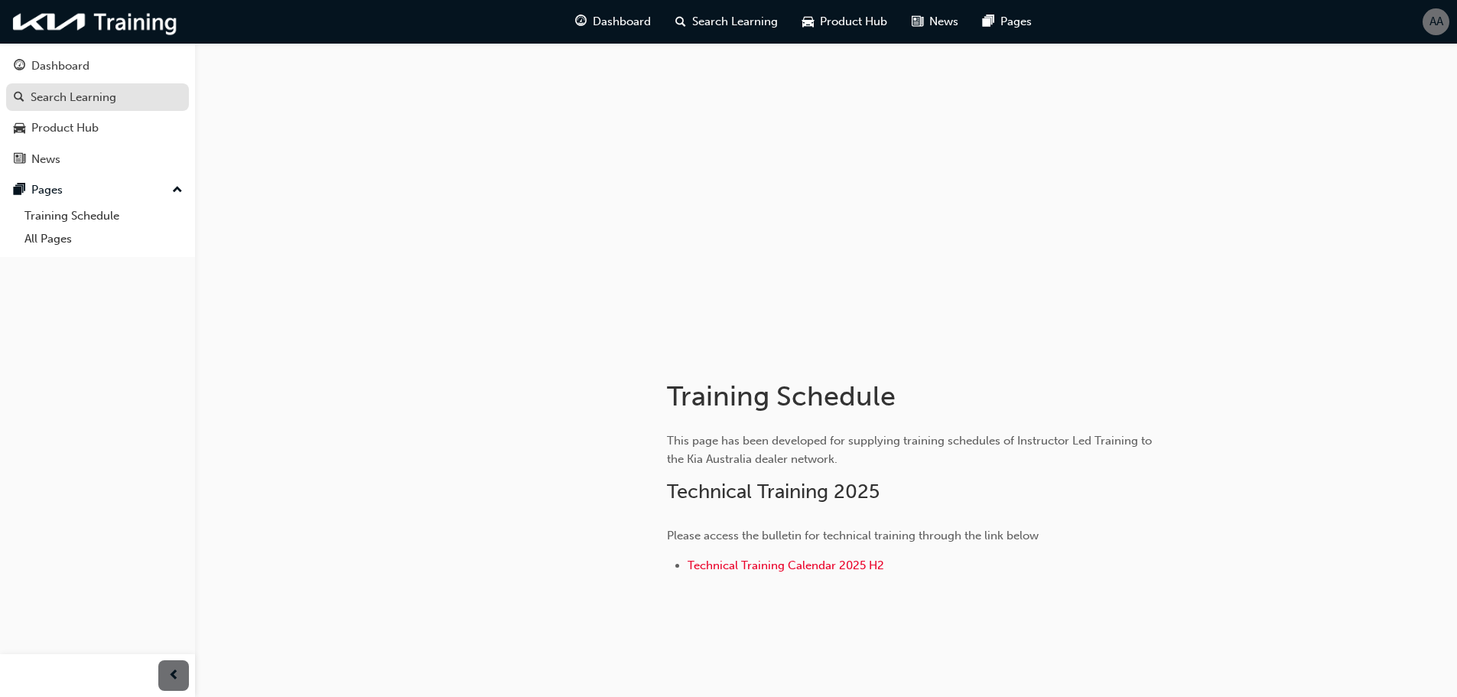
click at [118, 97] on div "Search Learning" at bounding box center [97, 97] width 167 height 19
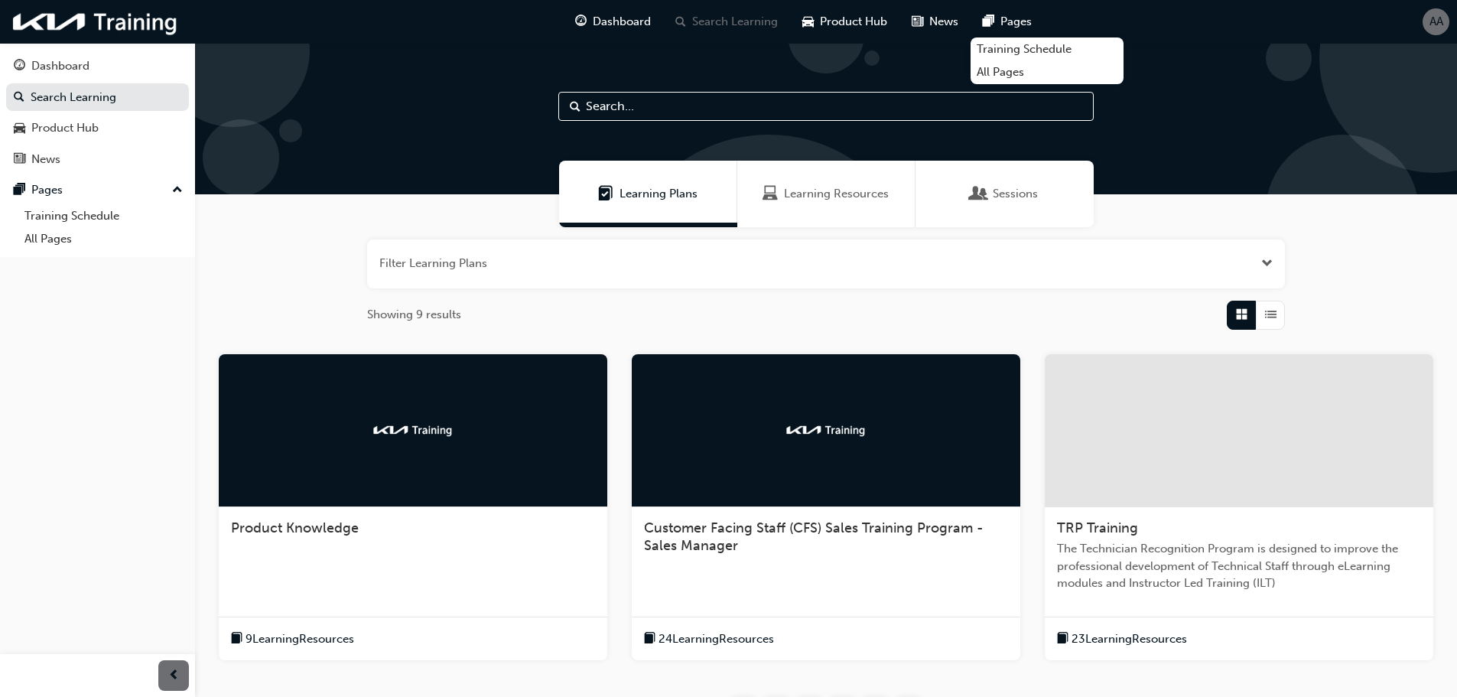
click at [1441, 14] on span "AA" at bounding box center [1436, 22] width 14 height 18
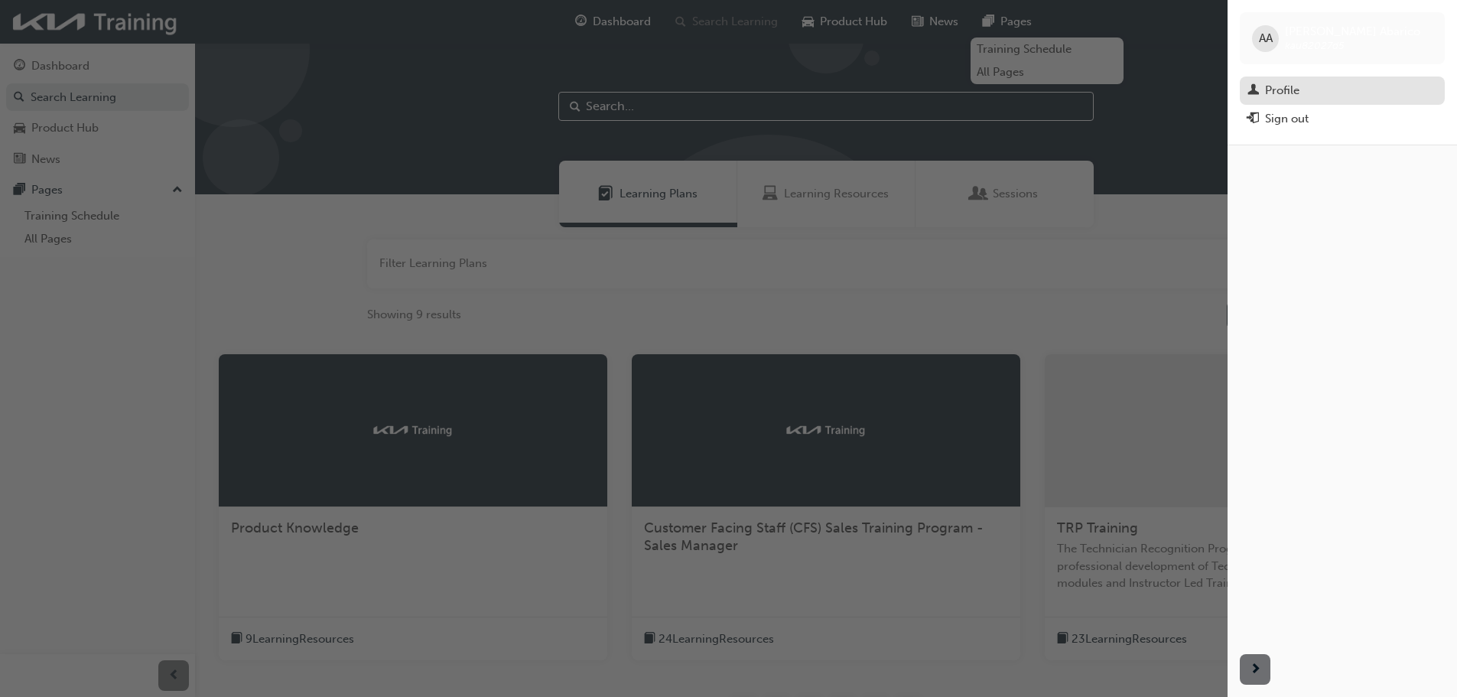
click at [1282, 90] on div "Profile" at bounding box center [1282, 91] width 34 height 18
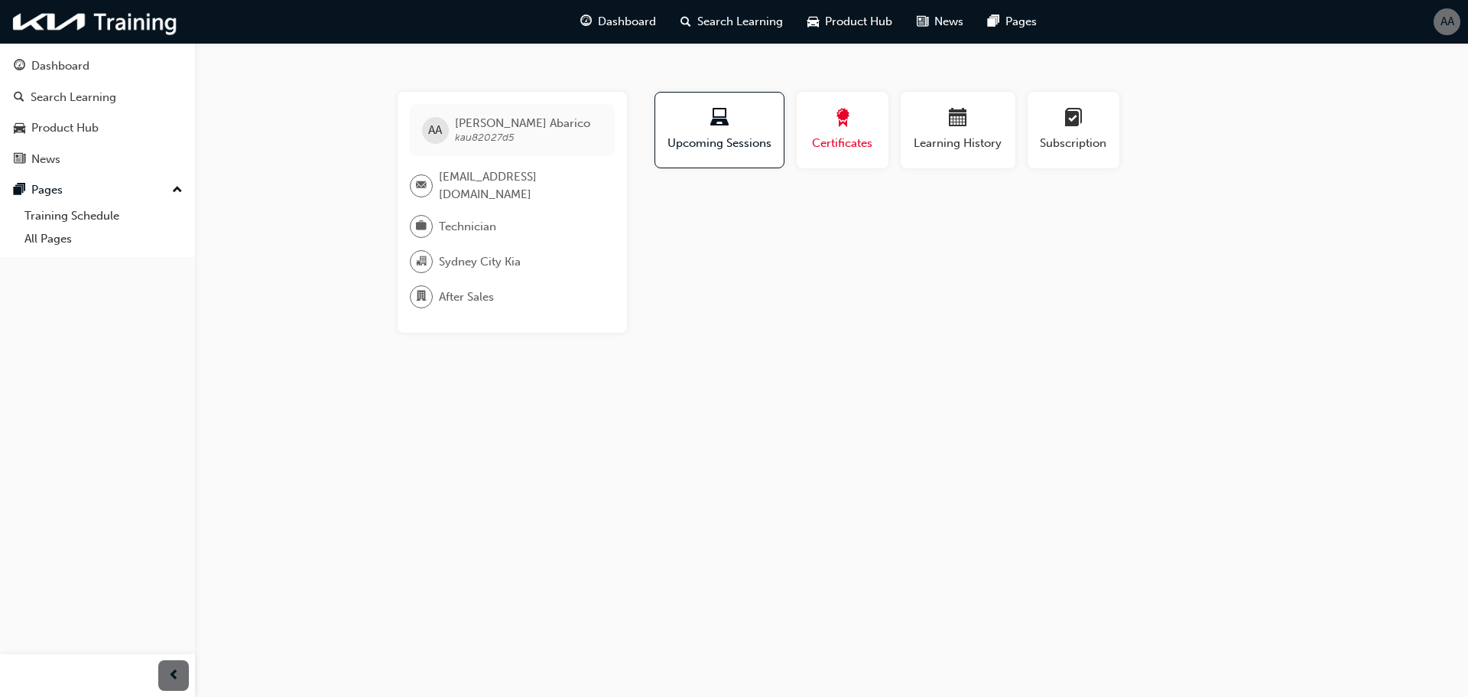
click at [852, 113] on div "button" at bounding box center [842, 121] width 69 height 24
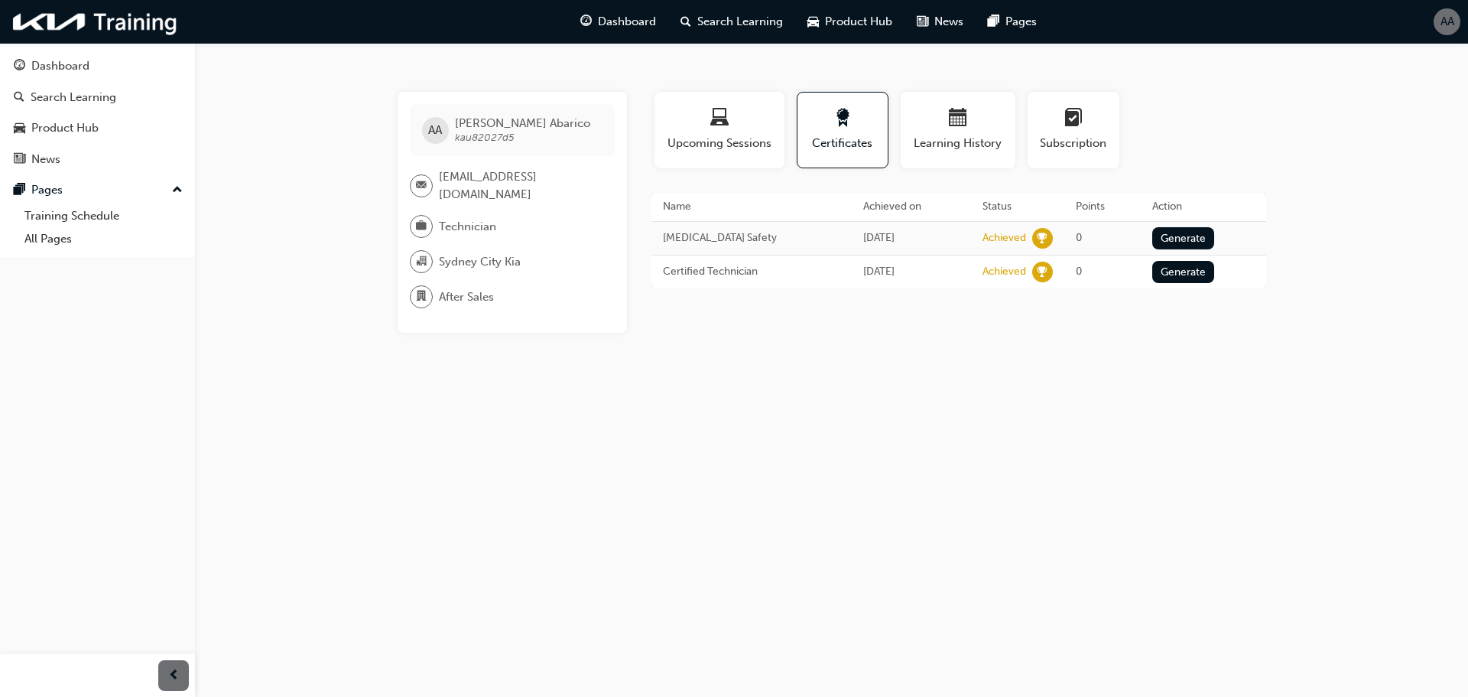
click at [1437, 16] on div "AA" at bounding box center [1447, 21] width 27 height 27
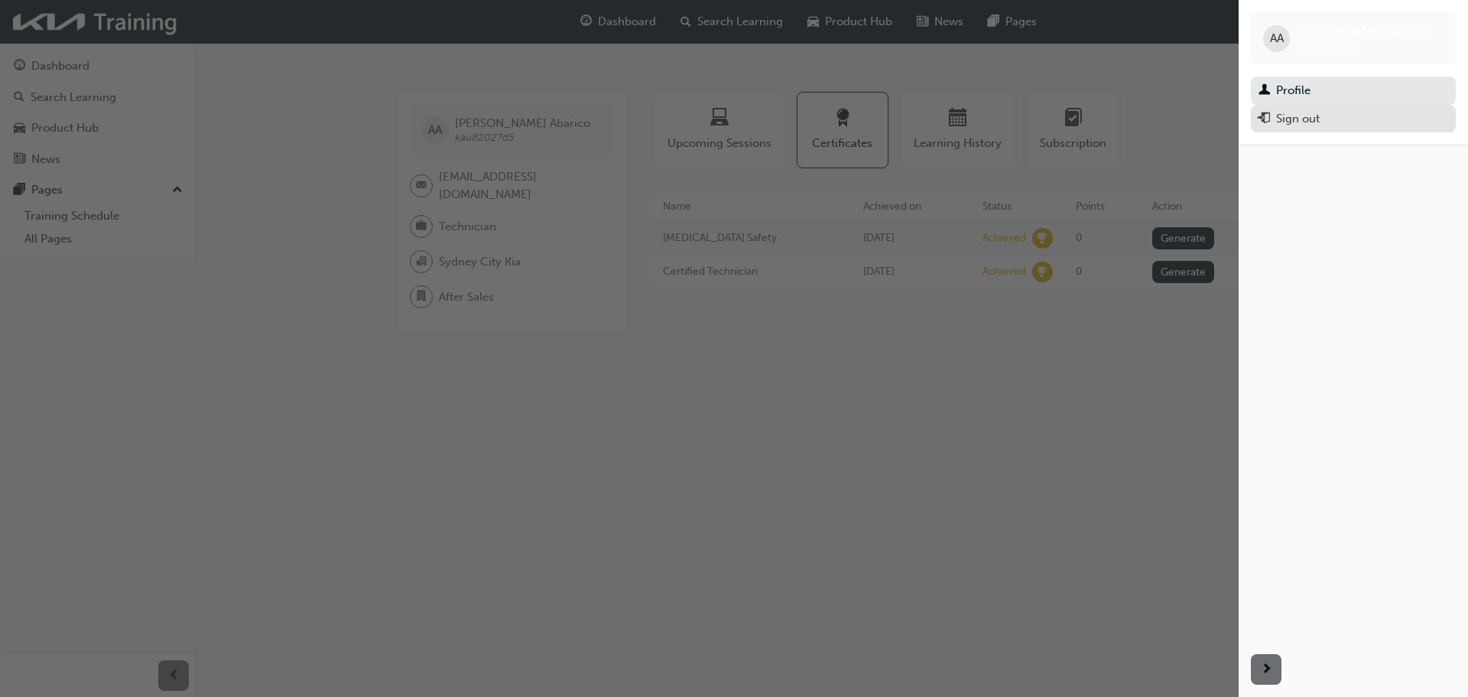
click at [1307, 112] on div "Sign out" at bounding box center [1298, 119] width 44 height 18
